Goal: Task Accomplishment & Management: Use online tool/utility

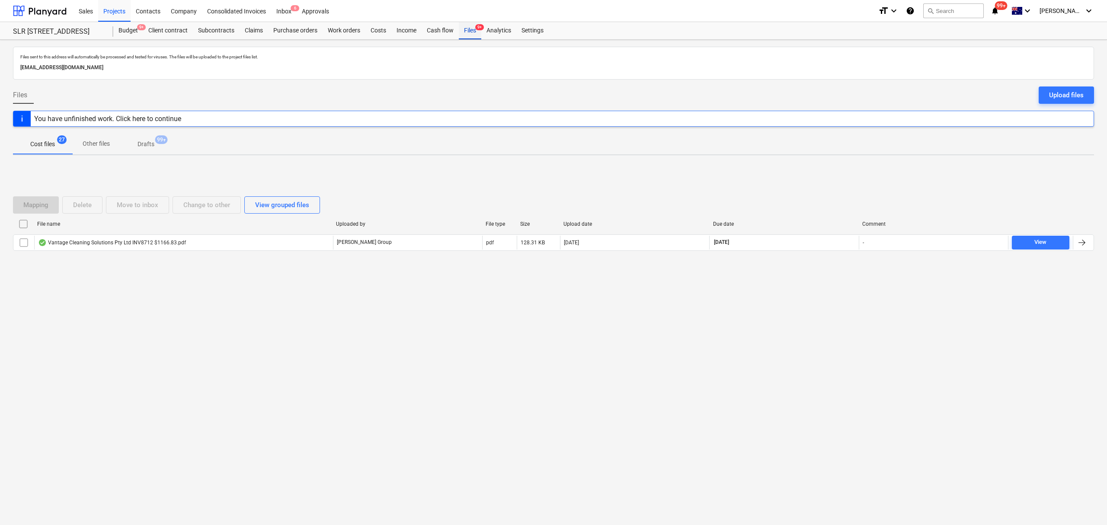
drag, startPoint x: 0, startPoint y: 0, endPoint x: 476, endPoint y: 32, distance: 477.1
click at [476, 32] on div "Files 9+" at bounding box center [470, 30] width 22 height 17
click at [473, 32] on div "Files 9+" at bounding box center [470, 30] width 22 height 17
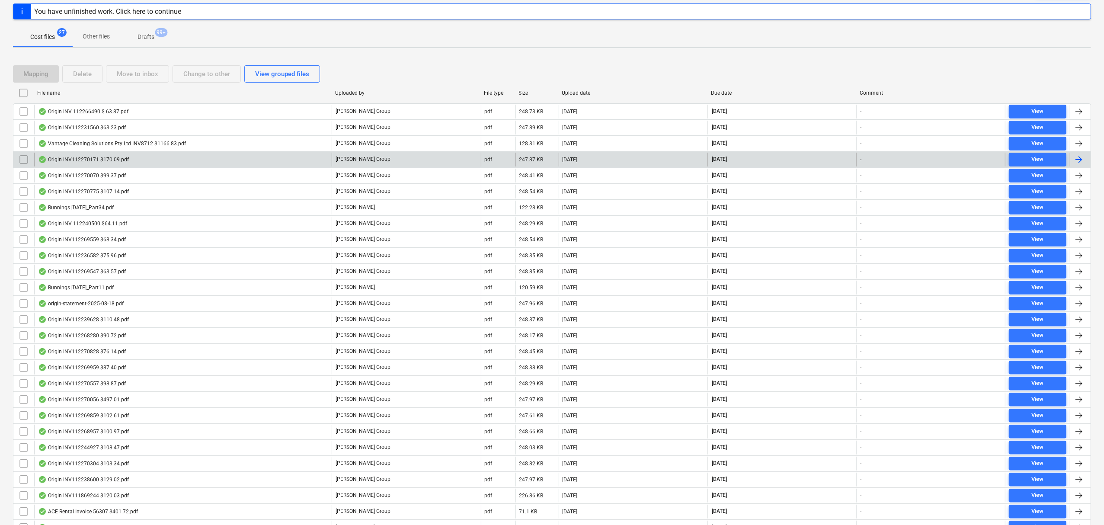
scroll to position [115, 0]
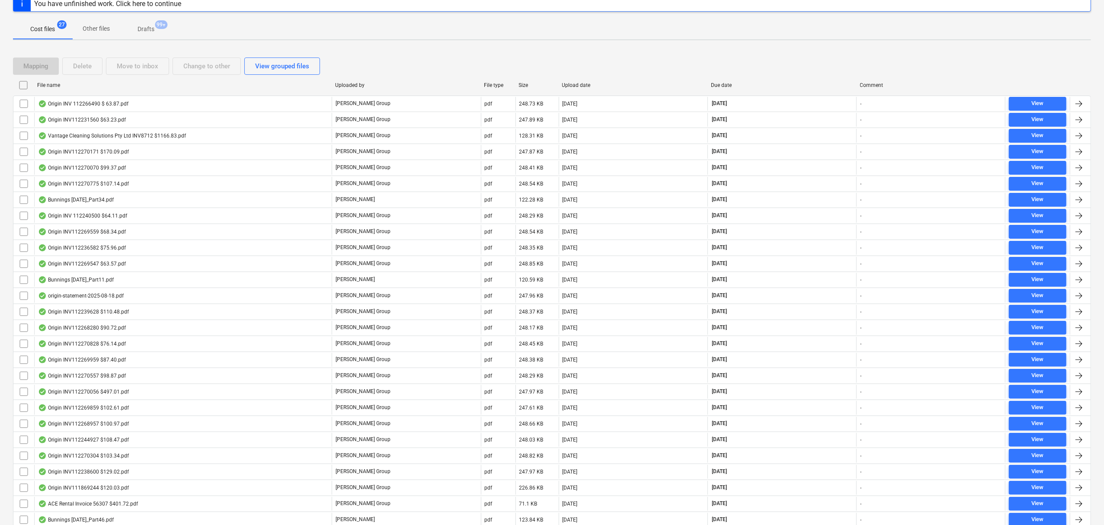
click at [733, 85] on div "Due date" at bounding box center [782, 85] width 142 height 6
checkbox input "false"
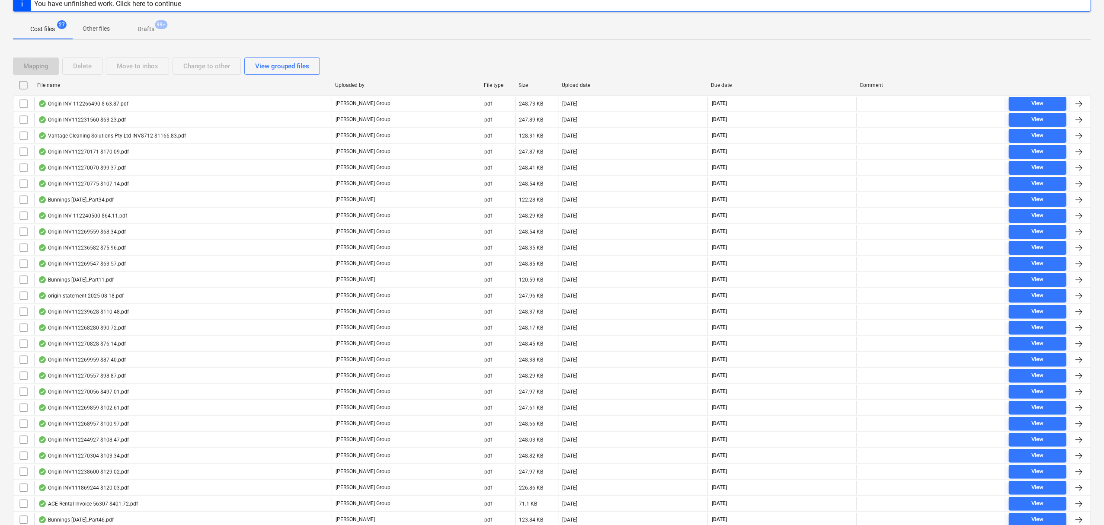
checkbox input "false"
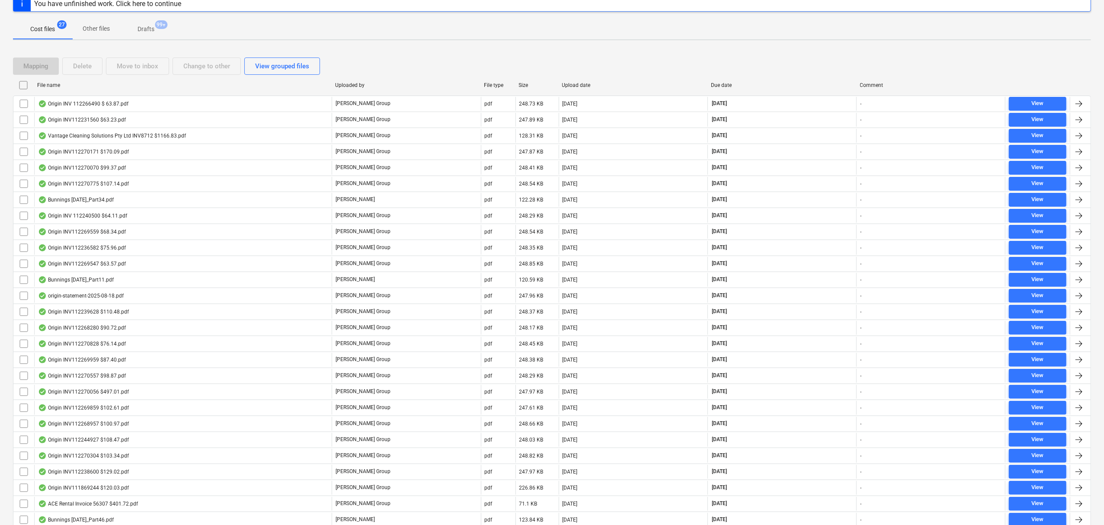
checkbox input "false"
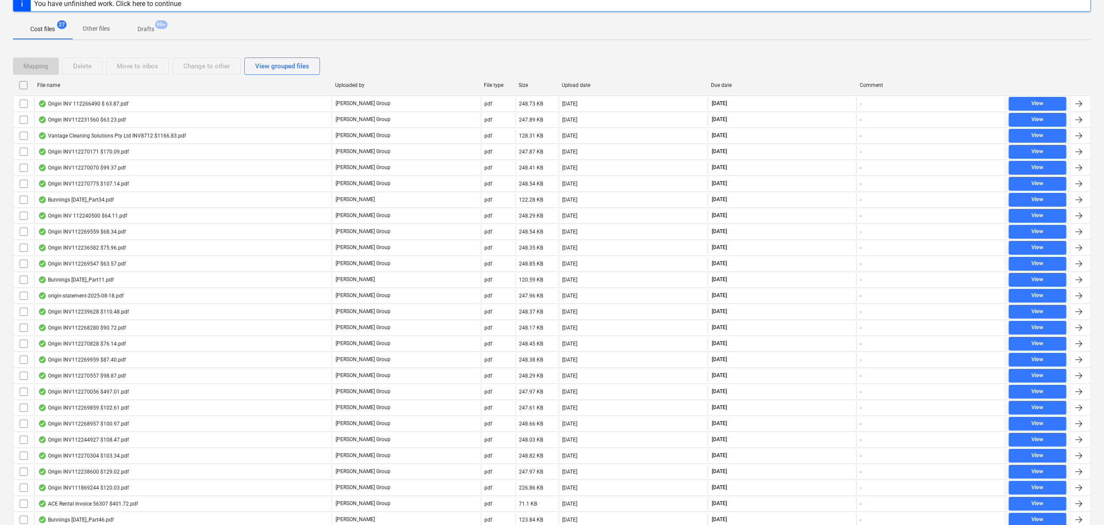
checkbox input "false"
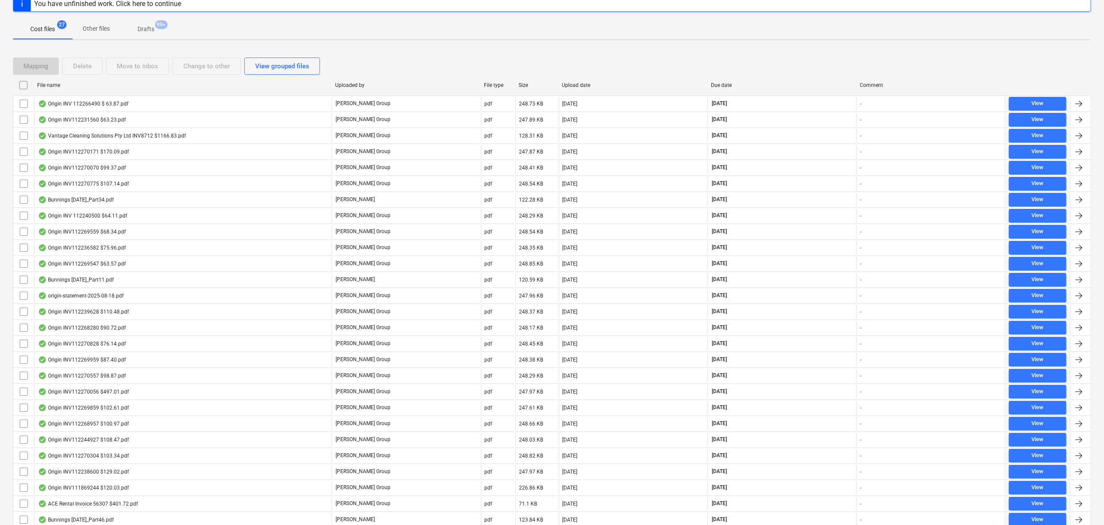
checkbox input "false"
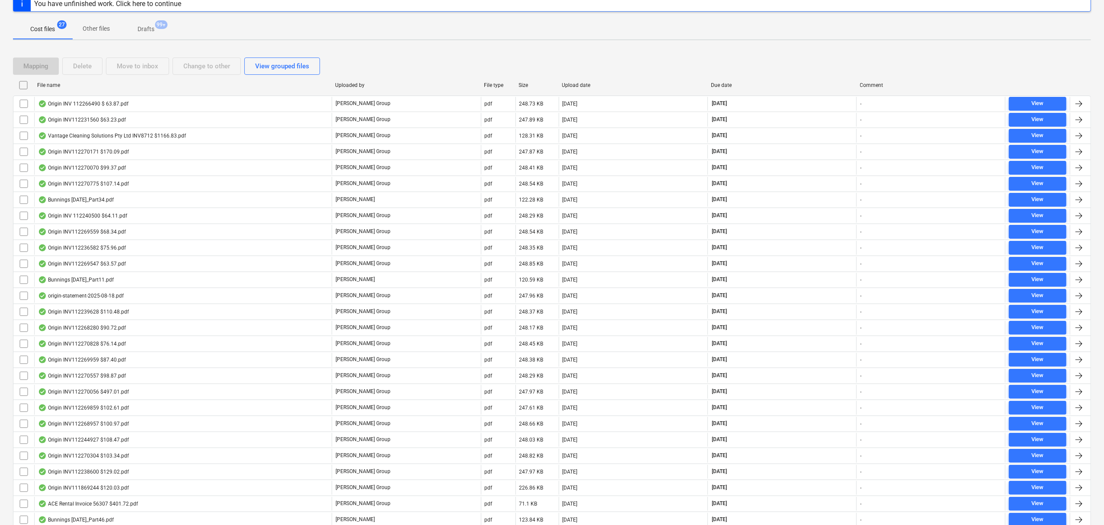
checkbox input "false"
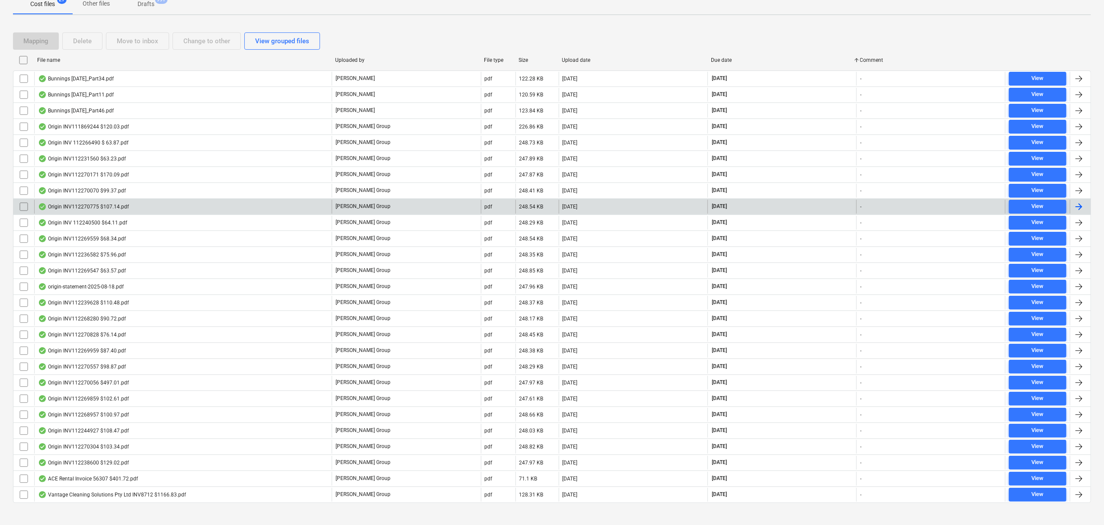
scroll to position [153, 0]
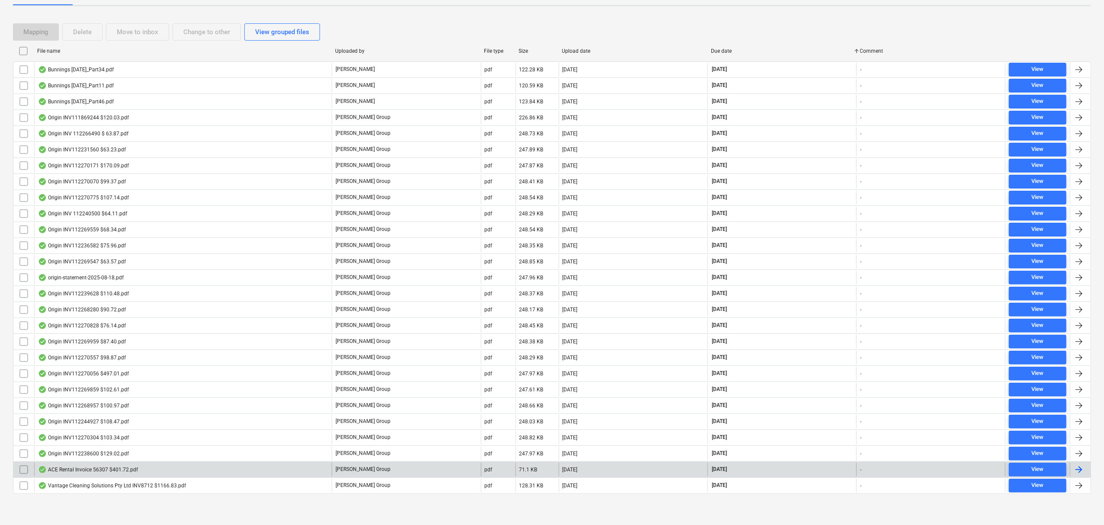
click at [169, 469] on div "ACE Rental Invoice 56307 $401.72.pdf" at bounding box center [182, 470] width 297 height 14
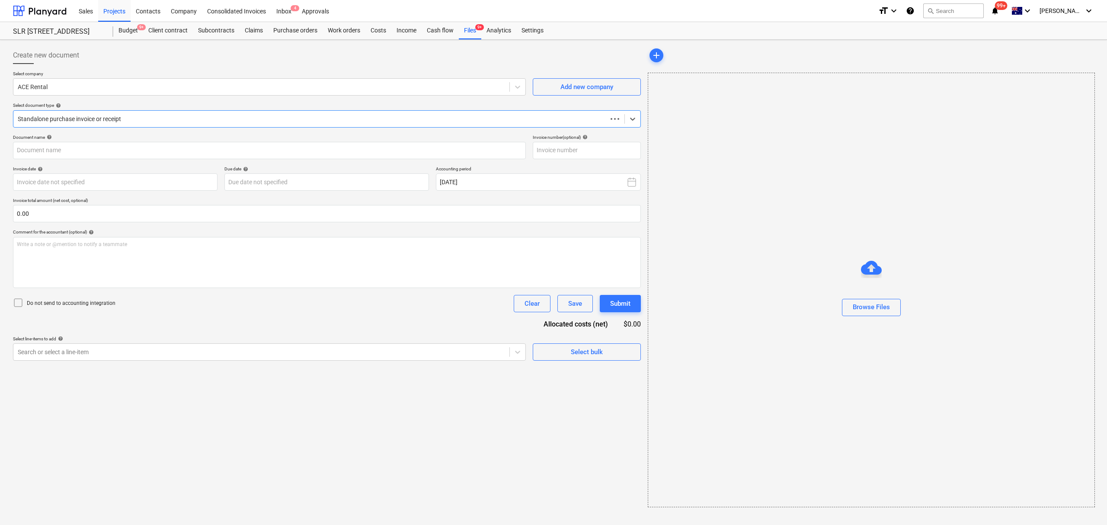
type input "56307"
type input "11 Aug 2025"
type input "11 Sep 2025"
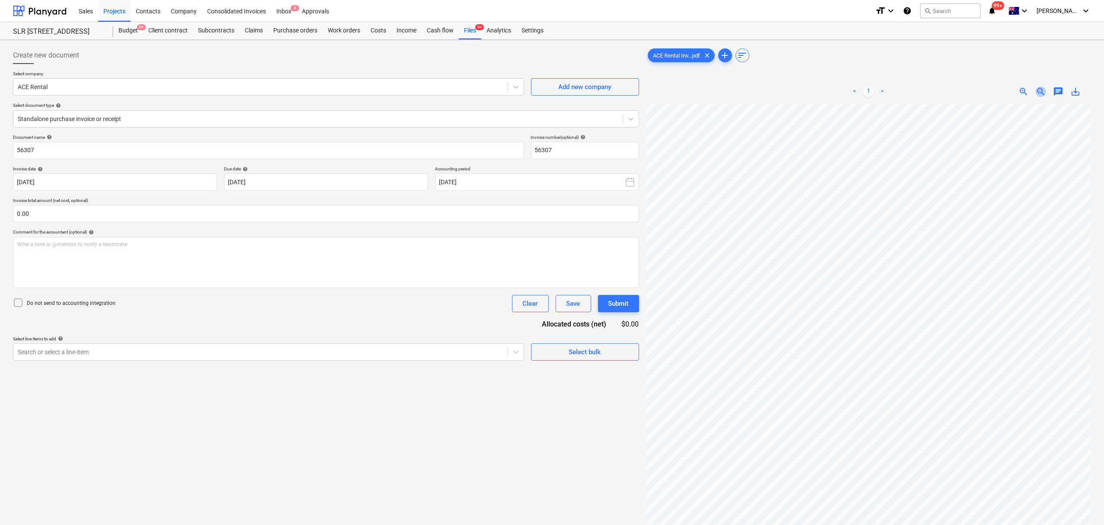
drag, startPoint x: 1042, startPoint y: 87, endPoint x: 1038, endPoint y: 92, distance: 6.2
click at [1039, 91] on span "zoom_out" at bounding box center [1041, 91] width 10 height 10
click at [1036, 95] on span "zoom_out" at bounding box center [1041, 91] width 10 height 10
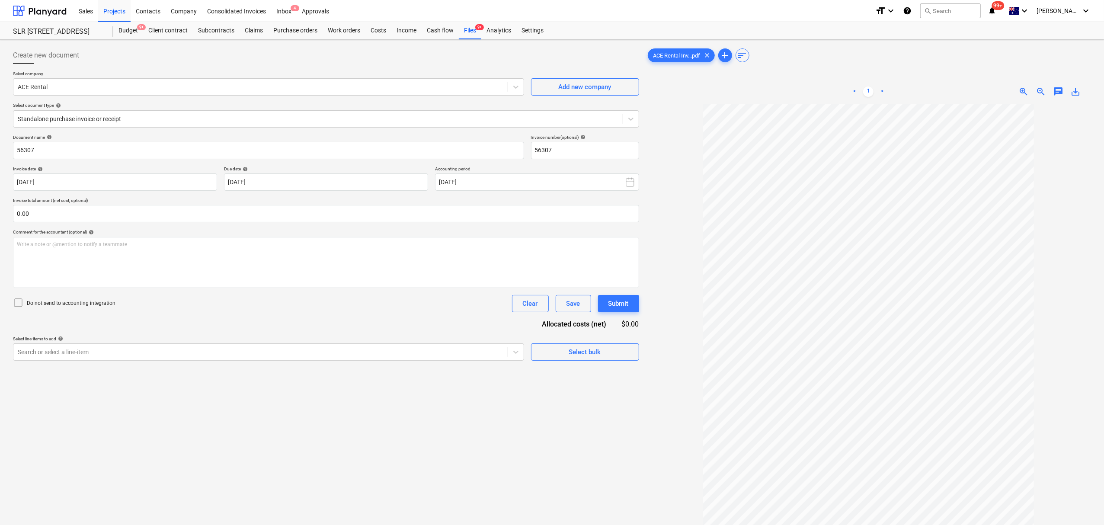
click at [1032, 95] on div "zoom_out" at bounding box center [1040, 91] width 17 height 10
click at [1027, 93] on span "zoom_in" at bounding box center [1023, 91] width 10 height 10
click at [1026, 93] on span "zoom_in" at bounding box center [1023, 91] width 10 height 10
click at [466, 32] on div "Files 9+" at bounding box center [470, 30] width 22 height 17
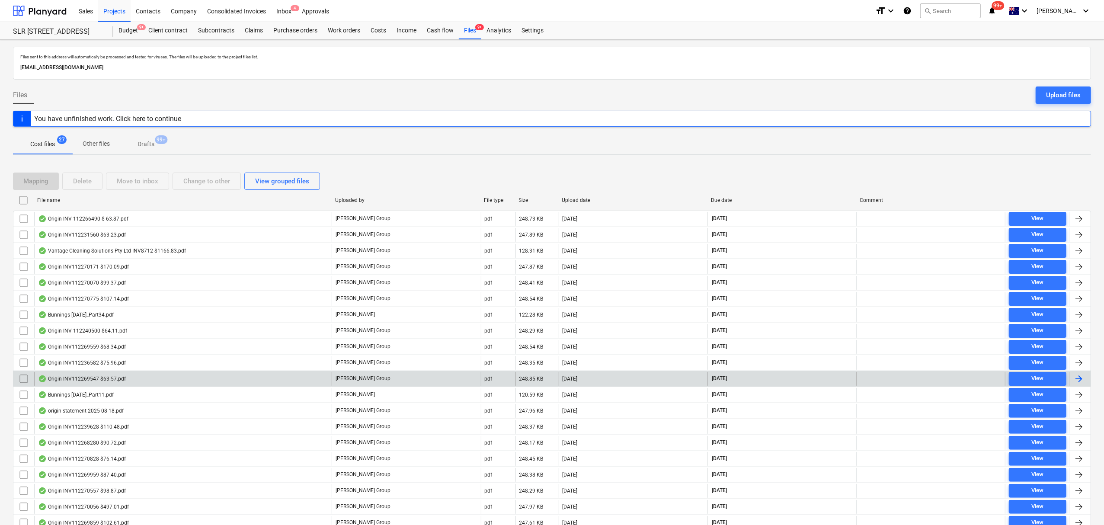
scroll to position [153, 0]
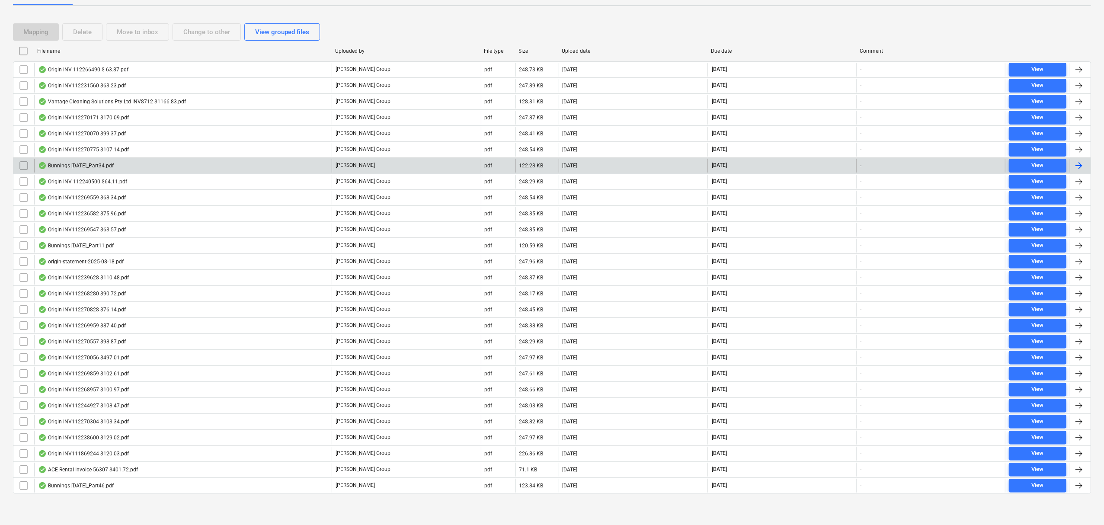
click at [136, 165] on div "Bunnings July 25_Part34.pdf" at bounding box center [182, 166] width 297 height 14
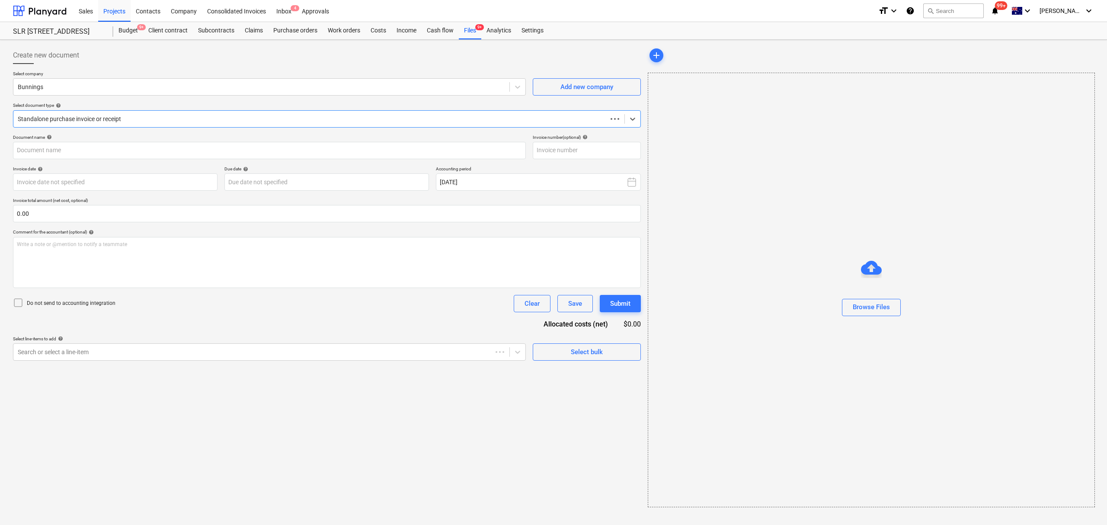
type input "244612384"
type input "19 Jul 2025"
type input "31 Aug 2025"
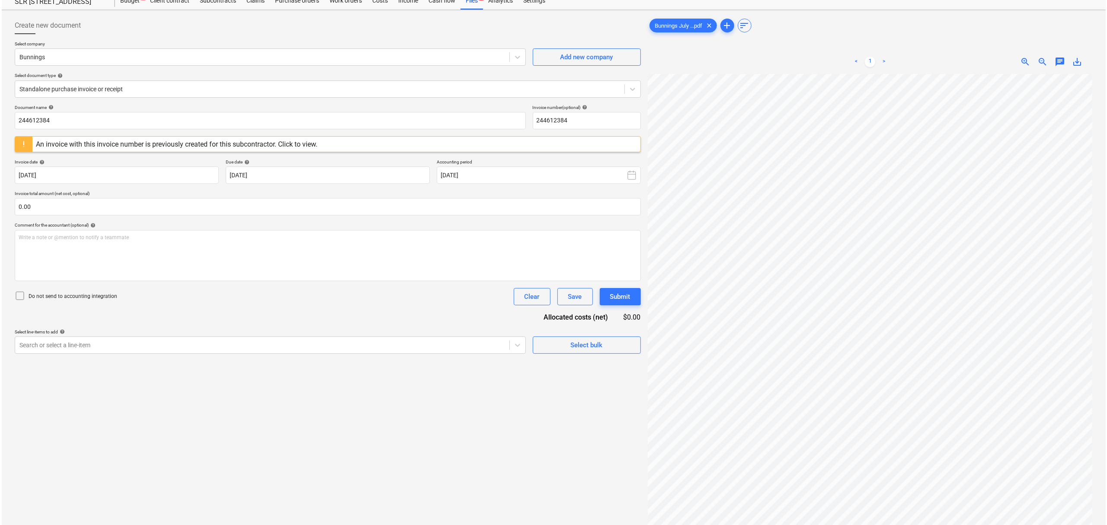
scroll to position [87, 0]
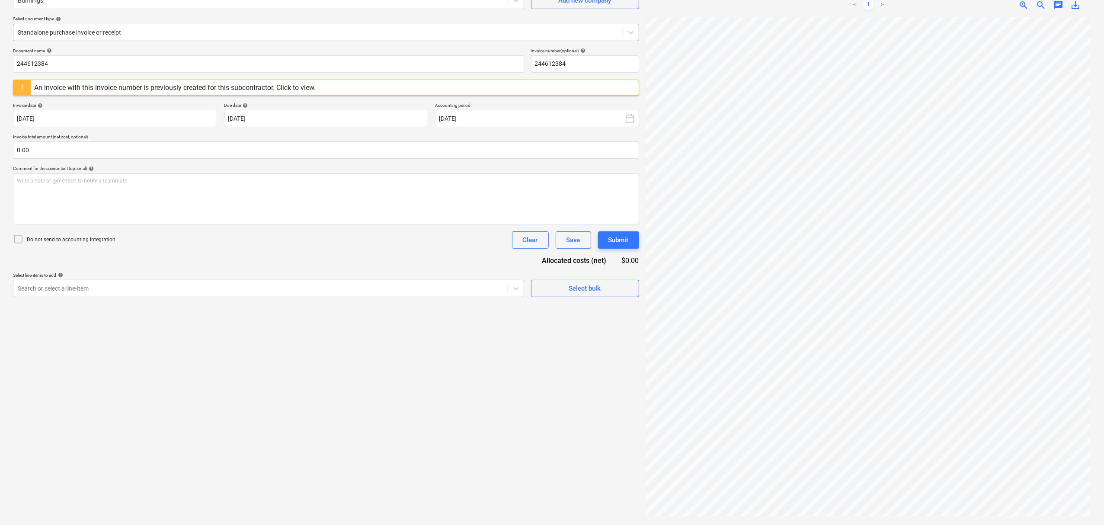
click at [127, 35] on div at bounding box center [318, 32] width 601 height 9
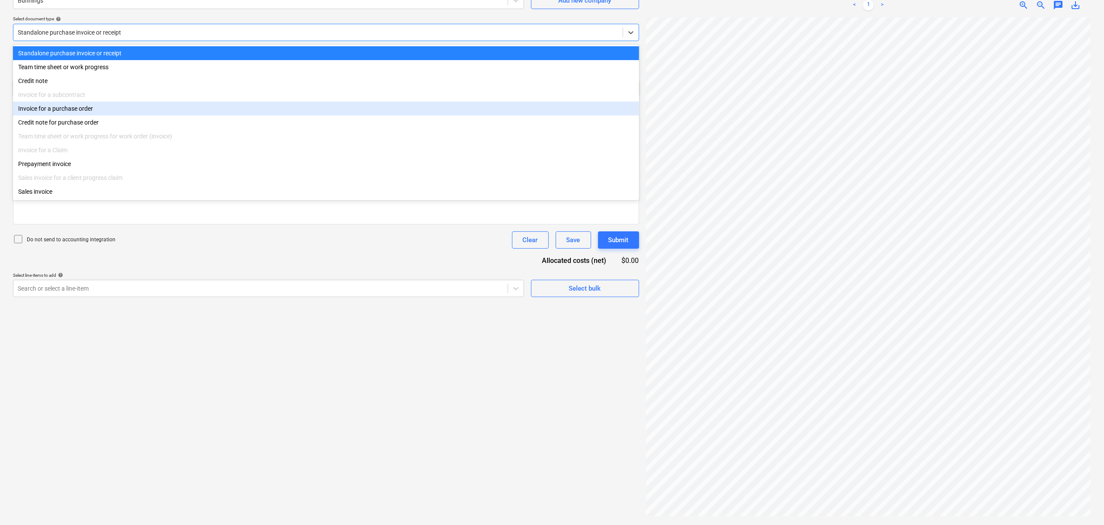
click at [101, 115] on div "Invoice for a purchase order" at bounding box center [326, 109] width 626 height 14
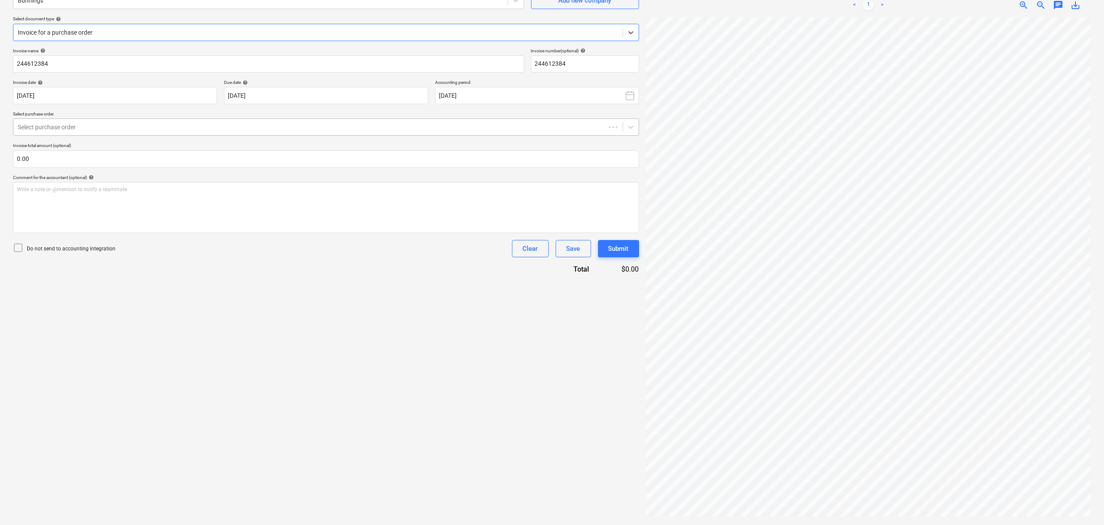
drag, startPoint x: 107, startPoint y: 125, endPoint x: 115, endPoint y: 132, distance: 10.7
click at [107, 124] on div at bounding box center [309, 127] width 583 height 9
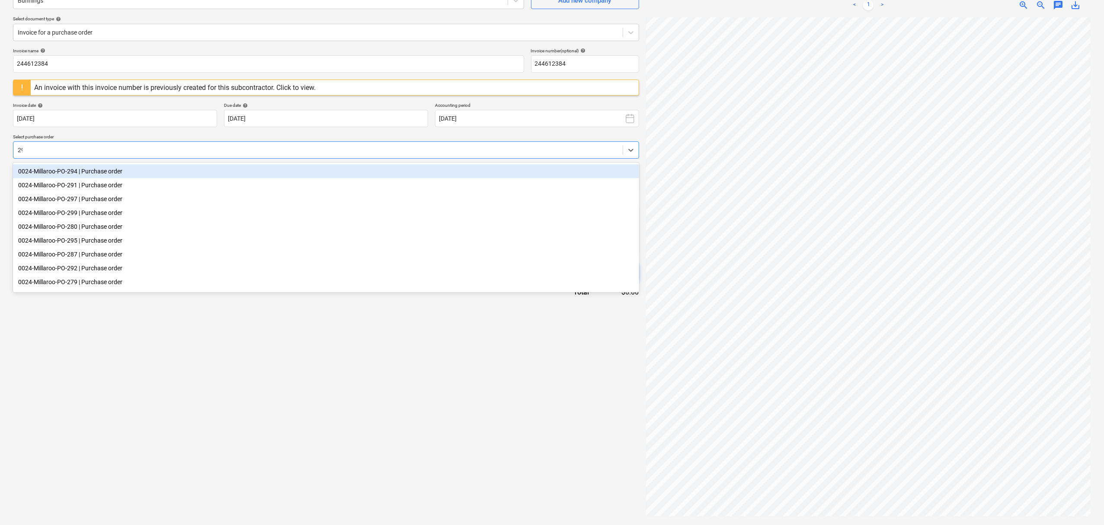
type input "291"
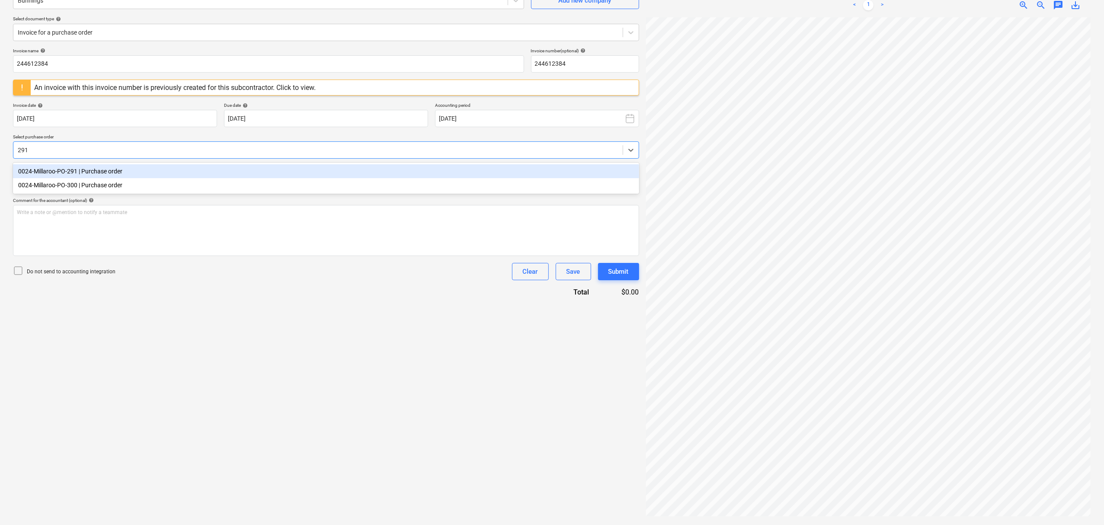
click at [108, 164] on div "0024-Millaroo-PO-291 | Purchase order" at bounding box center [326, 171] width 626 height 14
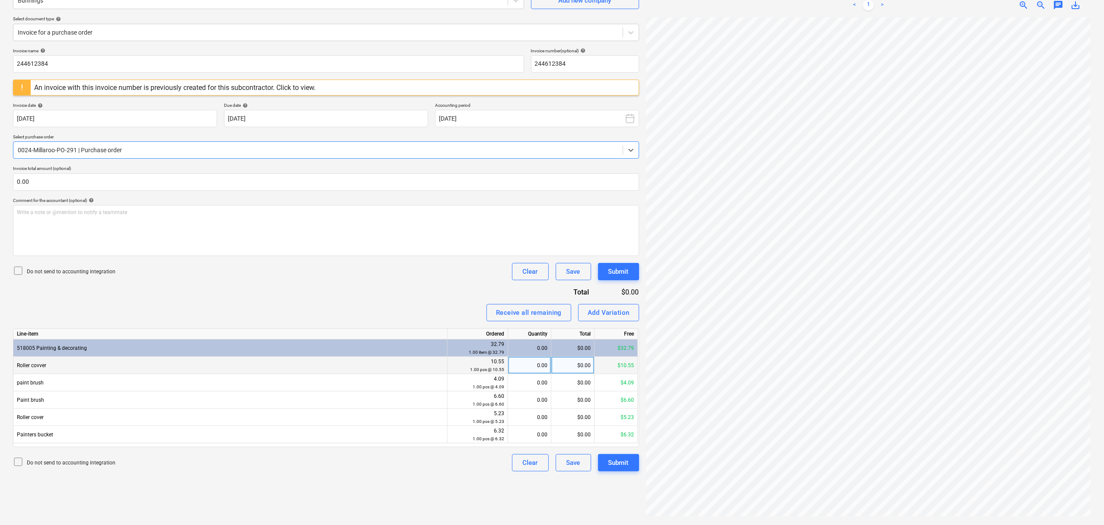
click at [533, 368] on div "0.00" at bounding box center [529, 365] width 36 height 17
type input "1"
click at [535, 384] on div "0.00" at bounding box center [529, 382] width 36 height 17
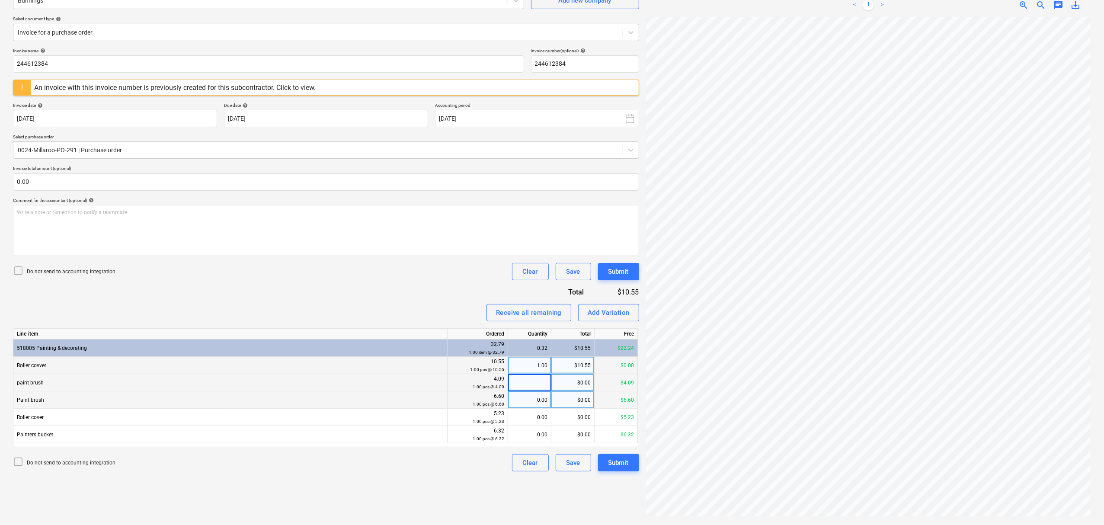
type input "1"
click at [542, 401] on div "0.00" at bounding box center [529, 399] width 36 height 17
click at [530, 419] on div "0.00" at bounding box center [529, 417] width 36 height 17
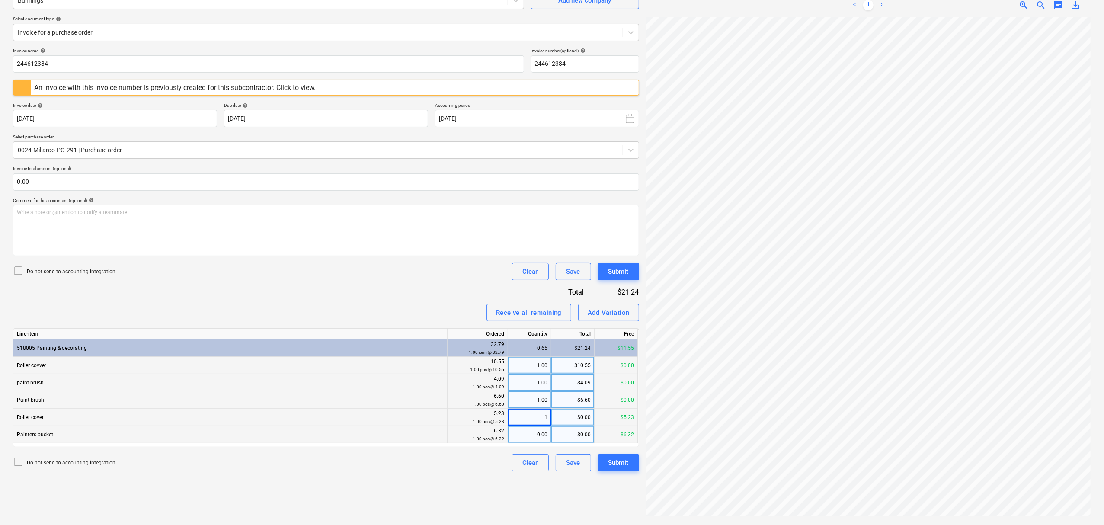
click at [540, 433] on div "0.00" at bounding box center [529, 434] width 36 height 17
click at [512, 431] on div "0.00" at bounding box center [529, 434] width 43 height 17
type input "1"
click at [396, 319] on div "Receive all remaining Add Variation" at bounding box center [326, 312] width 626 height 17
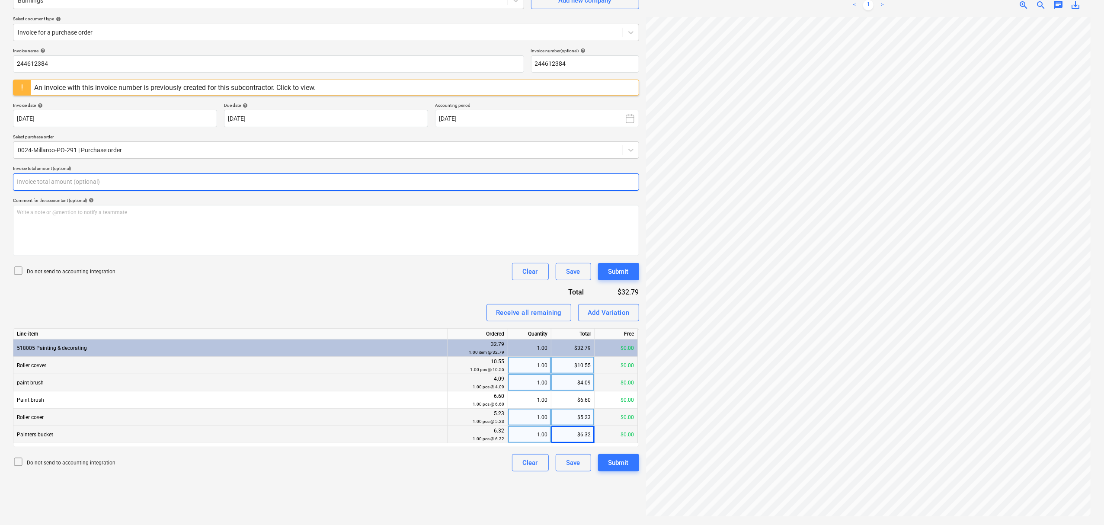
click at [184, 173] on input "text" at bounding box center [326, 181] width 626 height 17
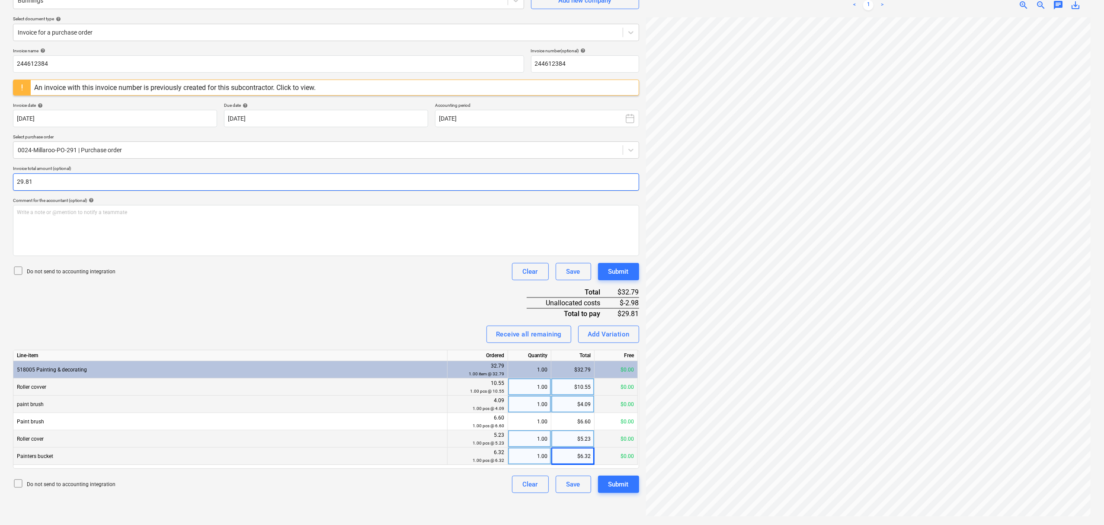
type input "29.81"
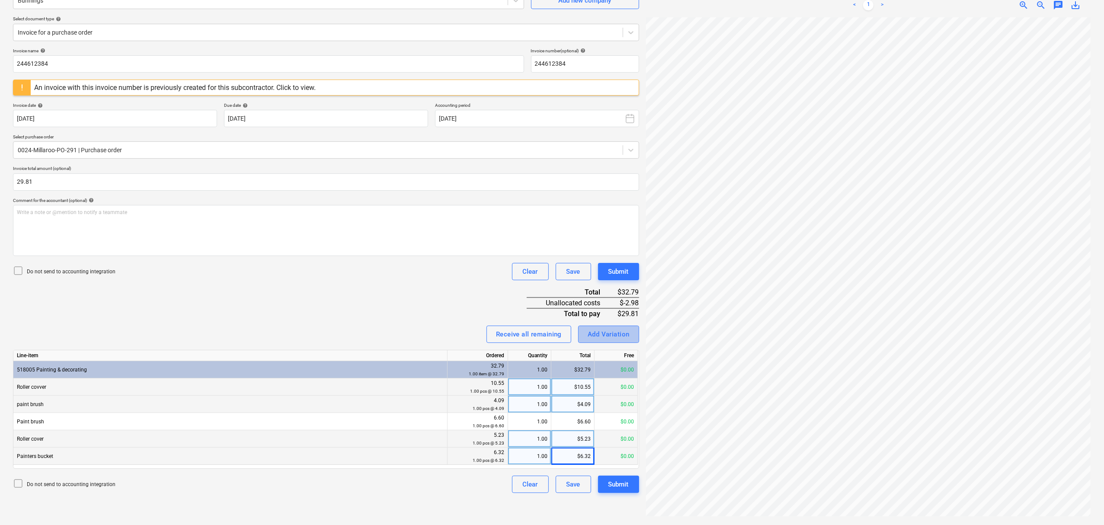
click at [591, 334] on div "Add Variation" at bounding box center [609, 334] width 42 height 11
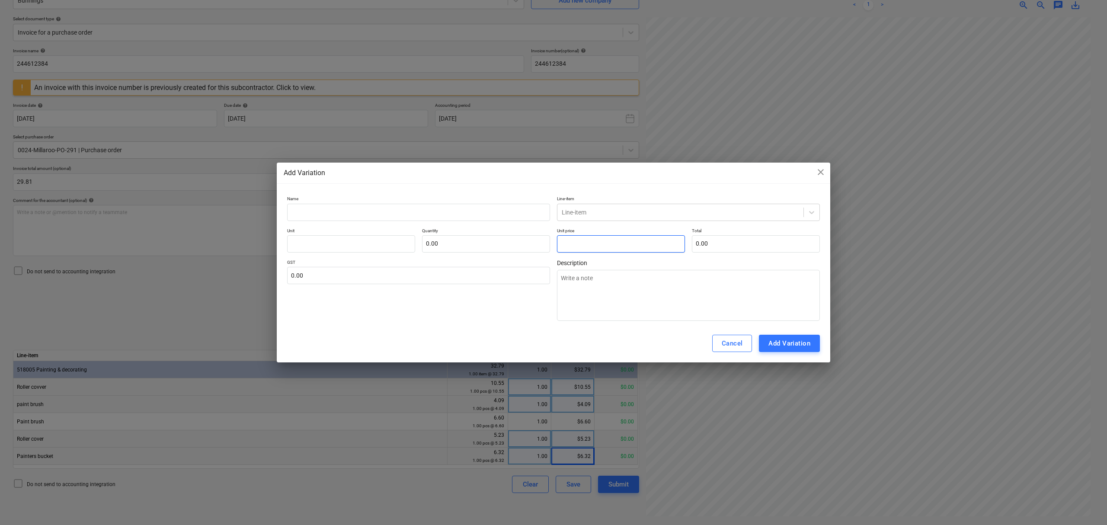
click at [569, 248] on input "text" at bounding box center [621, 243] width 128 height 17
type input "pcs"
type input "2"
type textarea "x"
type input "1.00"
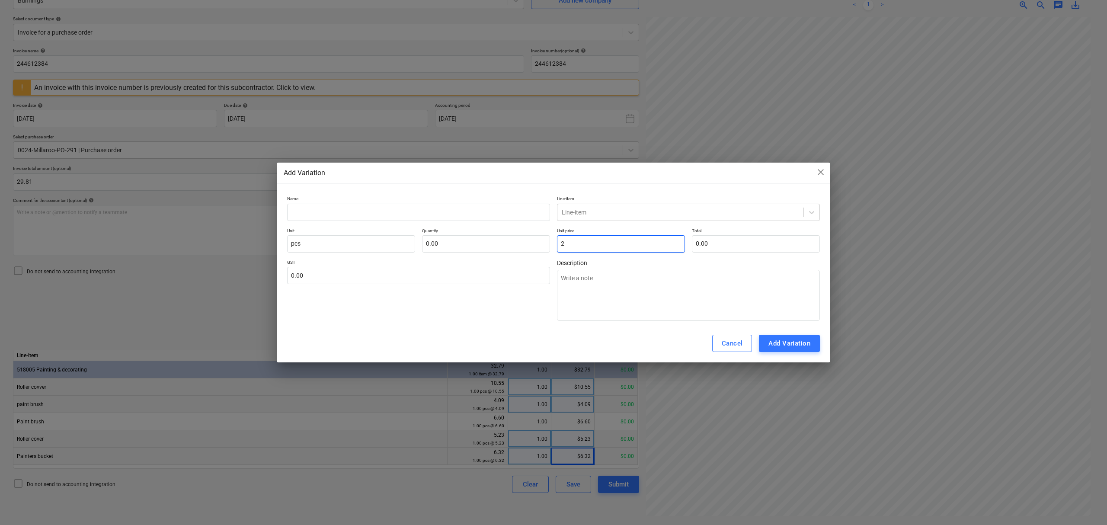
type input "2.00"
type input "2."
type textarea "x"
type input "2.9"
type textarea "x"
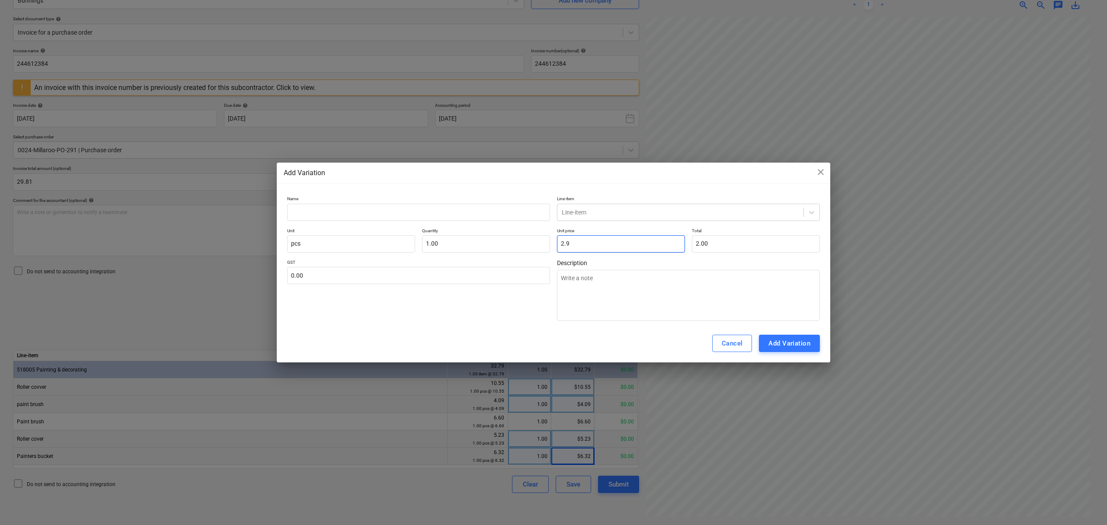
type input "2.90"
type input "2.98"
type textarea "x"
type input "2.98"
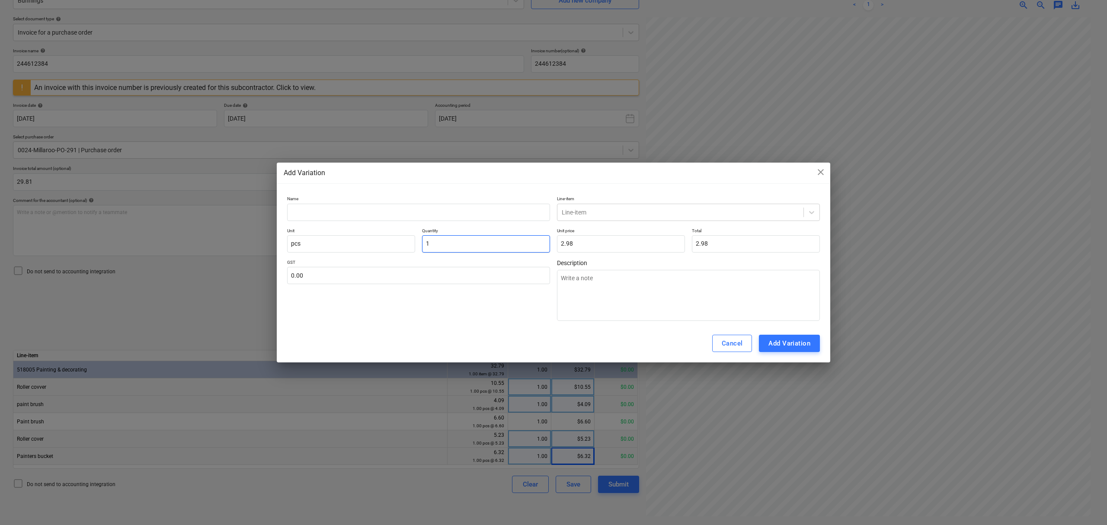
drag, startPoint x: 504, startPoint y: 249, endPoint x: 383, endPoint y: 229, distance: 122.3
click at [383, 229] on div "Unit pcs Quantity 1 Unit price 2.98 Total 2.98" at bounding box center [553, 240] width 533 height 25
type input "-"
type textarea "x"
type input "0.00"
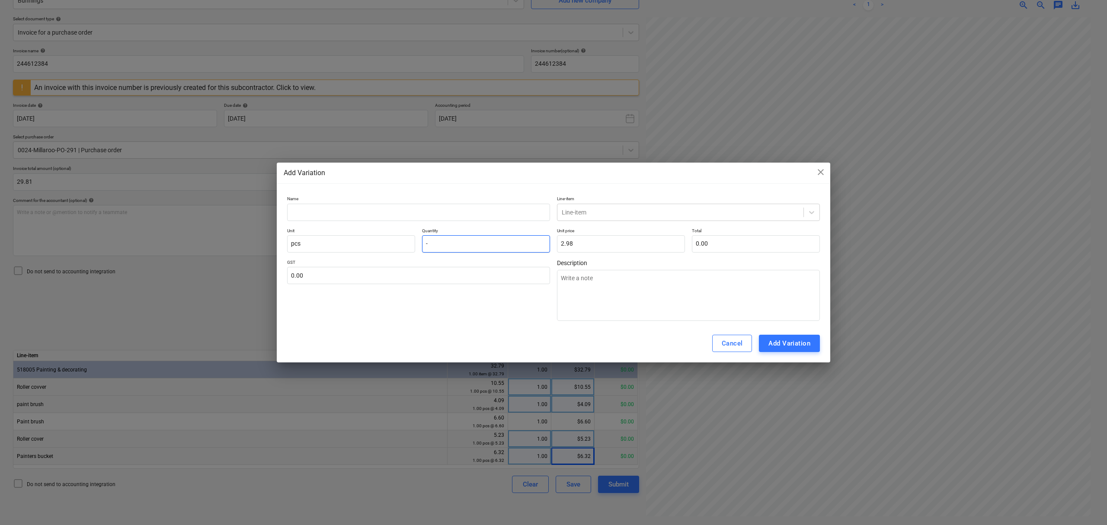
type input "-1"
type textarea "x"
type input "-2.98"
type input "-1.00"
click at [374, 215] on input "text" at bounding box center [418, 212] width 263 height 17
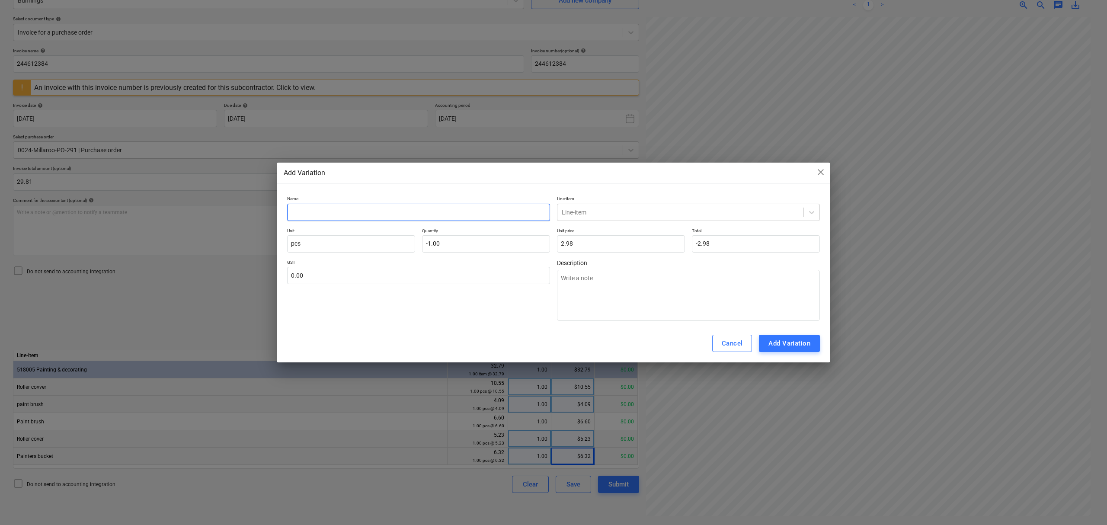
type input "c"
type textarea "x"
type input "cl"
type textarea "x"
type input "clo"
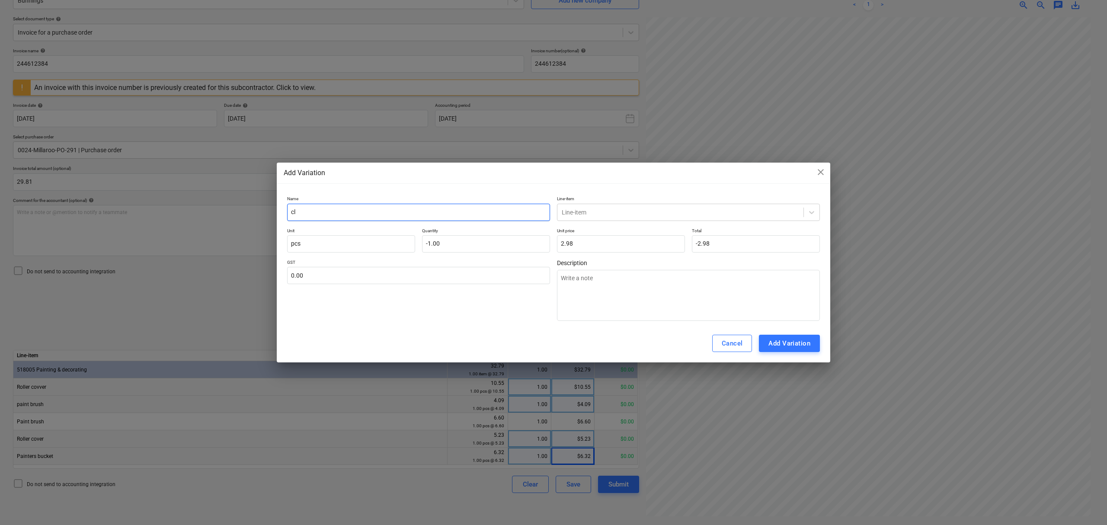
type textarea "x"
type input "clos"
type textarea "x"
type input "close"
type textarea "x"
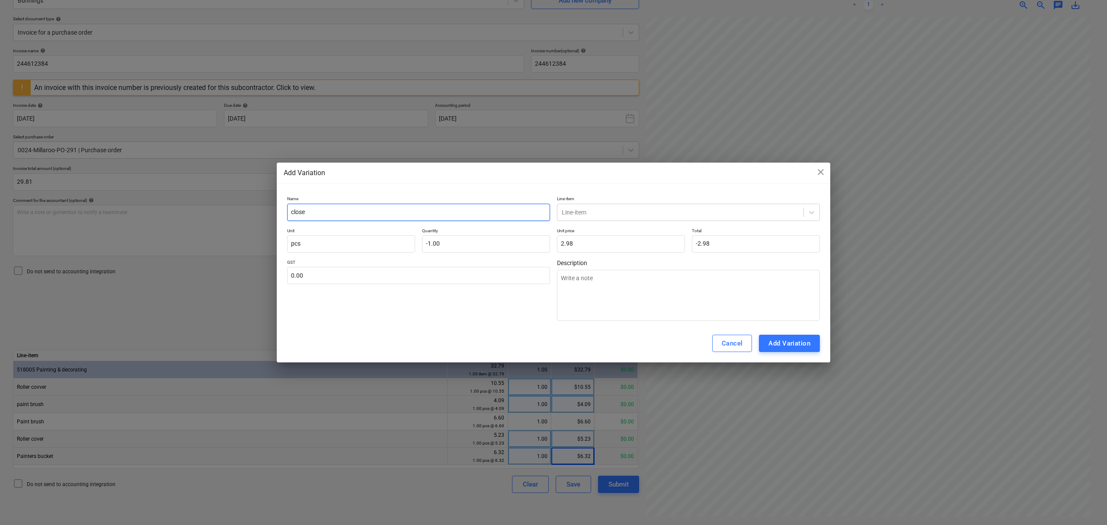
type input "close"
type textarea "x"
type input "close o"
type textarea "x"
type input "close ou"
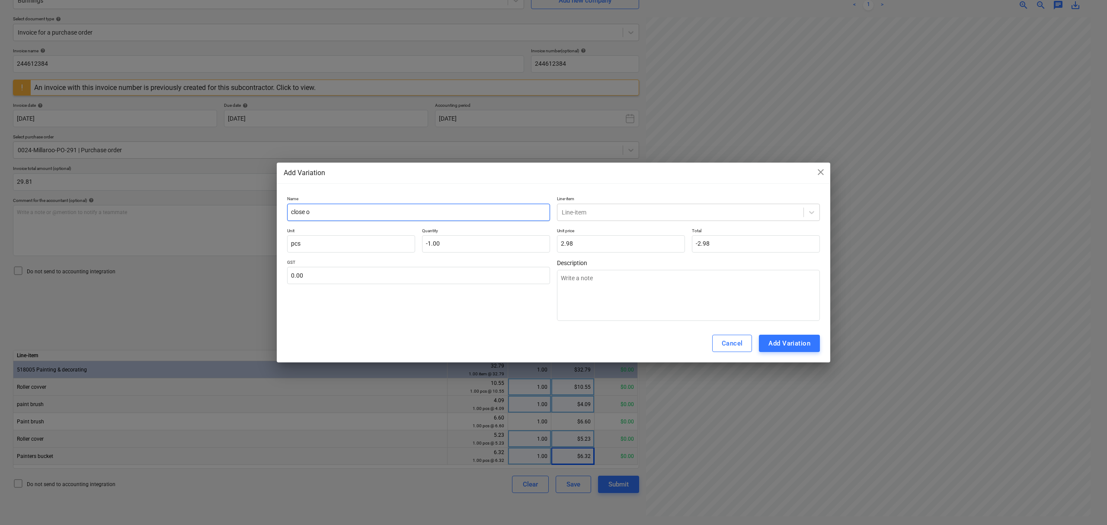
type textarea "x"
type input "close out"
type textarea "x"
type input "close out"
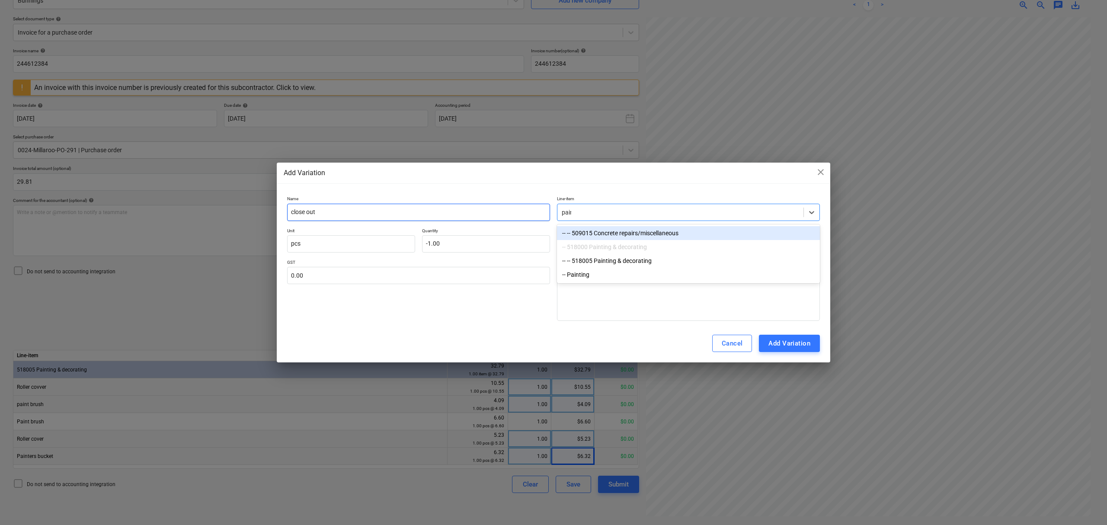
type input "paint"
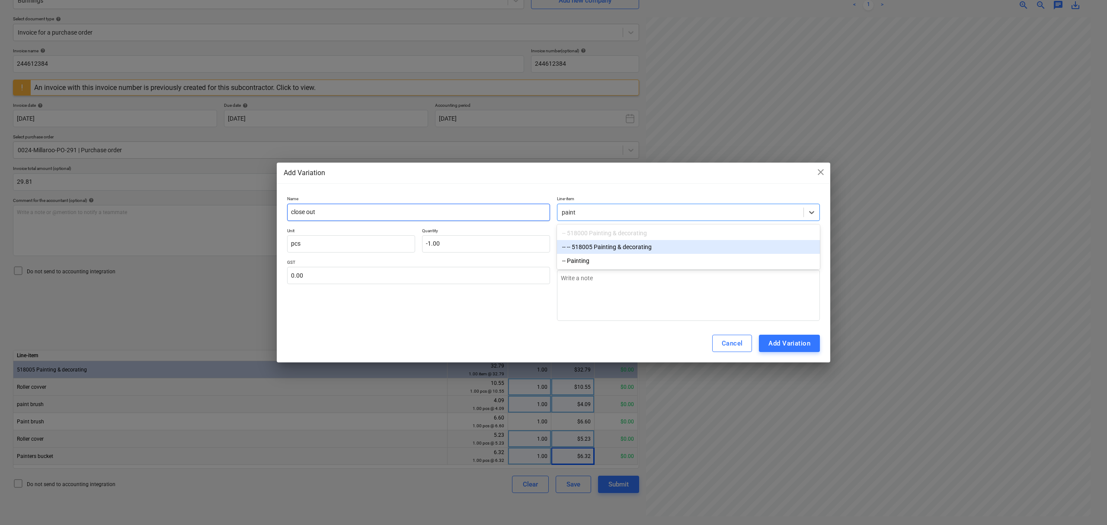
type textarea "x"
type input "-1.00"
type input "1"
type textarea "x"
type input "10"
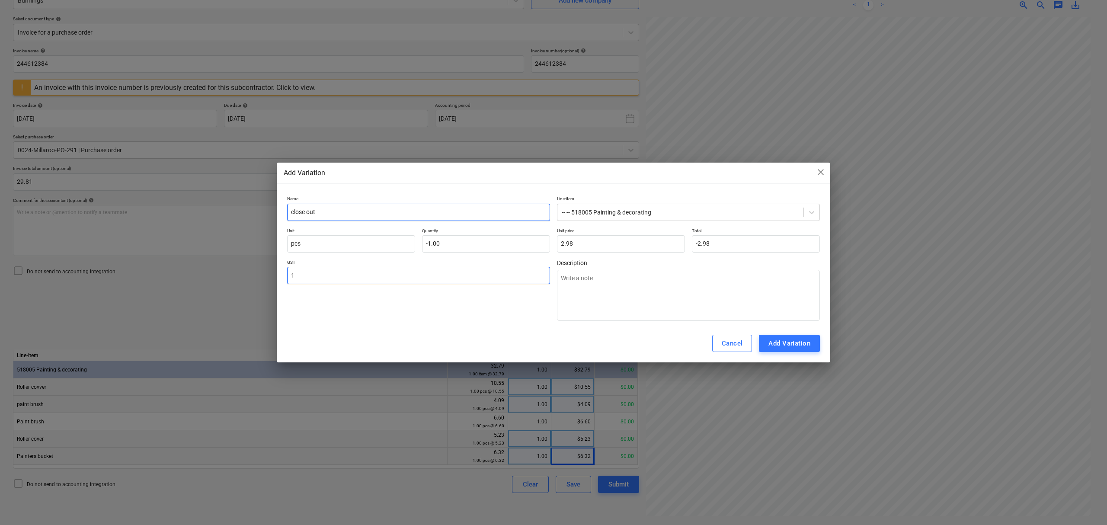
type textarea "x"
type input "10.00"
click at [783, 341] on div "Add Variation" at bounding box center [789, 343] width 42 height 11
type textarea "x"
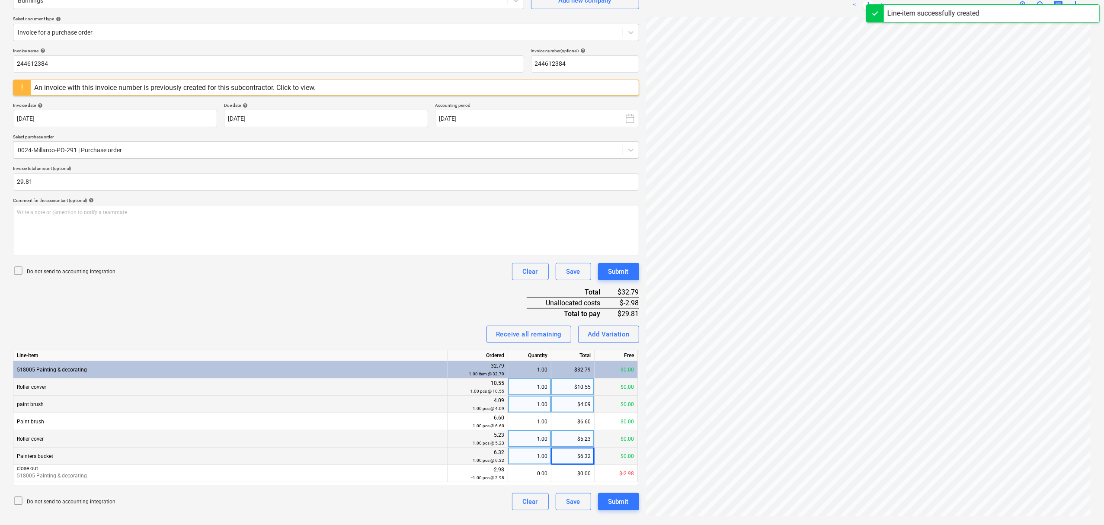
click at [516, 471] on div "0.00" at bounding box center [529, 473] width 36 height 17
type input "-1"
click at [633, 505] on button "Submit" at bounding box center [618, 501] width 41 height 17
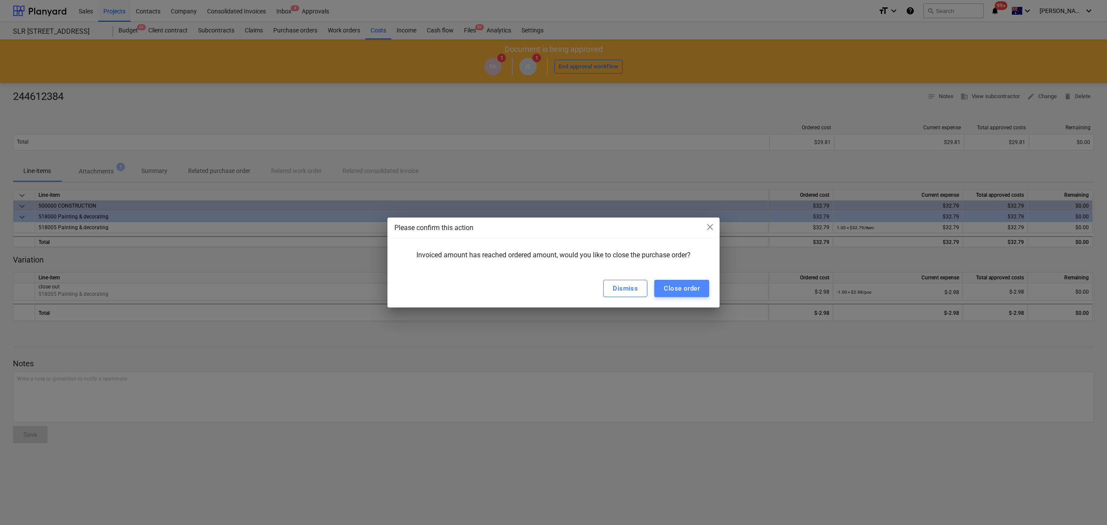
click at [681, 285] on div "Close order" at bounding box center [682, 288] width 36 height 11
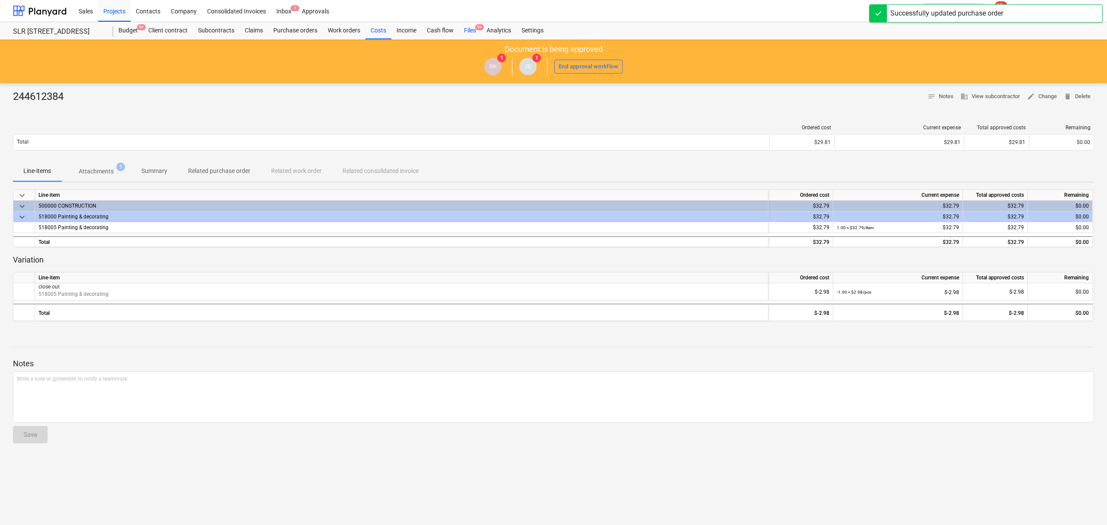
click at [463, 32] on div "Files 9+" at bounding box center [470, 30] width 22 height 17
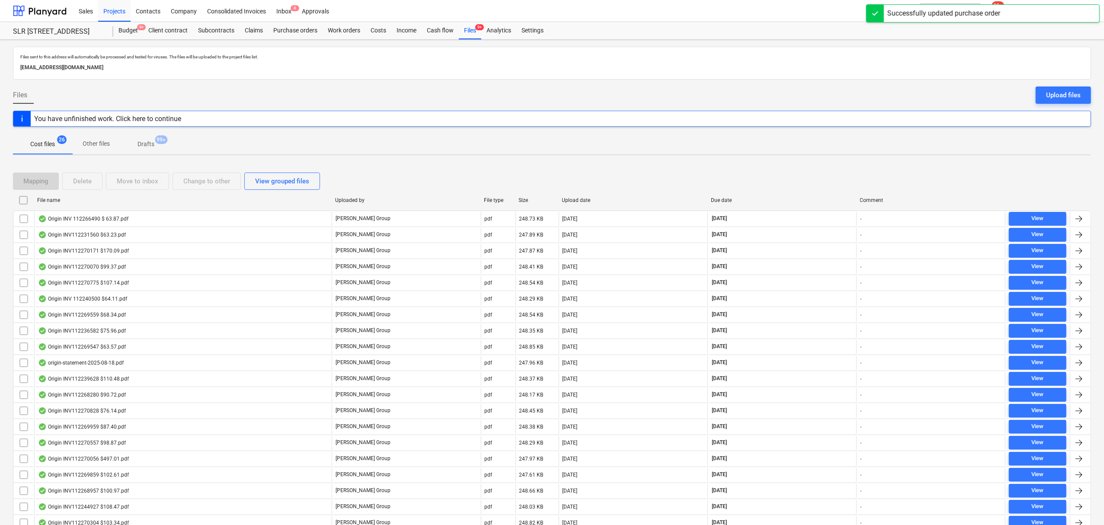
scroll to position [137, 0]
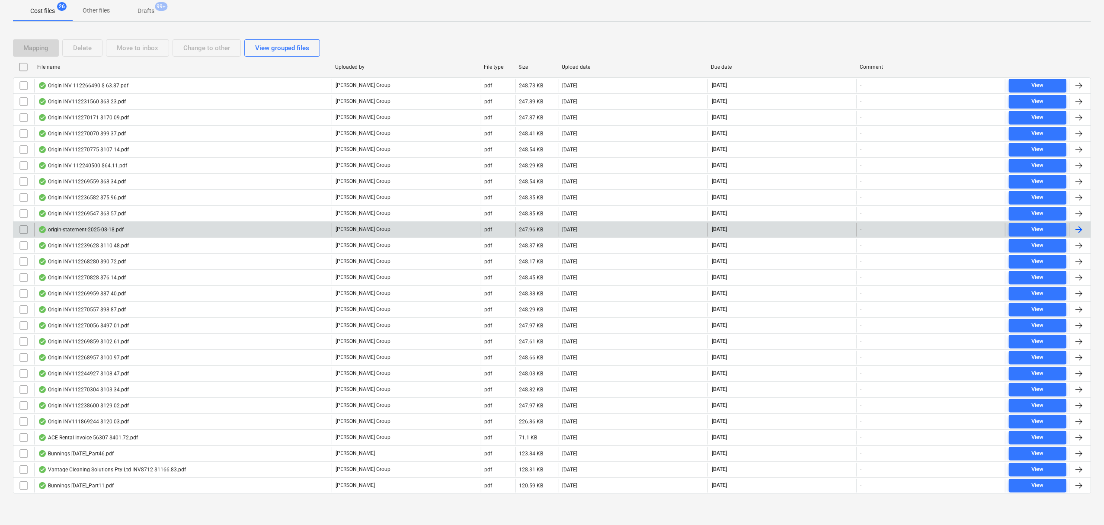
click at [158, 229] on div "origin-statement-2025-08-18.pdf" at bounding box center [182, 230] width 297 height 14
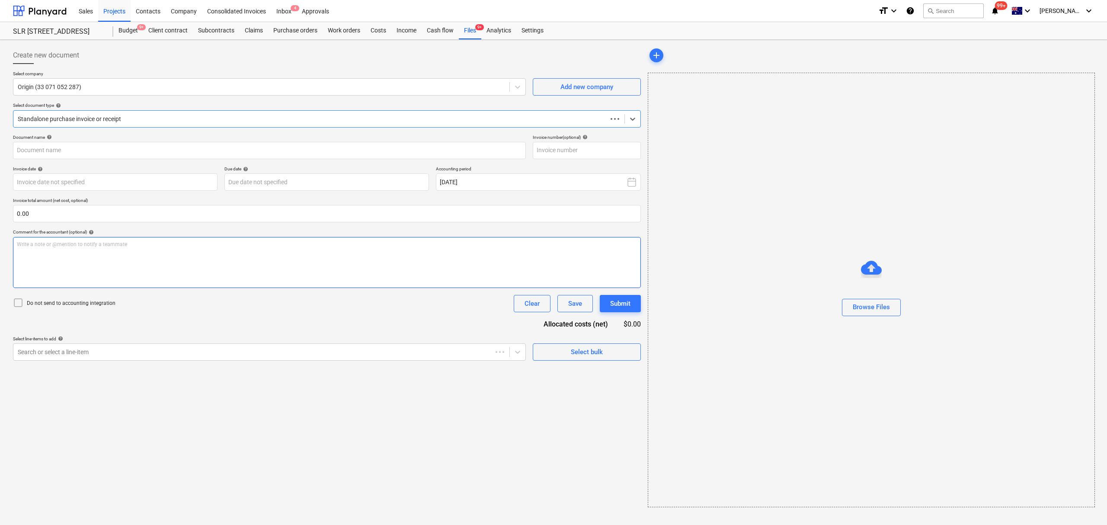
type input "112269512"
type input "18 Aug 2025"
type input "05 Sep 2025"
click at [860, 90] on link "2" at bounding box center [859, 91] width 10 height 10
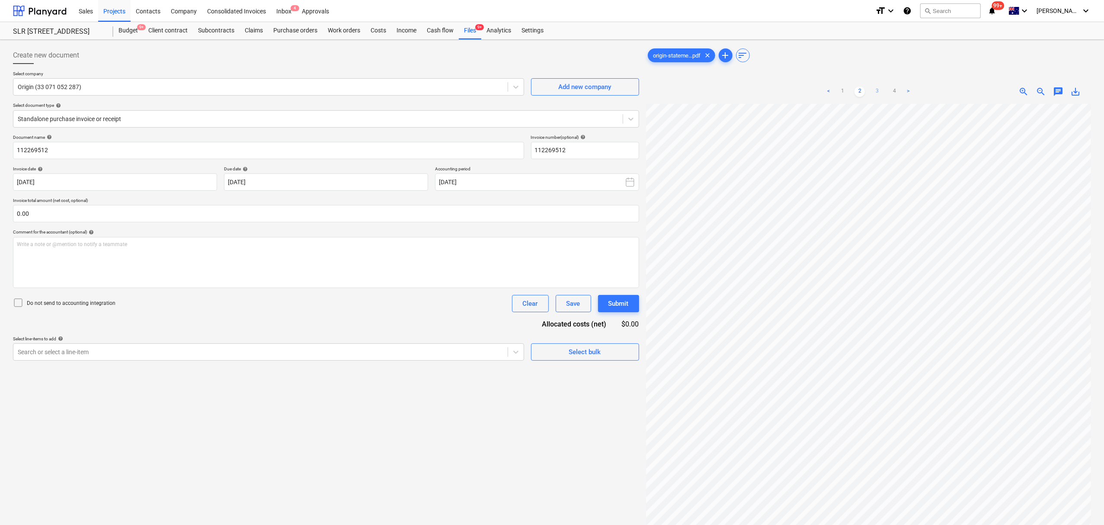
click at [880, 92] on link "3" at bounding box center [877, 91] width 10 height 10
click at [892, 94] on link "4" at bounding box center [894, 91] width 10 height 10
click at [844, 87] on link "1" at bounding box center [842, 91] width 10 height 10
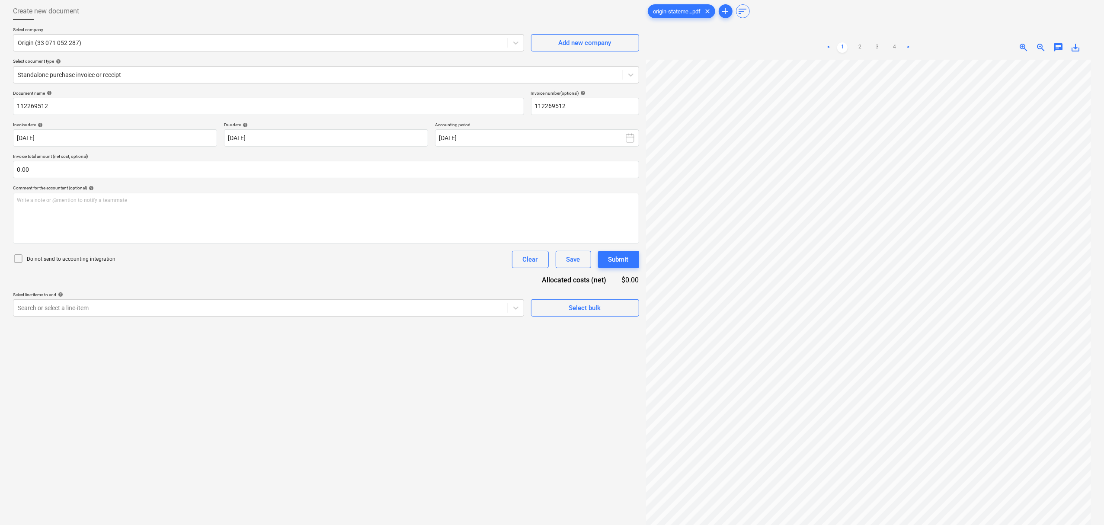
scroll to position [0, 0]
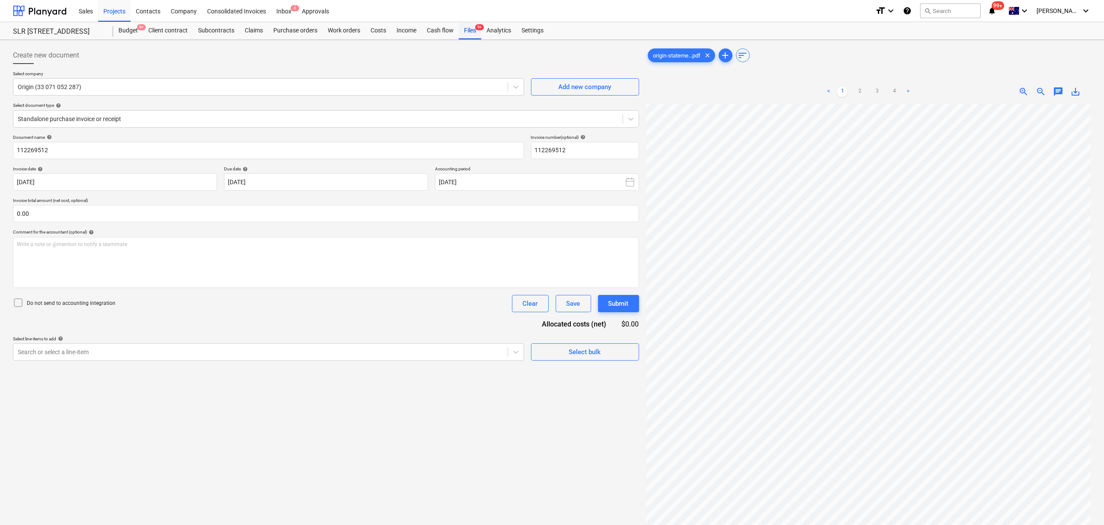
click at [479, 37] on div "Files 9+" at bounding box center [470, 30] width 22 height 17
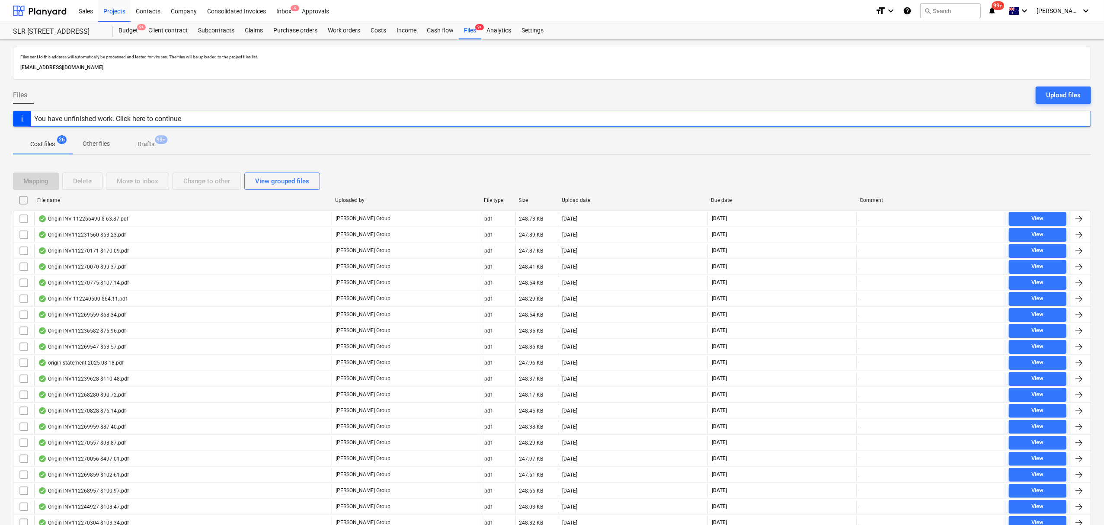
scroll to position [137, 0]
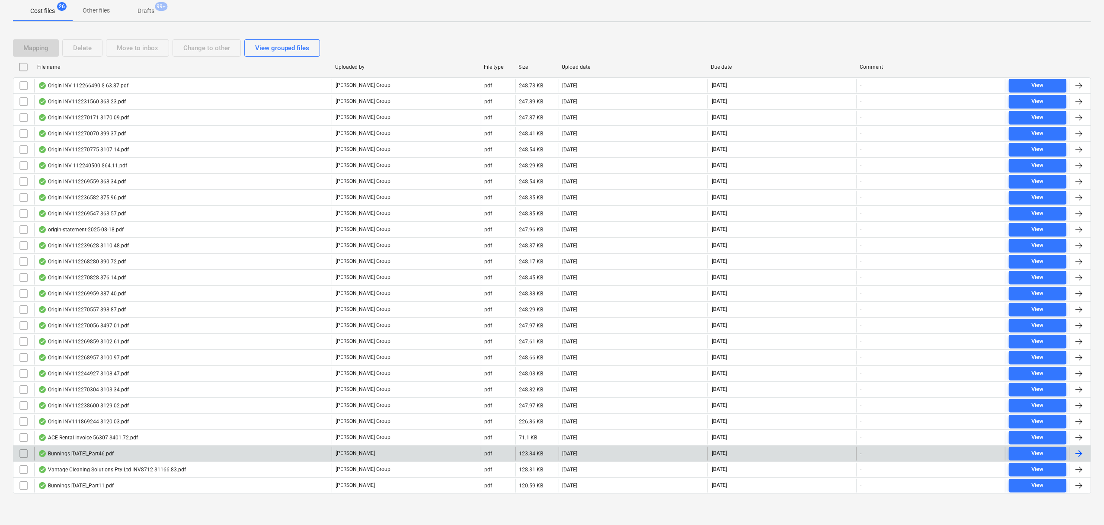
click at [210, 450] on div "Bunnings July 25_Part46.pdf" at bounding box center [182, 454] width 297 height 14
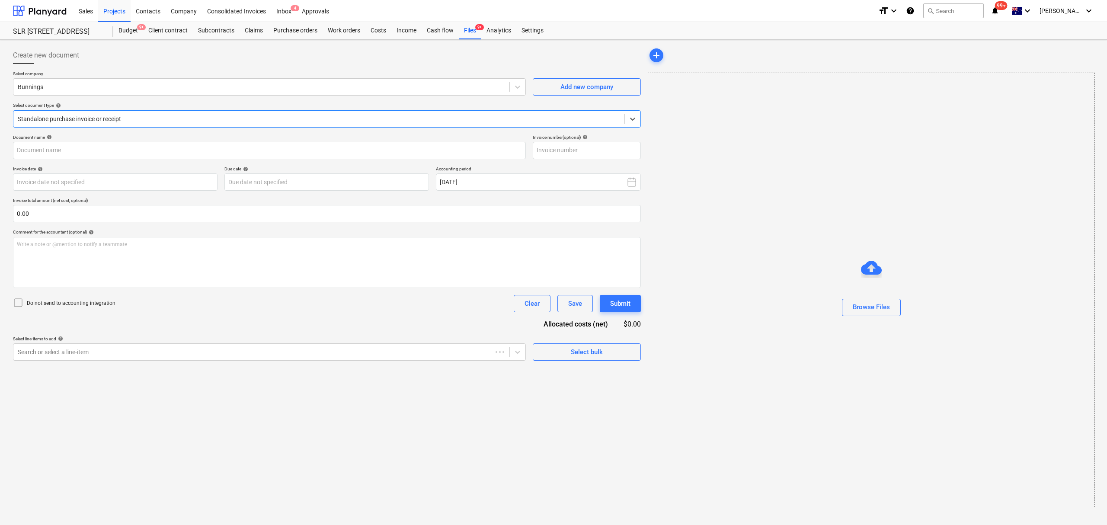
type input "8169/09495916"
type input "[DATE]"
type input "31 Aug 2025"
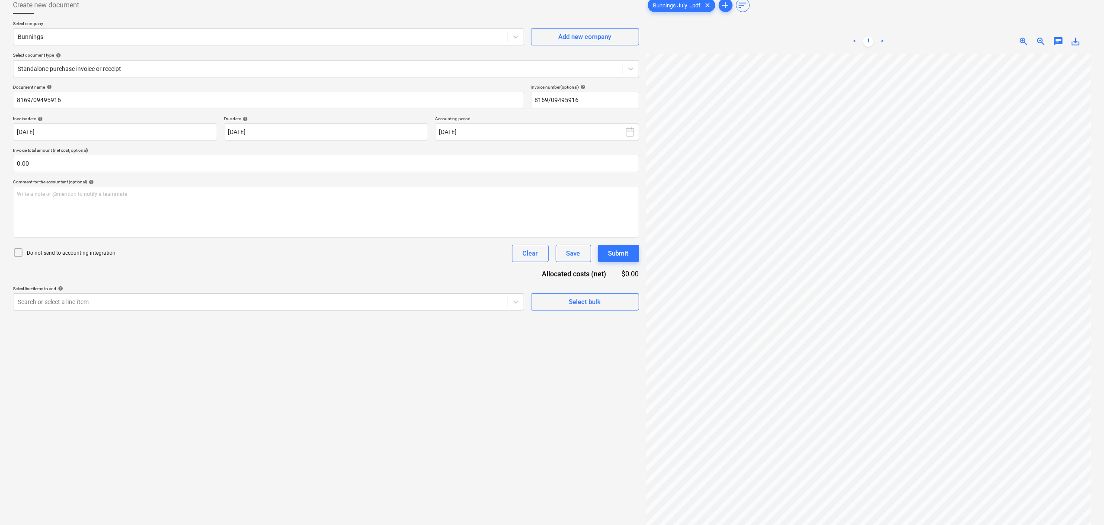
scroll to position [87, 0]
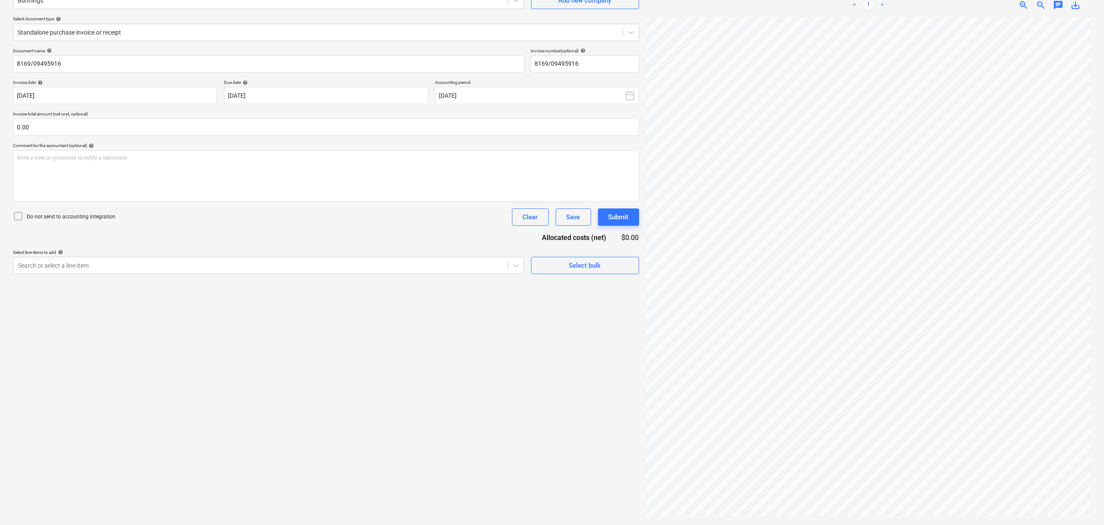
click at [59, 44] on div "Select company Bunnings Add new company Select document type help Standalone pu…" at bounding box center [326, 16] width 626 height 64
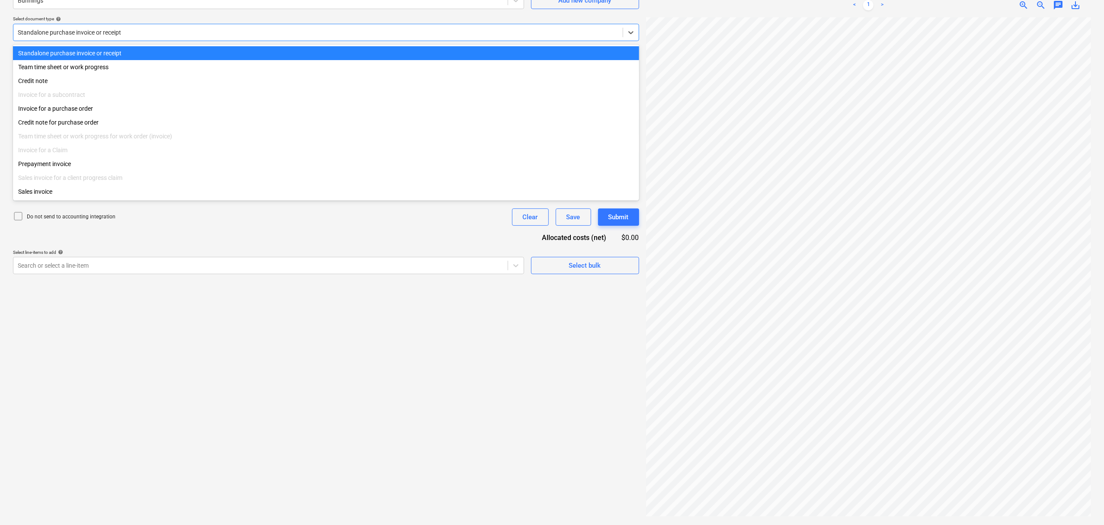
click at [58, 32] on div at bounding box center [318, 32] width 601 height 9
click at [80, 108] on div "Invoice for a purchase order" at bounding box center [326, 109] width 626 height 14
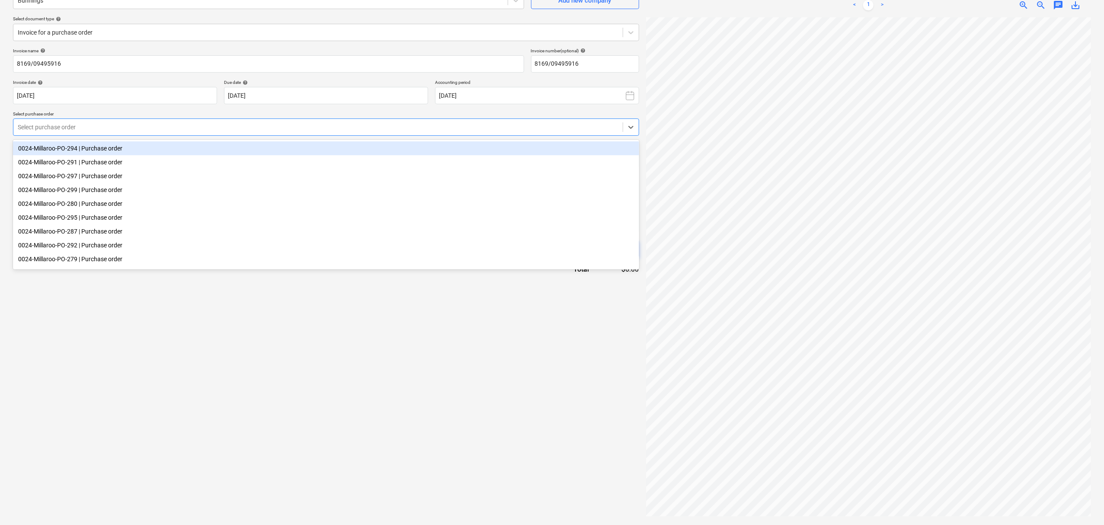
click at [89, 121] on div "Select purchase order" at bounding box center [317, 127] width 609 height 12
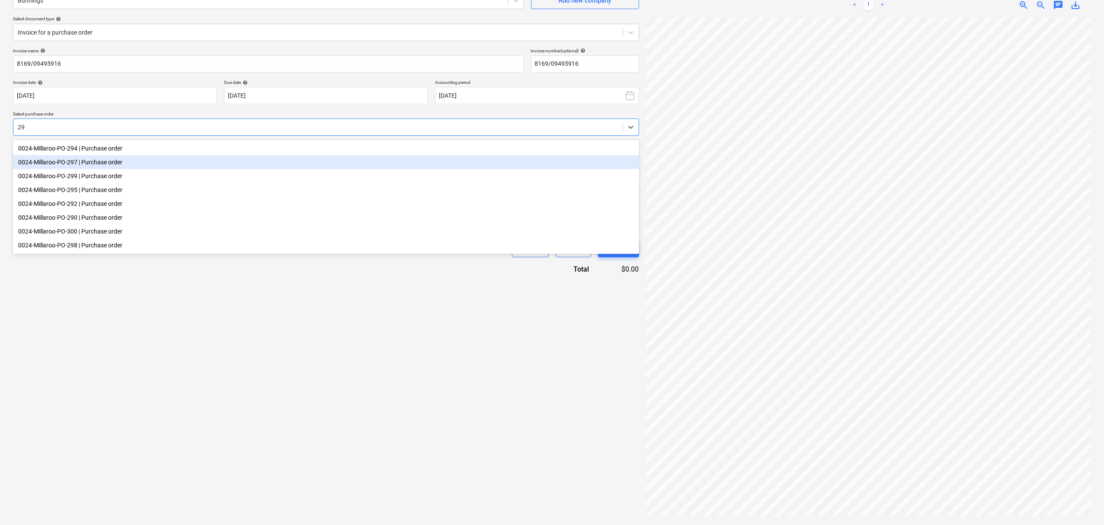
type input "298"
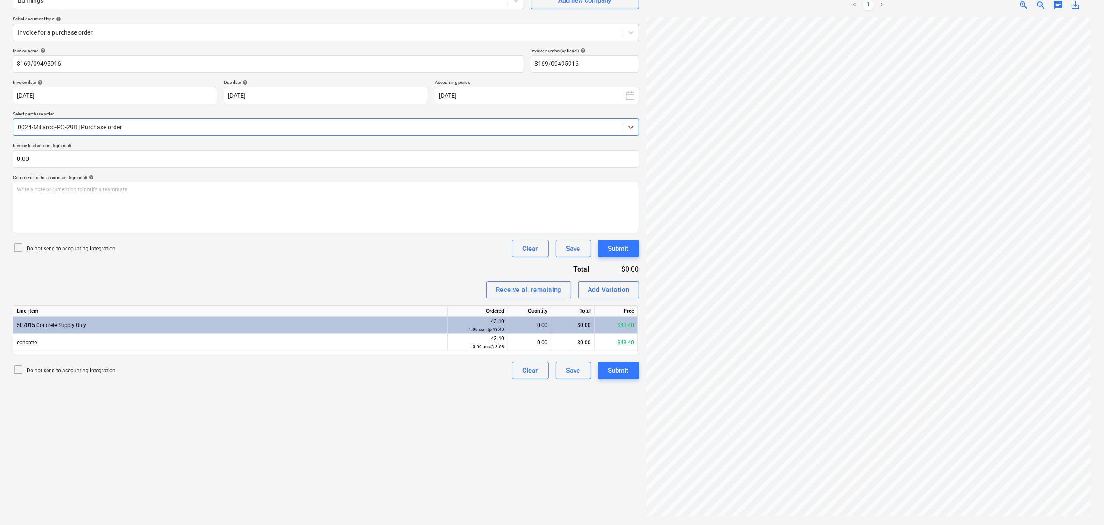
scroll to position [142, 10]
click at [538, 342] on div "0.00" at bounding box center [529, 342] width 36 height 17
type input "5"
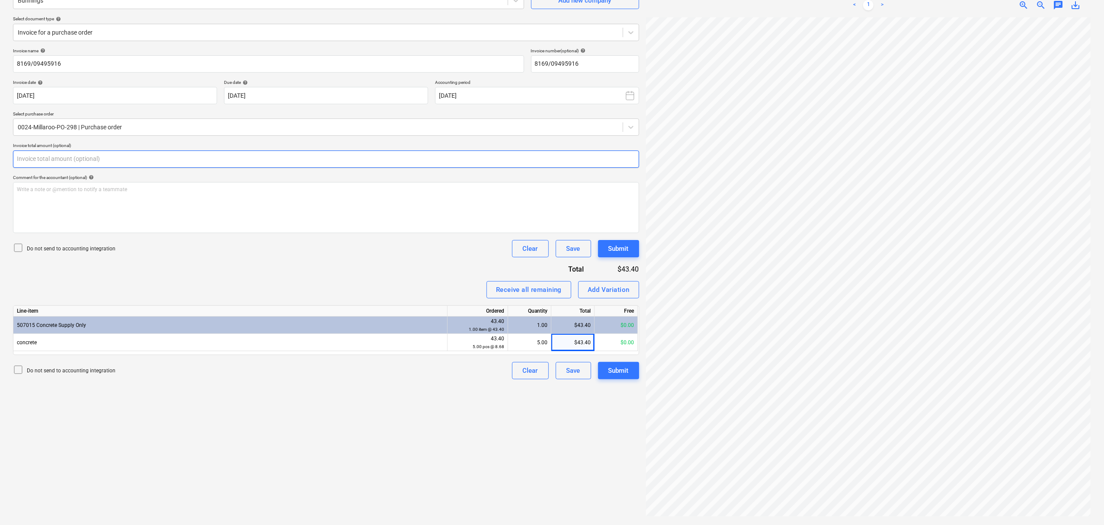
click at [171, 165] on input "text" at bounding box center [326, 158] width 626 height 17
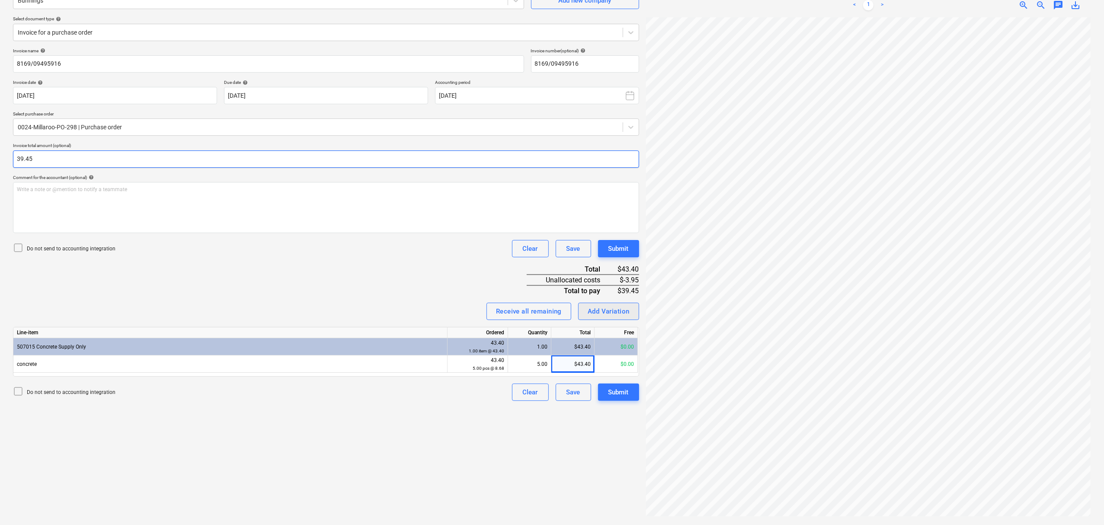
type input "39.45"
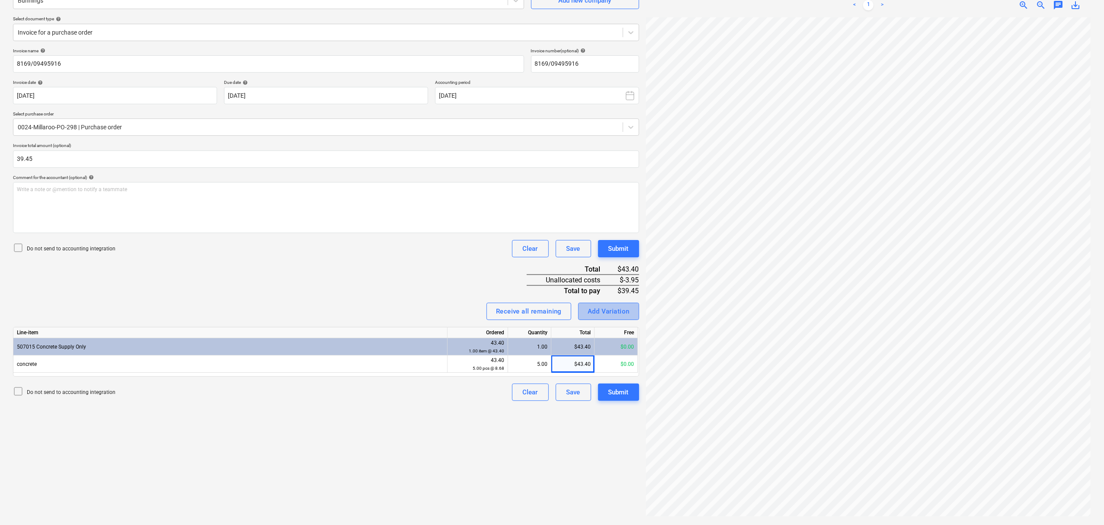
click at [624, 310] on div "Add Variation" at bounding box center [609, 311] width 42 height 11
type textarea "x"
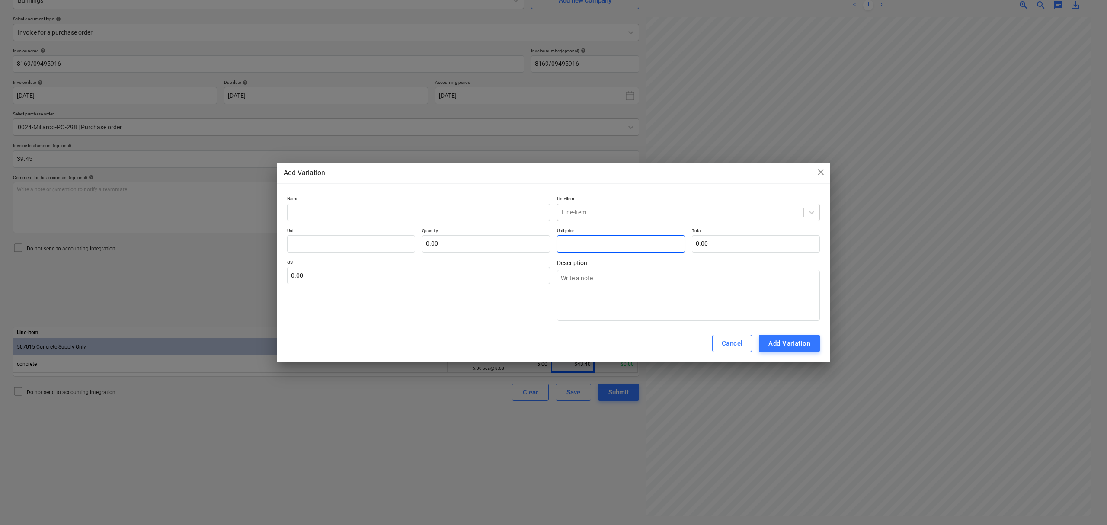
click at [582, 244] on input "text" at bounding box center [621, 243] width 128 height 17
type textarea "x"
type input "pcs"
type input "3"
type input "1.00"
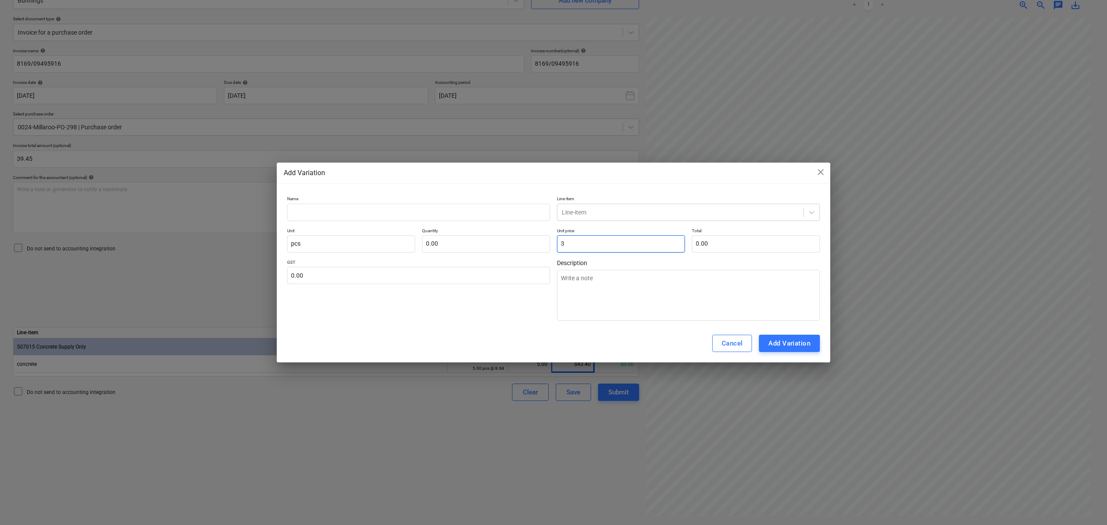
type input "3.00"
type textarea "x"
type input "3."
type textarea "x"
type input "3.9"
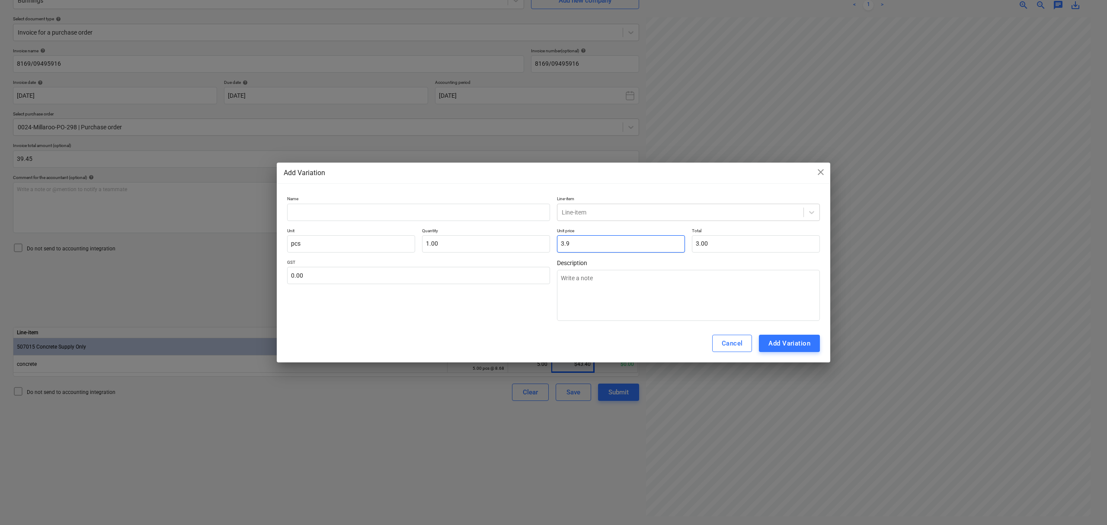
type input "3.90"
type textarea "x"
type input "3.95"
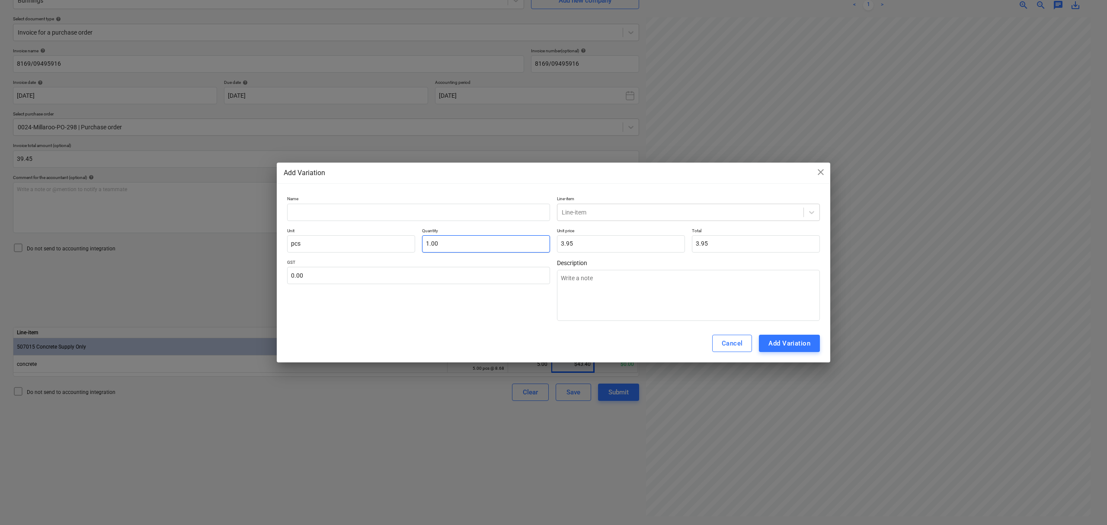
type input "1"
drag, startPoint x: 518, startPoint y: 249, endPoint x: 219, endPoint y: 256, distance: 298.8
click at [269, 255] on div "Add Variation close Name Line-item Line-item Unit pcs Quantity 1 Unit price 3.9…" at bounding box center [553, 262] width 1107 height 525
type textarea "x"
type input "-"
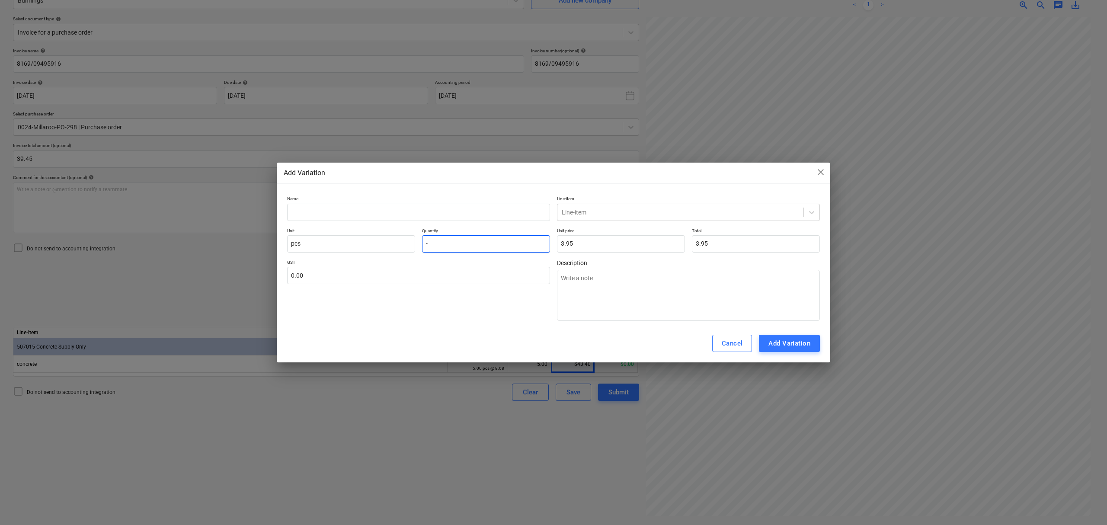
type input "0.00"
type textarea "x"
type input "-1"
type input "-3.95"
type input "-1.00"
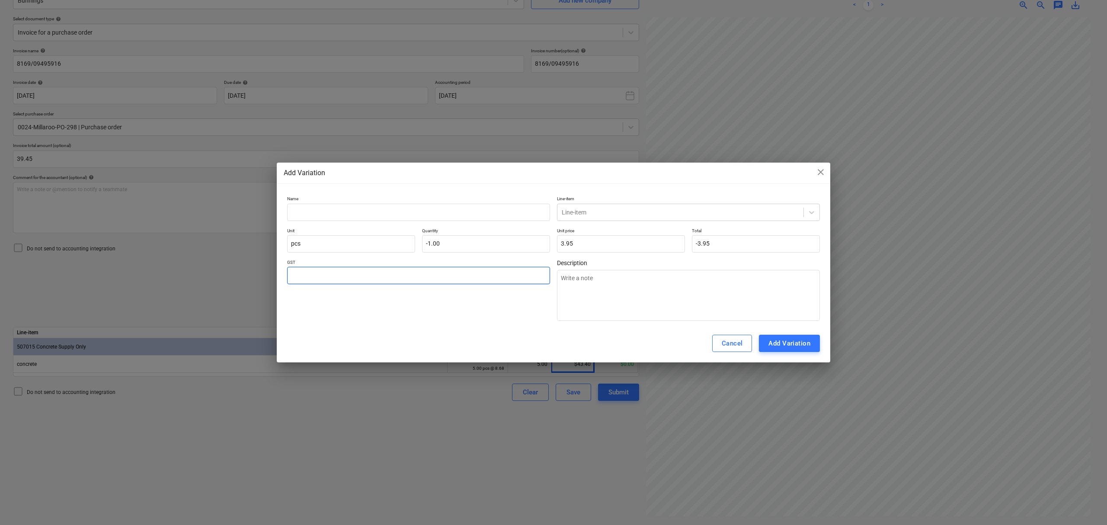
type textarea "x"
type input "1"
type textarea "x"
type input "10.00"
click at [304, 225] on div "Name Line-item Line-item Unit pcs Quantity -1.00 Unit price 3.95 Total -3.95 GS…" at bounding box center [553, 258] width 533 height 125
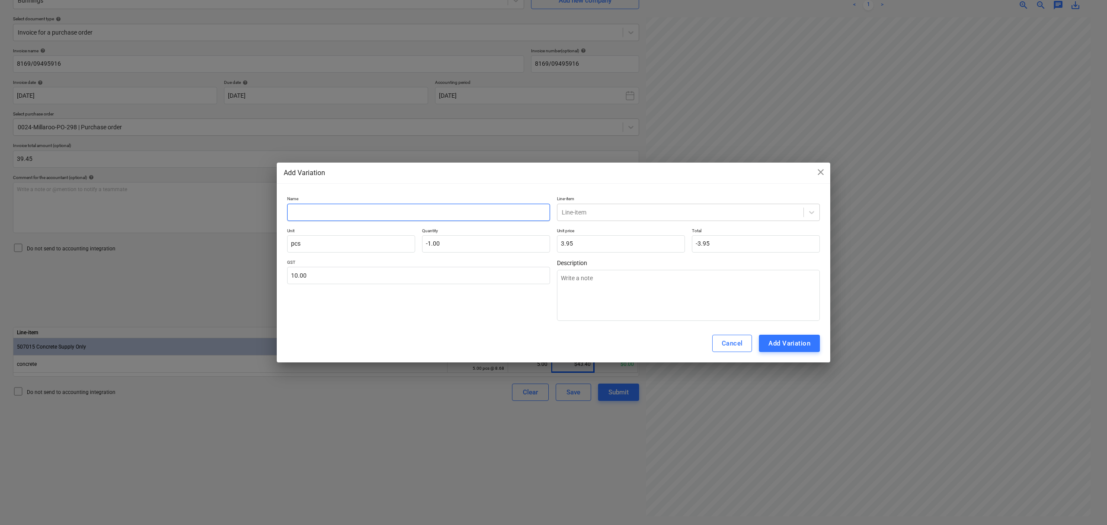
click at [297, 207] on input "text" at bounding box center [418, 212] width 263 height 17
type textarea "x"
type input "C"
type textarea "x"
type input "Cl"
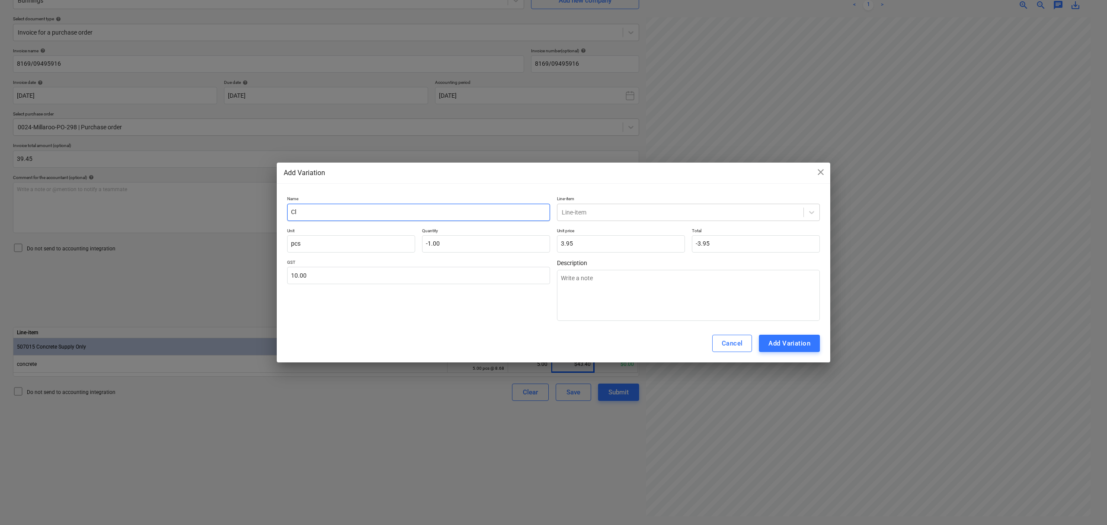
type textarea "x"
type input "Clo"
type textarea "x"
type input "Clos"
type textarea "x"
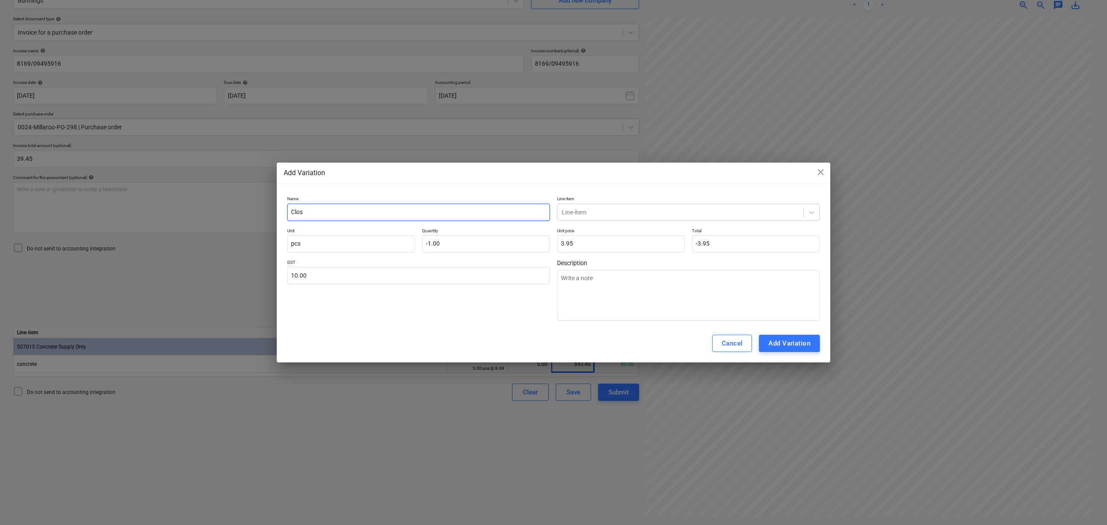
type input "Close"
type textarea "x"
type input "Close"
type textarea "x"
type input "Close o"
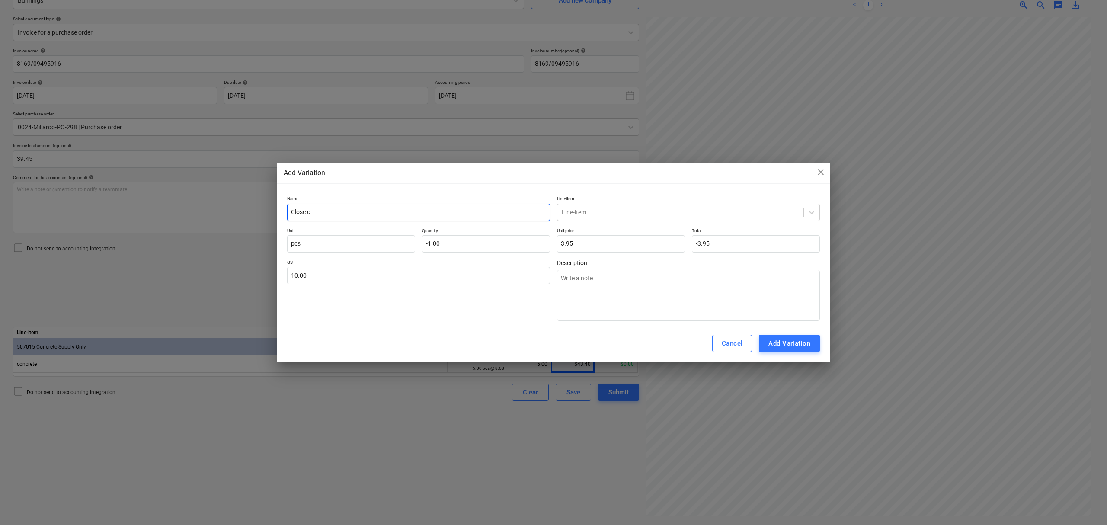
type textarea "x"
type input "Close ou"
type textarea "x"
type input "Close out"
type textarea "x"
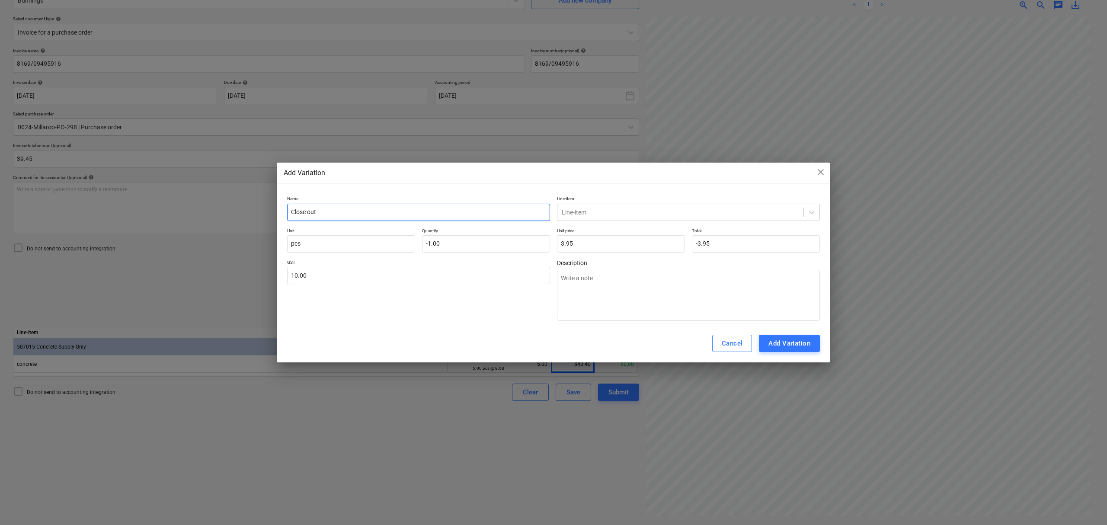
type input "Close out"
type textarea "x"
type input "Close out"
type input "concrete"
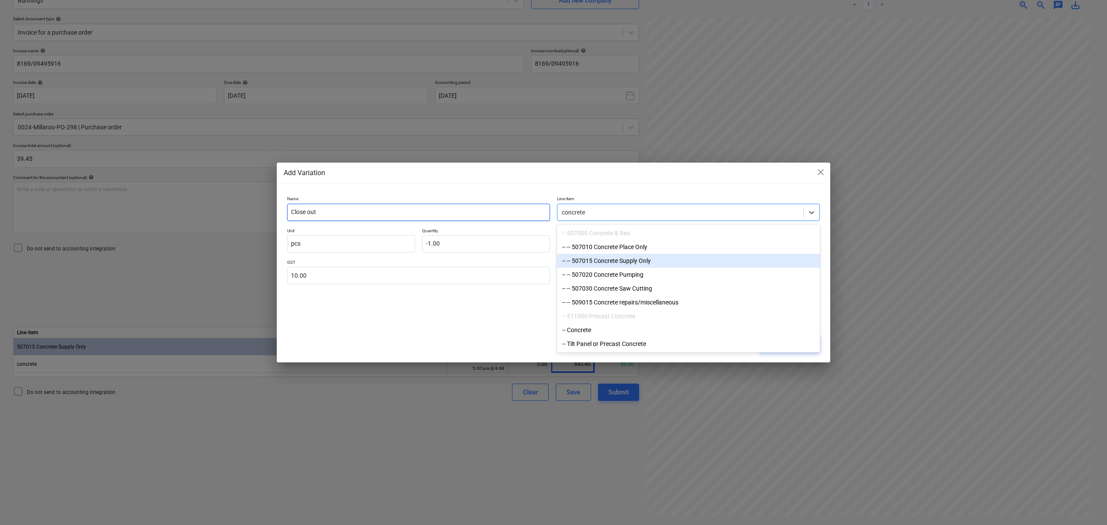
type textarea "x"
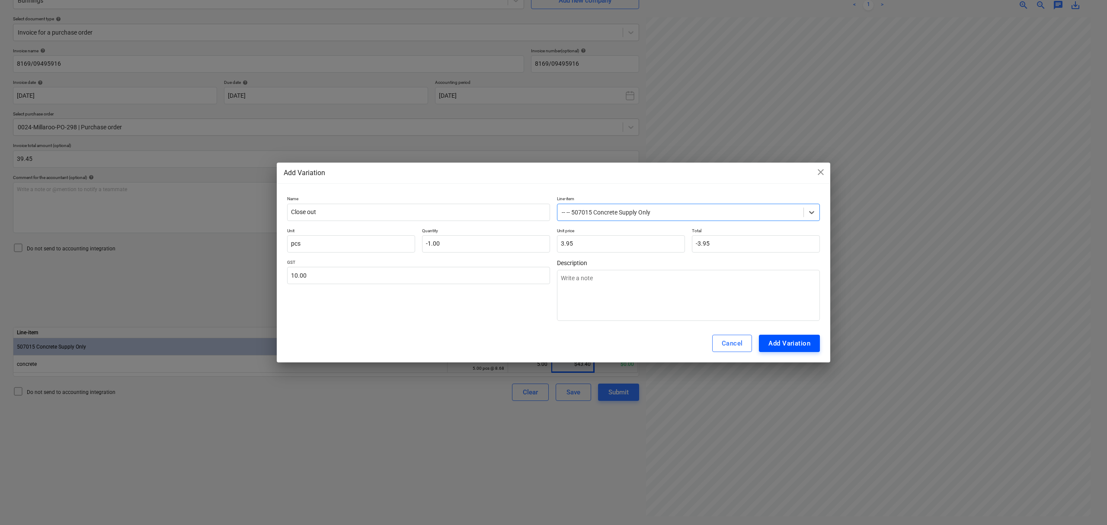
click at [804, 348] on div "Add Variation" at bounding box center [789, 343] width 42 height 11
type textarea "x"
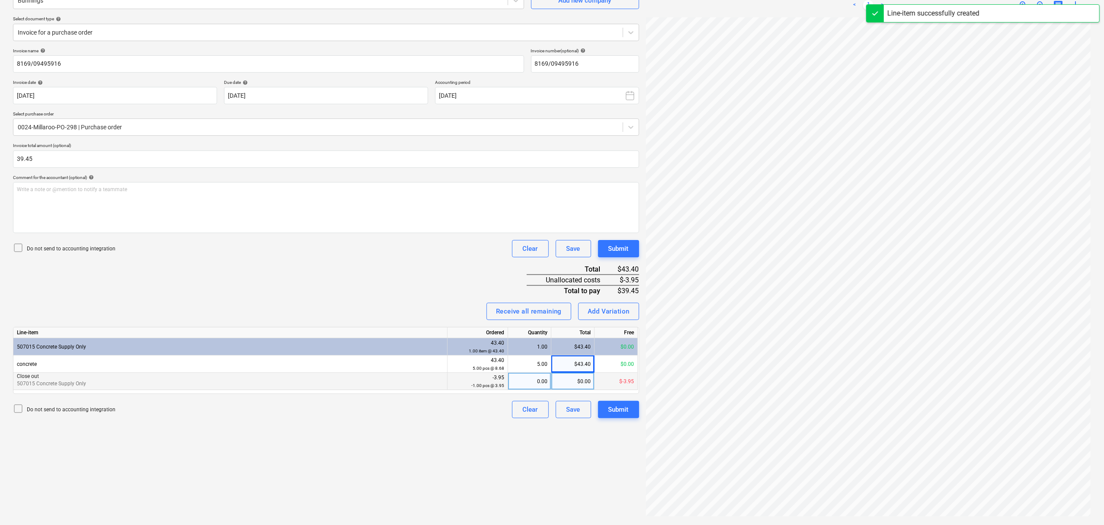
click at [535, 381] on div "0.00" at bounding box center [529, 381] width 36 height 17
type input "-1"
click at [619, 406] on div "Submit" at bounding box center [618, 409] width 20 height 11
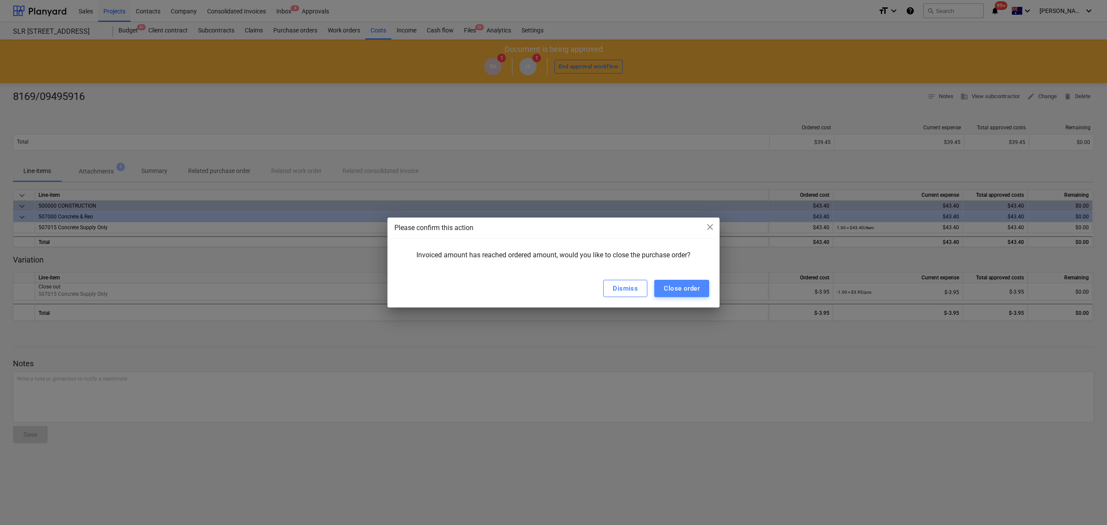
click at [694, 296] on button "Close order" at bounding box center [681, 288] width 55 height 17
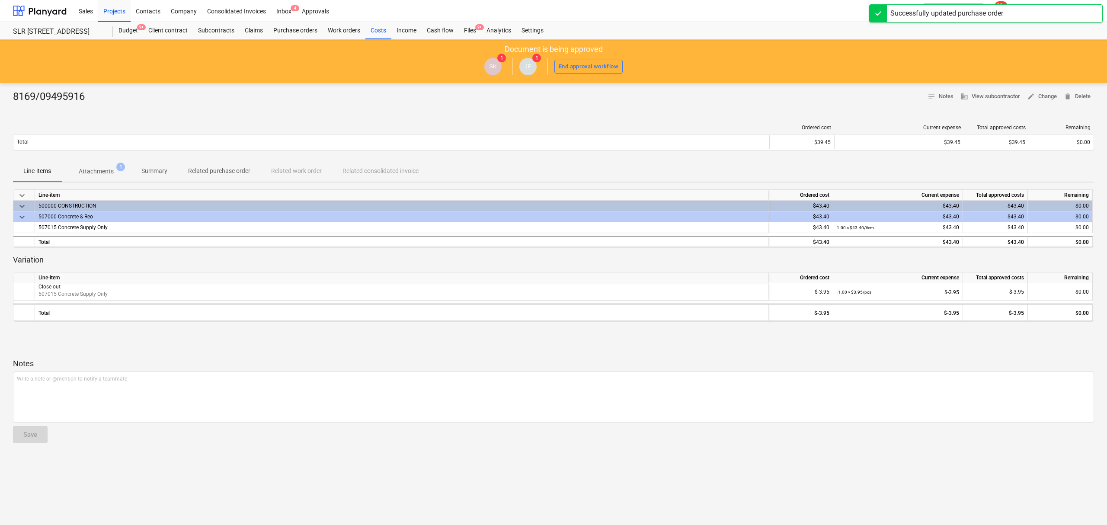
drag, startPoint x: 469, startPoint y: 29, endPoint x: 493, endPoint y: 39, distance: 26.3
click at [469, 29] on div "Files 9+" at bounding box center [470, 30] width 22 height 17
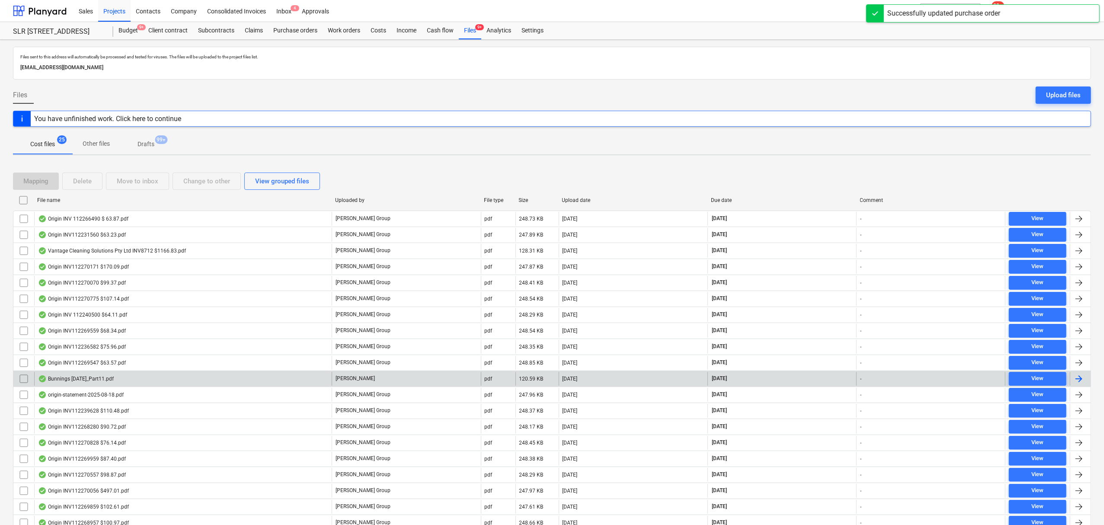
click at [201, 377] on div "Bunnings July 25_Part11.pdf" at bounding box center [182, 379] width 297 height 14
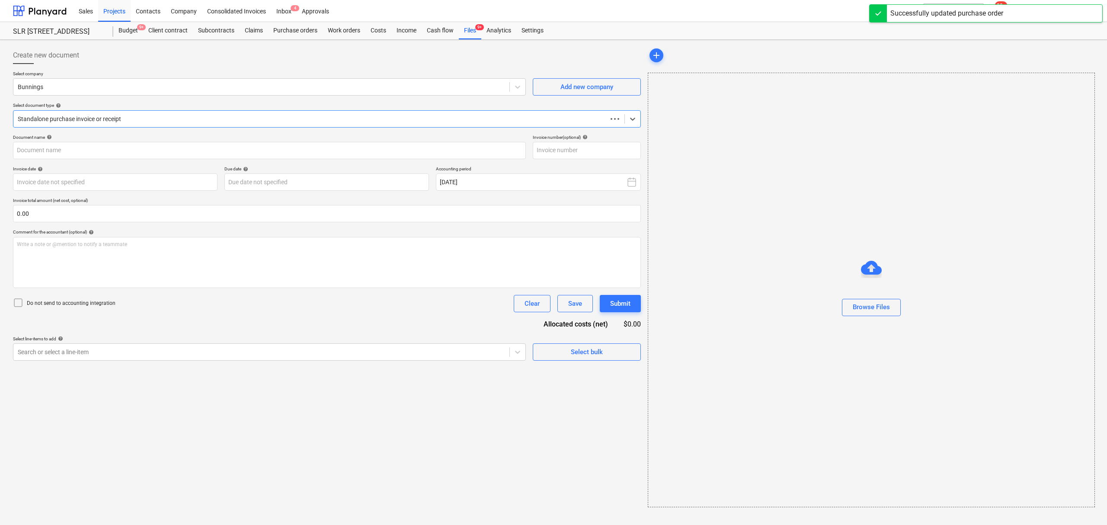
type input "8169/01365644"
type input "04 Jul 2025"
type input "31 Aug 2025"
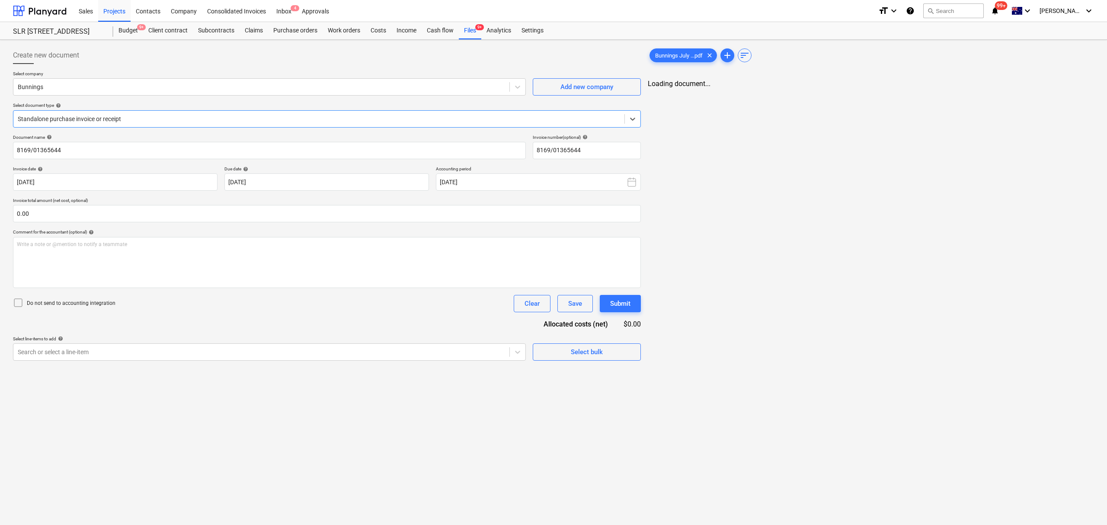
click at [175, 115] on div at bounding box center [319, 119] width 602 height 9
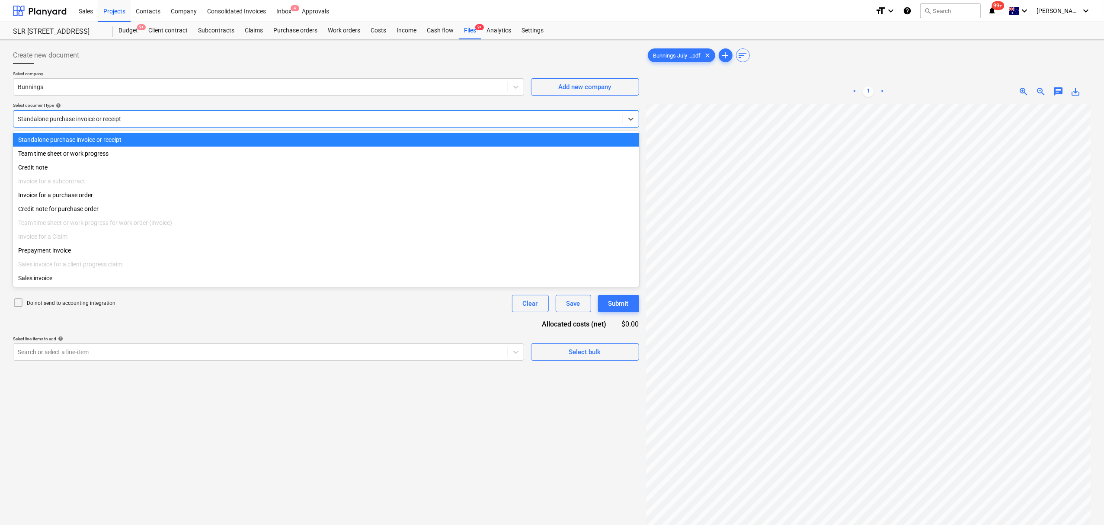
click at [176, 115] on div at bounding box center [318, 119] width 601 height 9
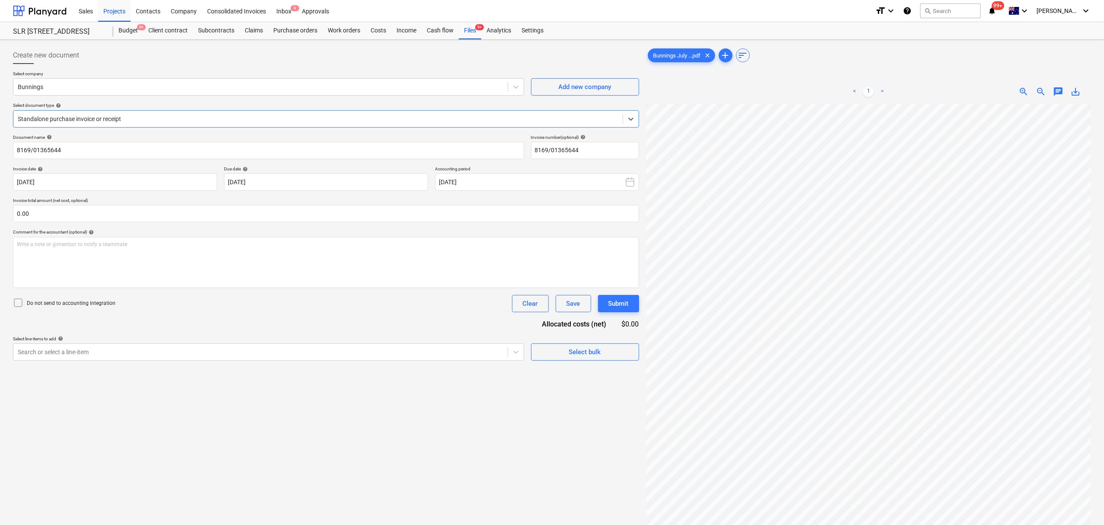
click at [176, 115] on div at bounding box center [318, 119] width 601 height 9
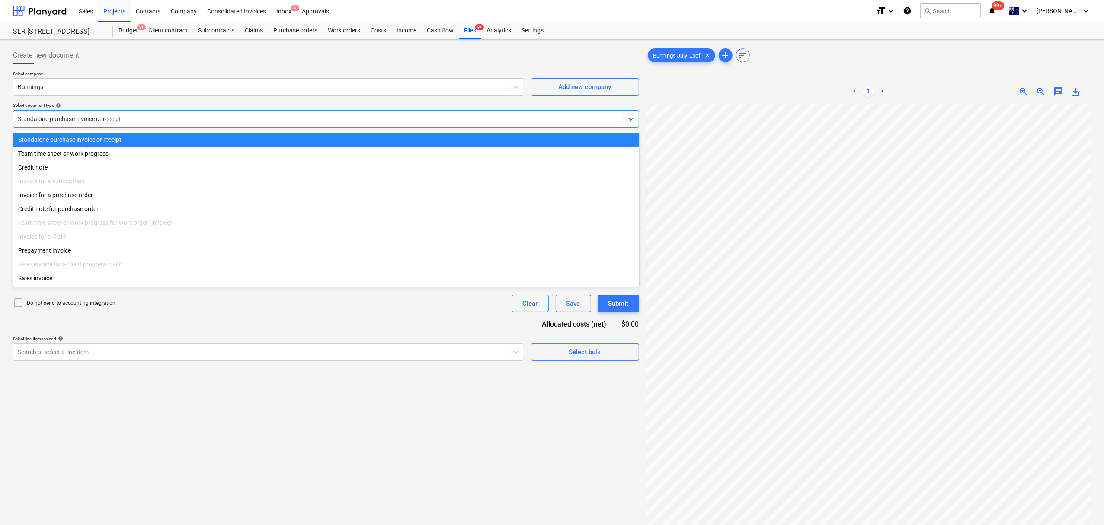
click at [176, 115] on div at bounding box center [318, 119] width 601 height 9
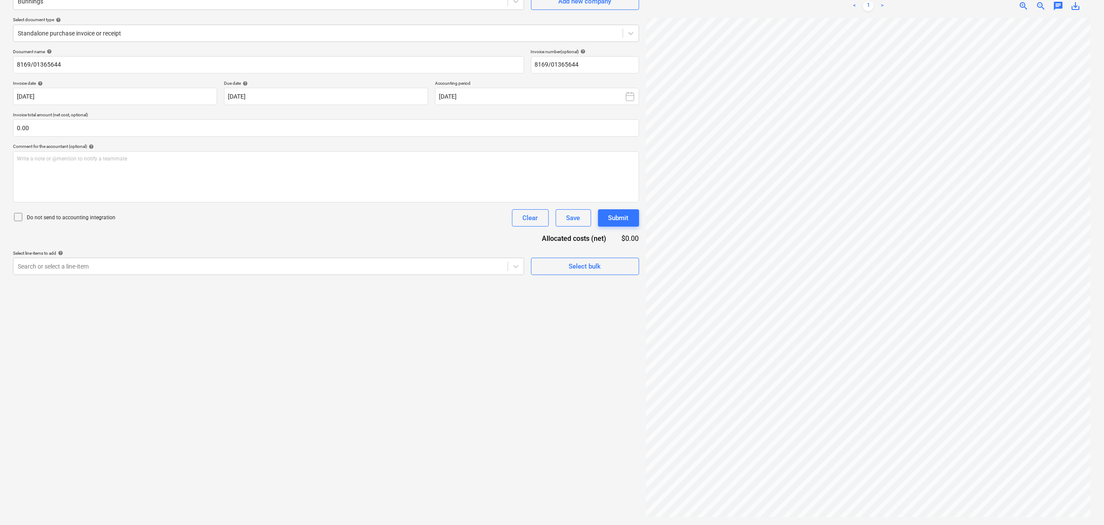
scroll to position [87, 0]
click at [87, 33] on div at bounding box center [318, 32] width 601 height 9
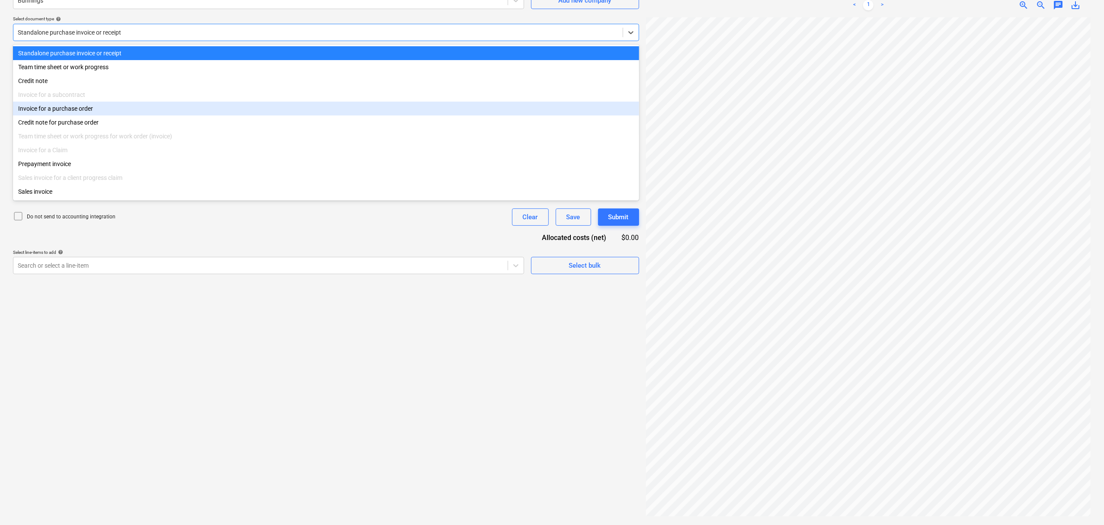
click at [74, 115] on div "Invoice for a purchase order" at bounding box center [326, 109] width 626 height 14
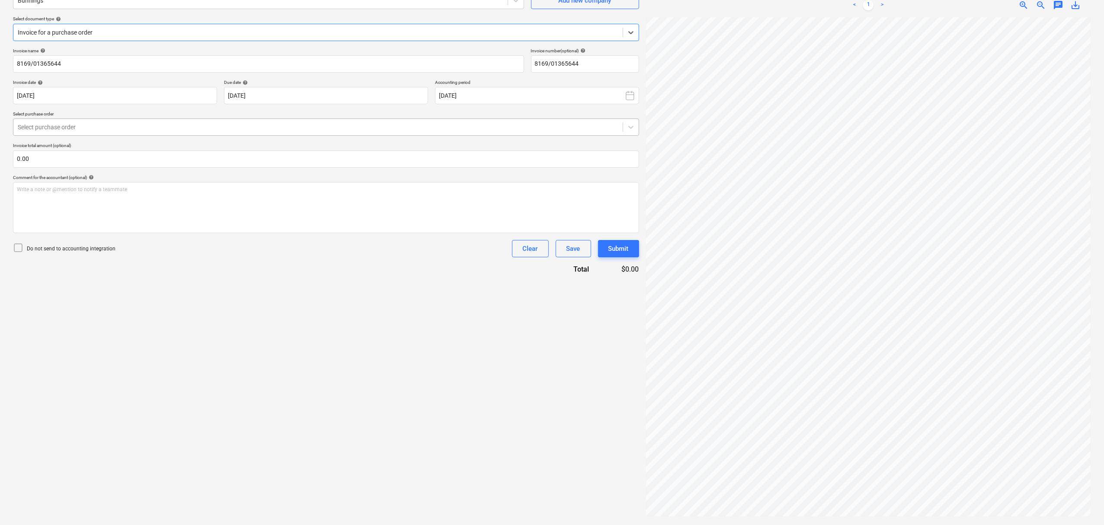
click at [101, 131] on div at bounding box center [318, 127] width 601 height 9
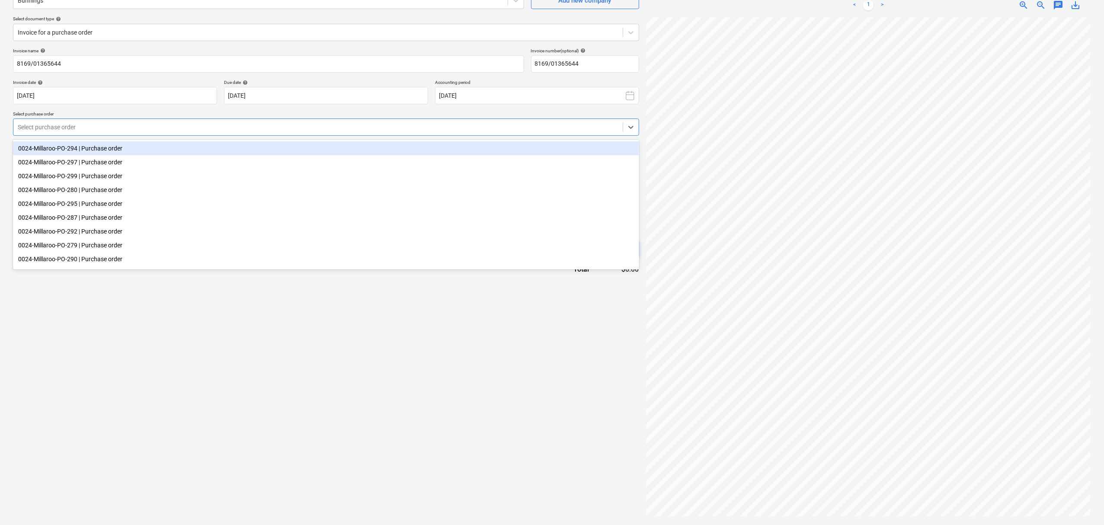
click at [106, 134] on div "Select purchase order" at bounding box center [326, 126] width 626 height 17
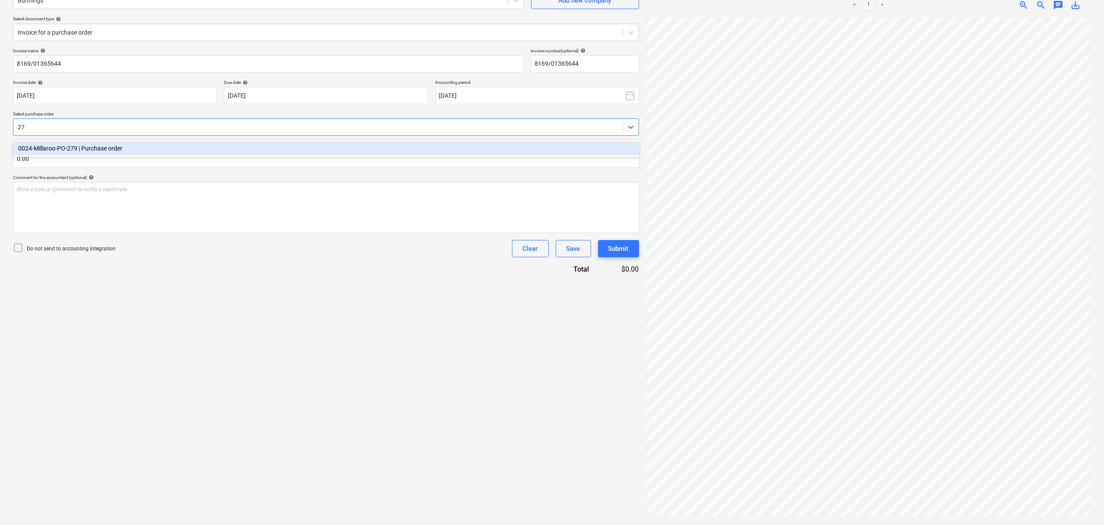
type input "279"
type input "\"
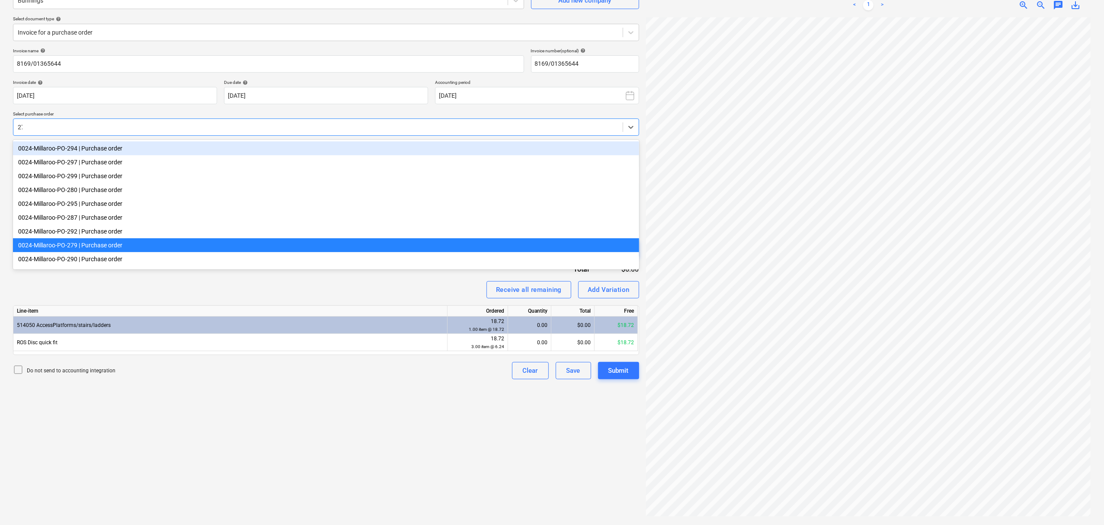
type input "279"
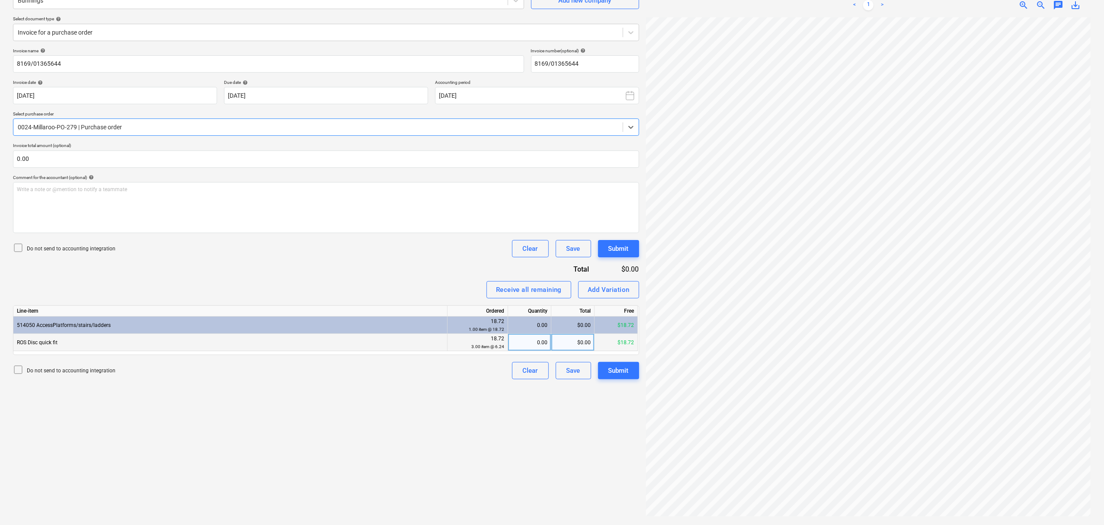
click at [535, 338] on div "0.00" at bounding box center [529, 342] width 36 height 17
type input "3"
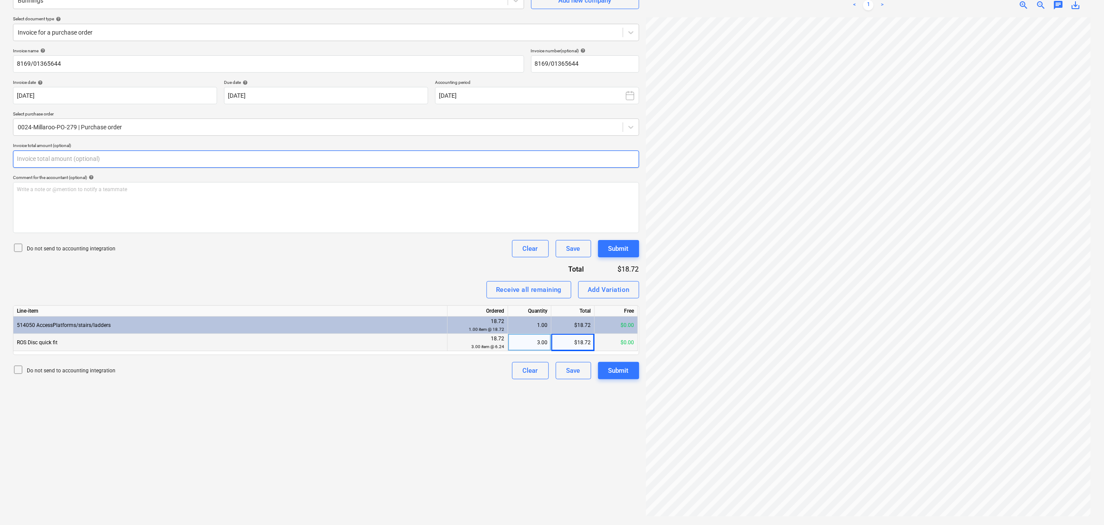
click at [145, 154] on input "text" at bounding box center [326, 158] width 626 height 17
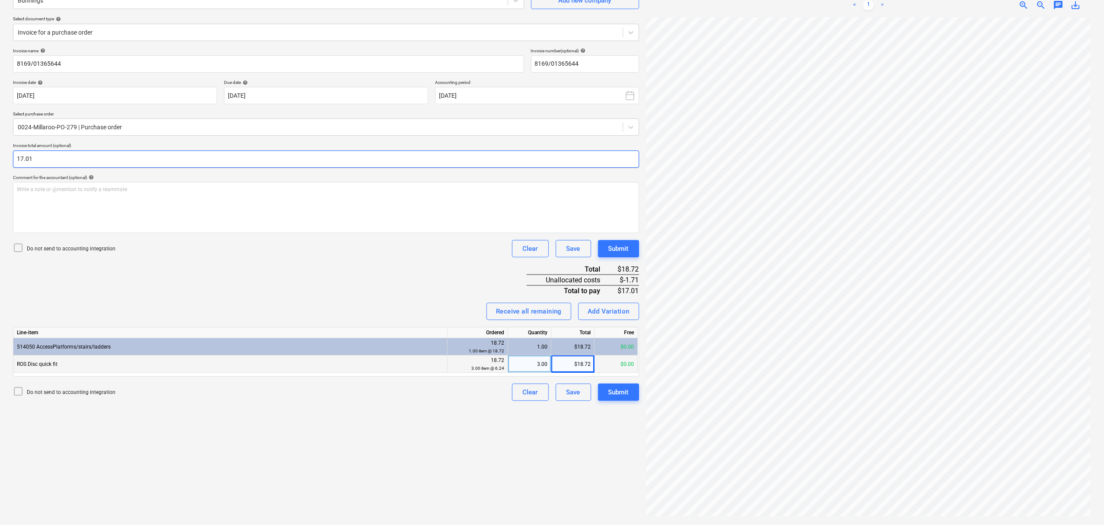
type input "17.01"
click at [595, 309] on div "Add Variation" at bounding box center [609, 311] width 42 height 11
type textarea "x"
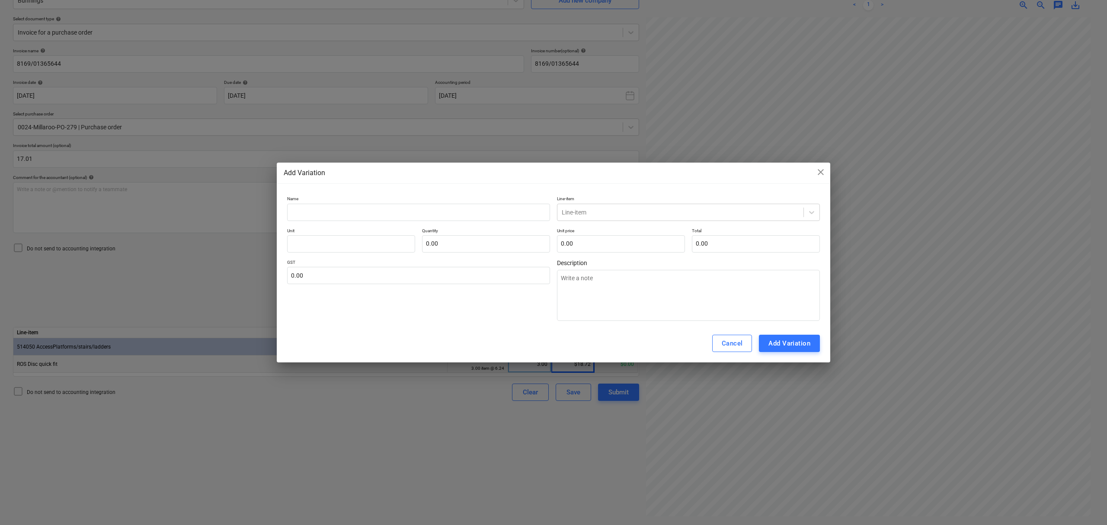
click at [606, 222] on div "Name Line-item Line-item Unit Quantity 0.00 Unit price 0.00 Total 0.00 GST 0.00…" at bounding box center [553, 258] width 533 height 125
click at [615, 244] on input "text" at bounding box center [621, 243] width 128 height 17
type textarea "x"
type input "pcs"
type input "1"
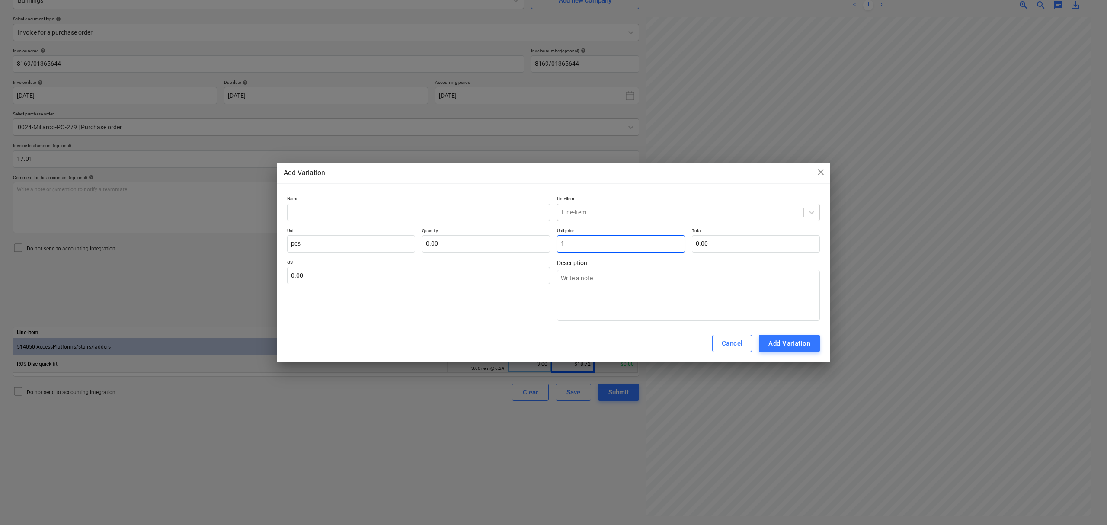
type input "1.00"
type textarea "x"
type input "1."
type textarea "x"
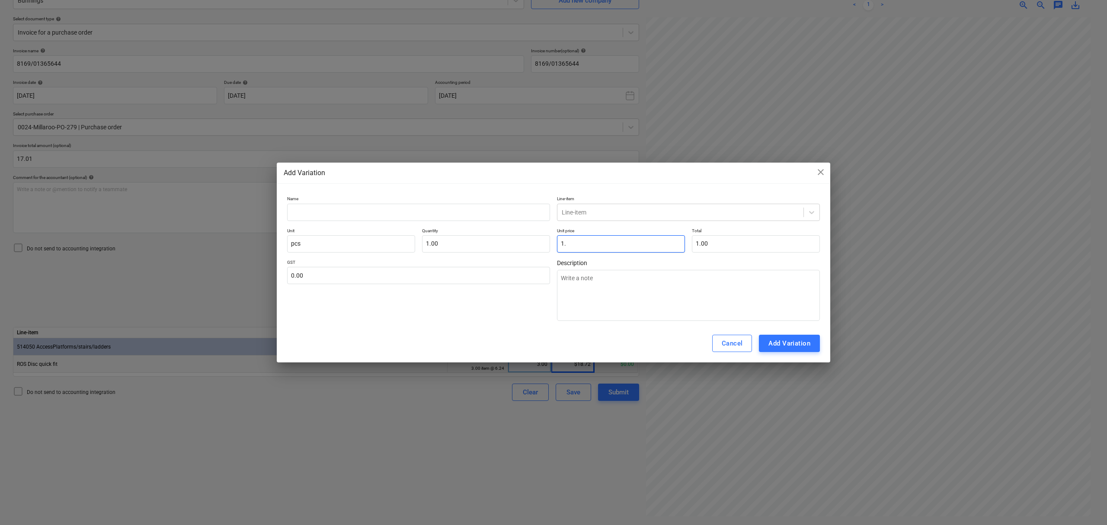
type input "1.7"
type input "1.70"
type textarea "x"
type input "1.71"
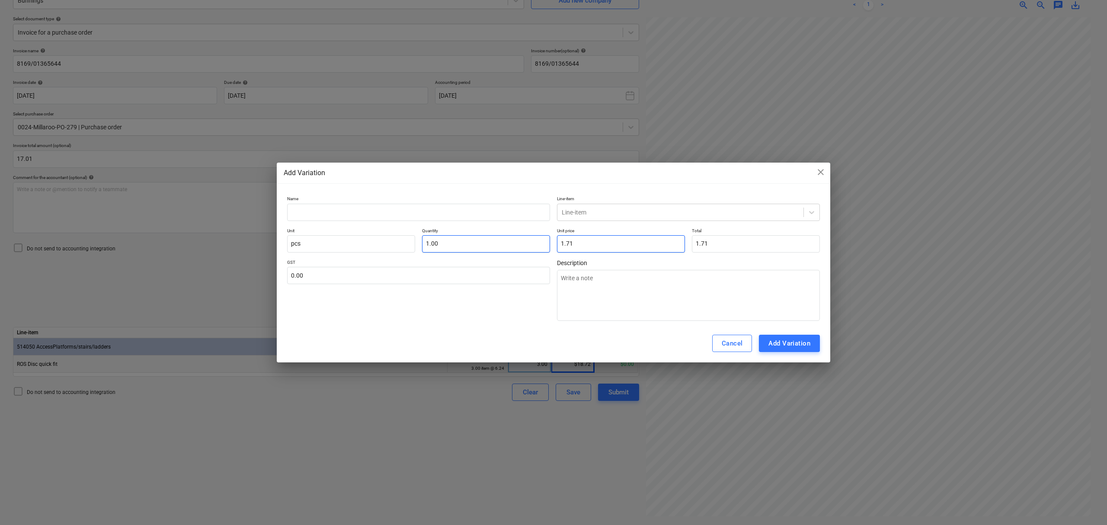
type input "1.71"
type input "1"
drag, startPoint x: 507, startPoint y: 237, endPoint x: 387, endPoint y: 195, distance: 126.3
click at [387, 196] on div "Name Line-item Line-item Unit pcs Quantity 1 Unit price 1.71 Total 1.71 GST 0.0…" at bounding box center [553, 258] width 533 height 125
type textarea "x"
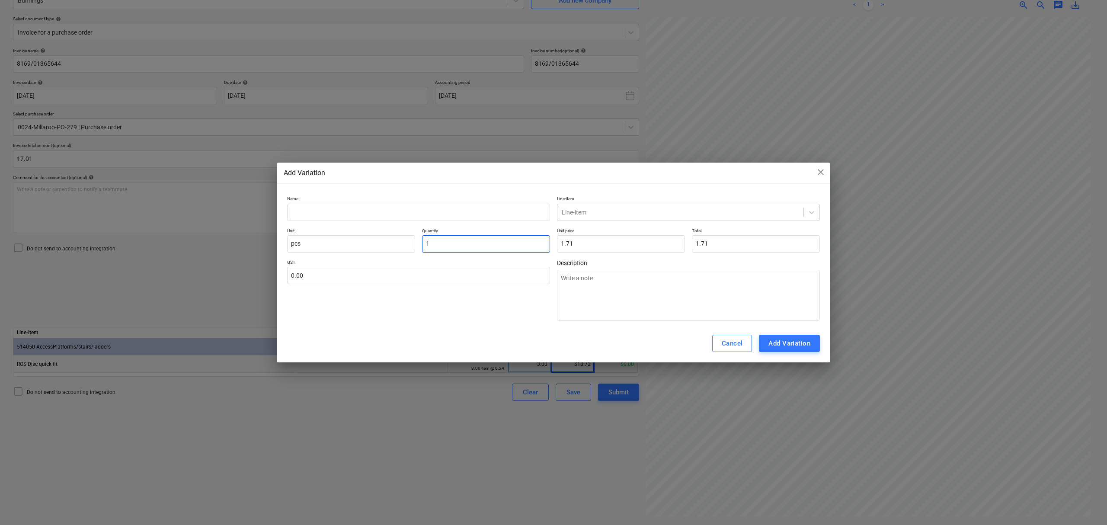
type input "-"
type input "0.00"
type textarea "x"
type input "-1"
type input "-1.71"
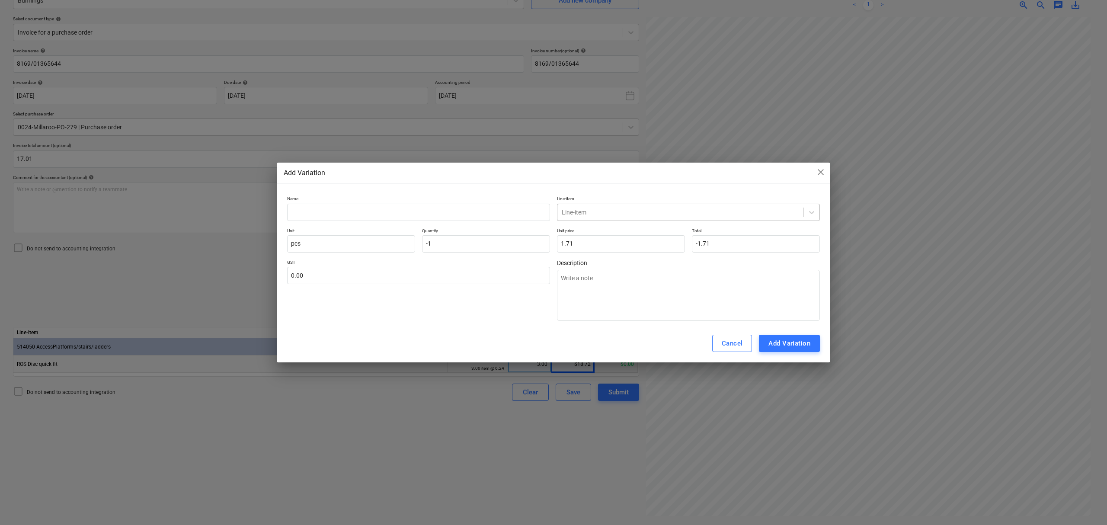
type input "-1.00"
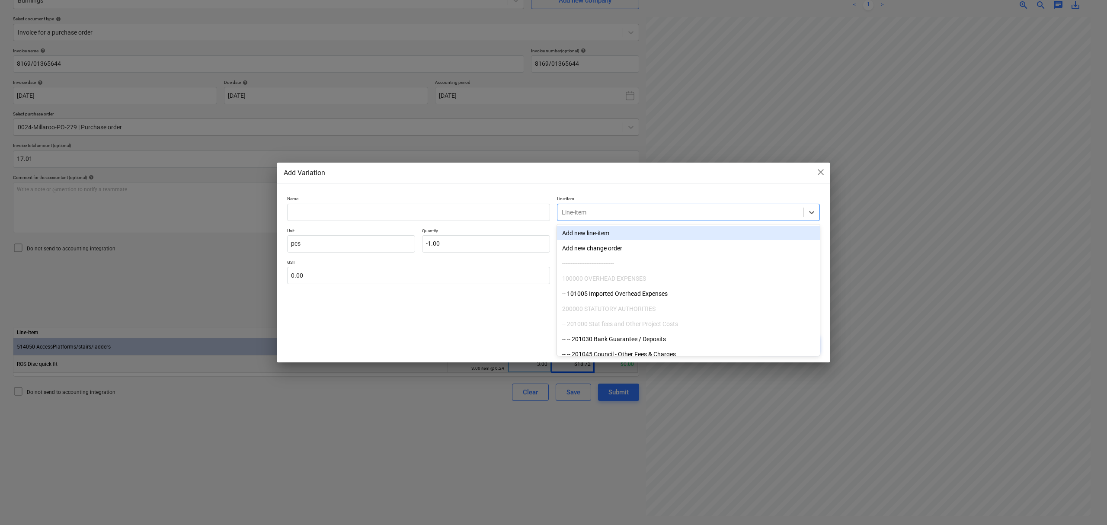
click at [585, 212] on div at bounding box center [680, 212] width 237 height 9
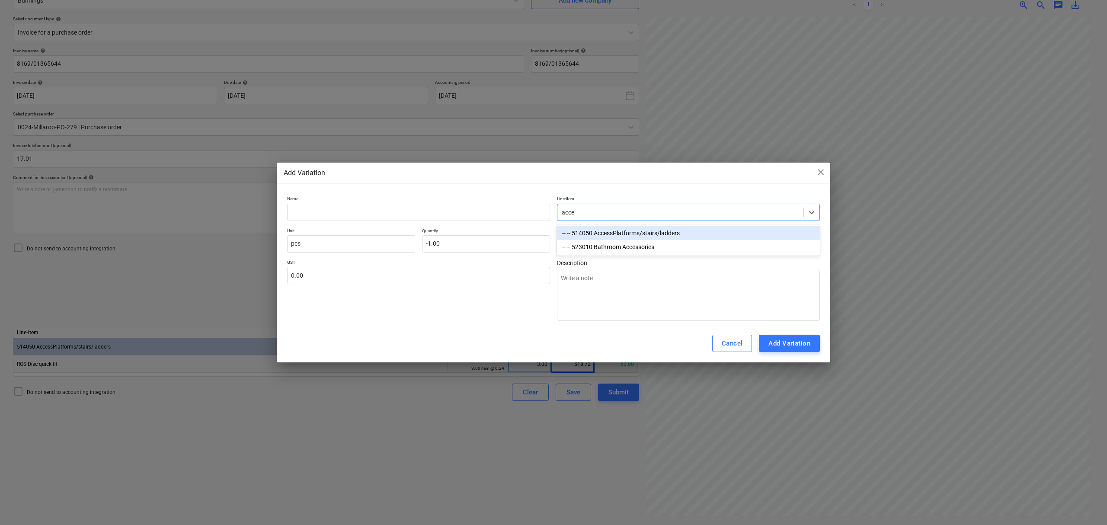
type input "acces"
click at [606, 233] on div "-- -- 514050 AccessPlatforms/stairs/ladders" at bounding box center [688, 233] width 263 height 14
type textarea "x"
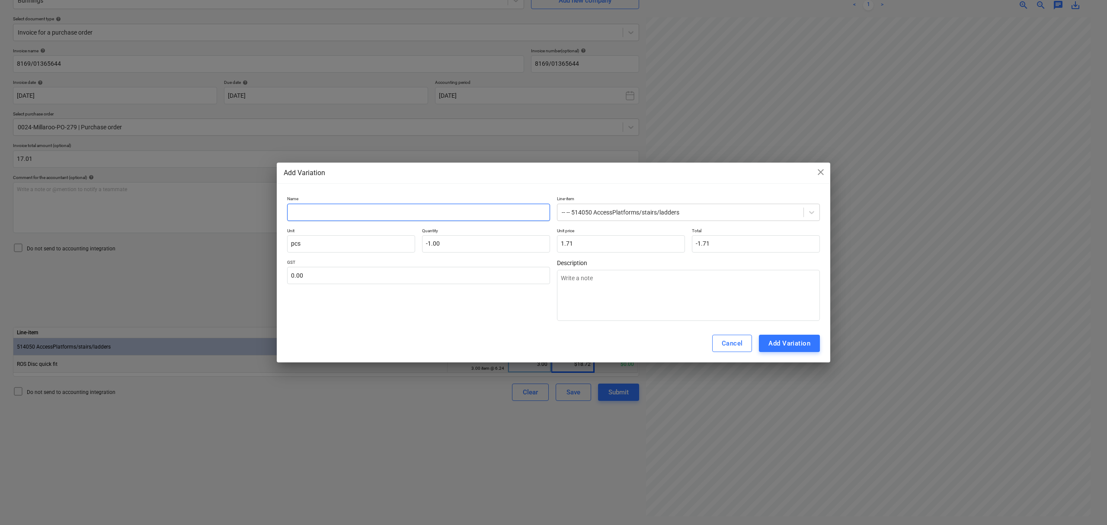
click at [424, 205] on input "text" at bounding box center [418, 212] width 263 height 17
type textarea "x"
type input "l"
type textarea "x"
click at [390, 272] on input "text" at bounding box center [418, 275] width 263 height 17
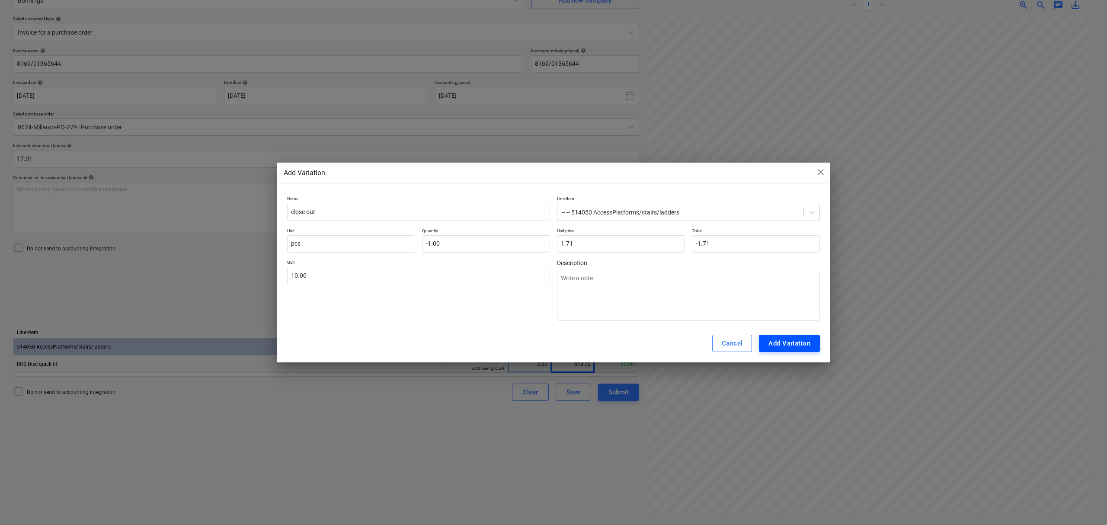
click at [772, 343] on div "Add Variation" at bounding box center [789, 343] width 42 height 11
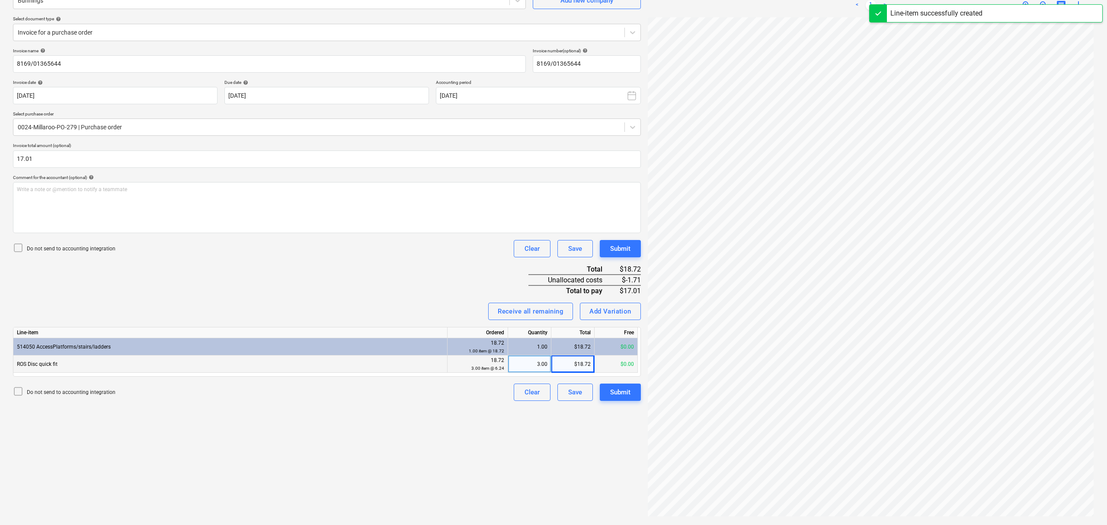
scroll to position [142, 9]
click at [534, 381] on div "0.00" at bounding box center [529, 381] width 36 height 17
click at [630, 402] on button "Submit" at bounding box center [618, 409] width 41 height 17
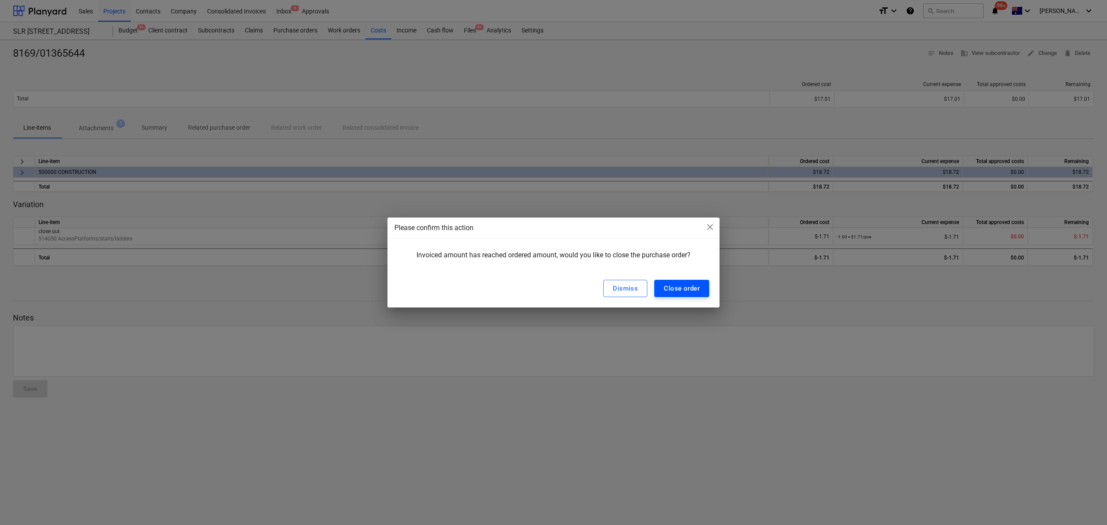
click at [683, 283] on button "Close order" at bounding box center [681, 288] width 55 height 17
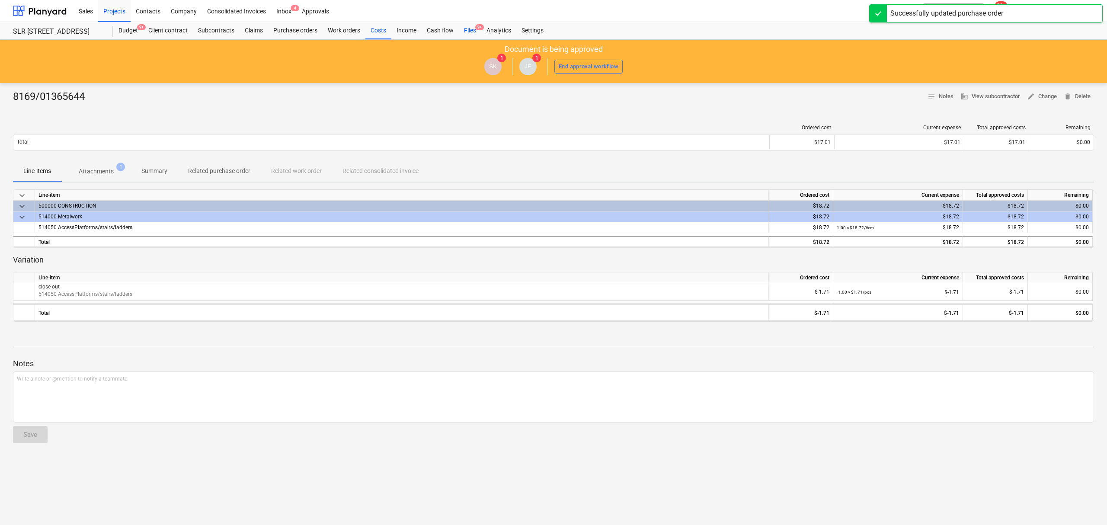
click at [476, 25] on span "9+" at bounding box center [479, 27] width 9 height 6
click at [475, 27] on span "9+" at bounding box center [479, 27] width 9 height 6
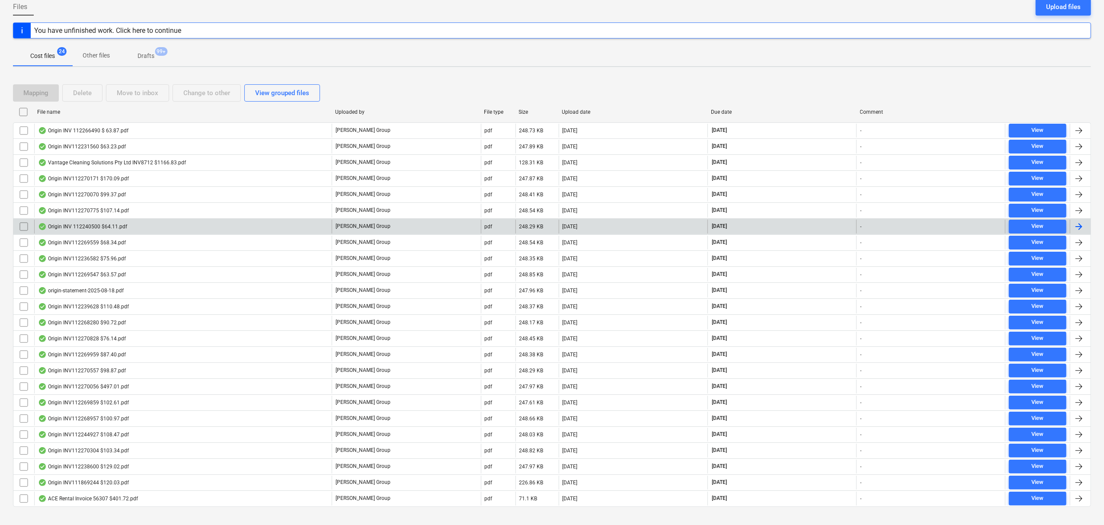
scroll to position [105, 0]
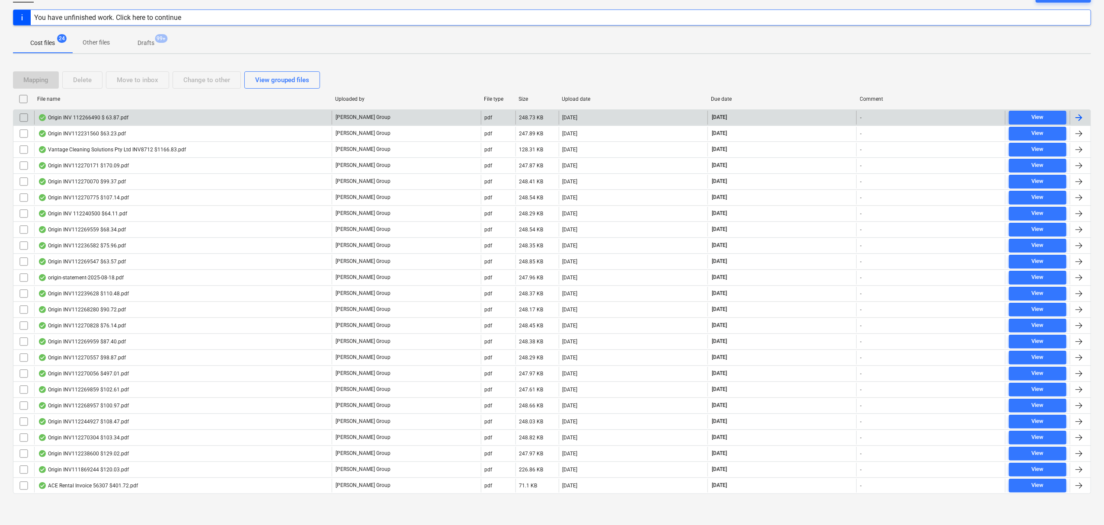
drag, startPoint x: 727, startPoint y: 92, endPoint x: 735, endPoint y: 112, distance: 21.5
click at [727, 92] on div "Due date" at bounding box center [781, 99] width 149 height 14
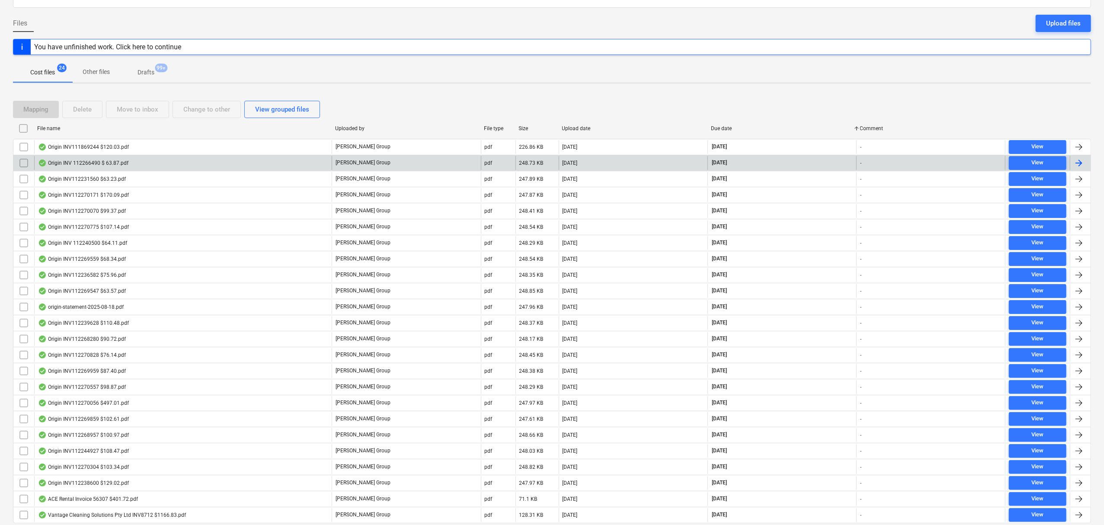
scroll to position [0, 0]
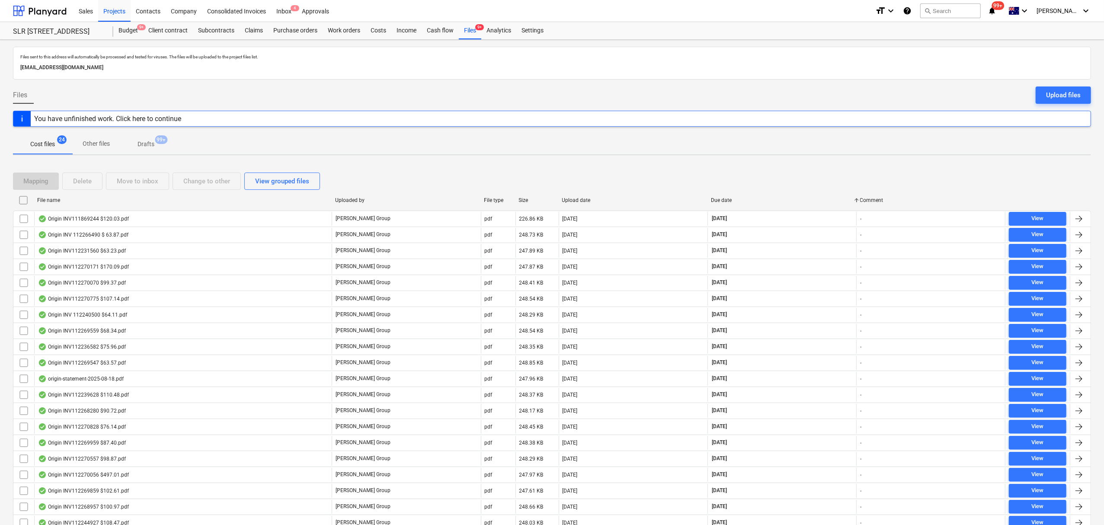
drag, startPoint x: 622, startPoint y: 113, endPoint x: 738, endPoint y: 57, distance: 129.6
click at [628, 109] on div "Files sent to this address will automatically be processed and tested for virus…" at bounding box center [552, 333] width 1104 height 586
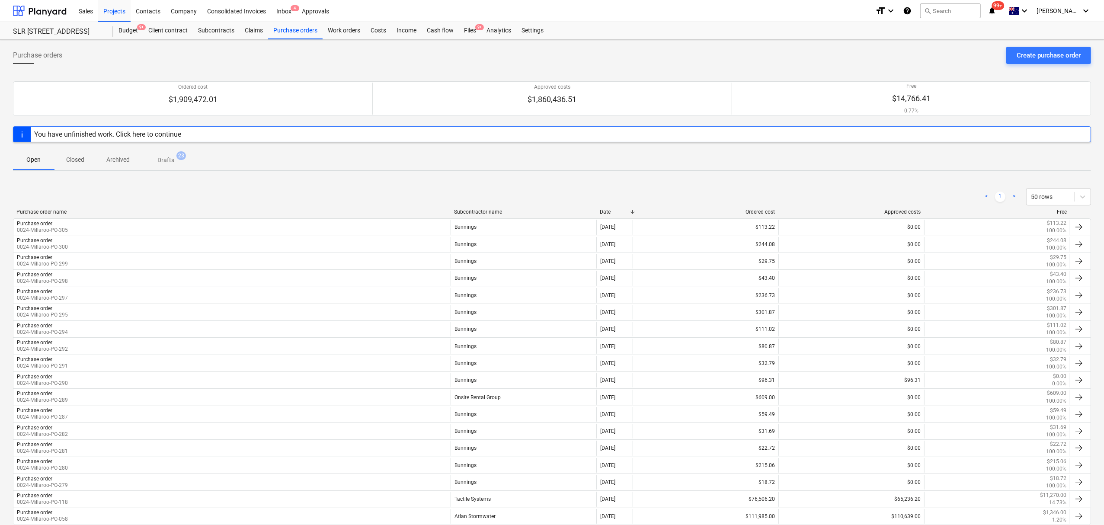
scroll to position [51, 0]
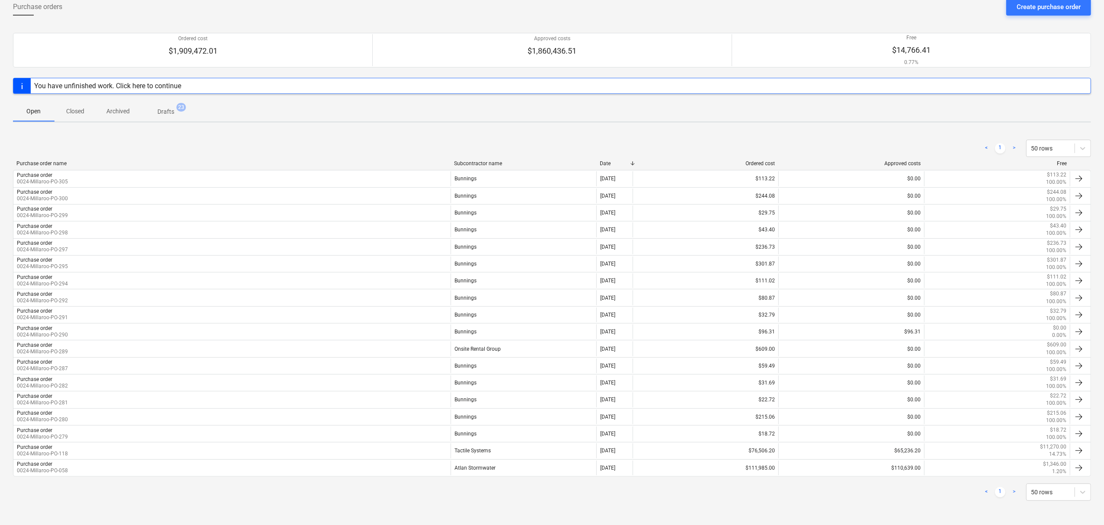
click at [659, 136] on div "< 1 > 50 rows" at bounding box center [552, 148] width 1078 height 24
drag, startPoint x: 697, startPoint y: 115, endPoint x: 810, endPoint y: 73, distance: 120.8
click at [698, 115] on div "Open Closed Archived Drafts 23" at bounding box center [552, 111] width 1078 height 21
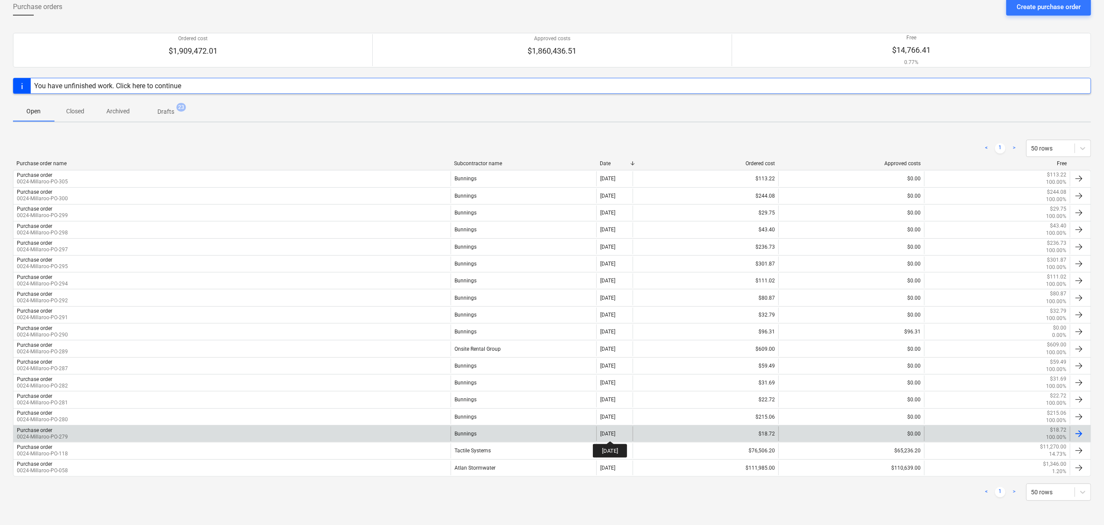
click at [615, 433] on div "[DATE]" at bounding box center [607, 434] width 15 height 6
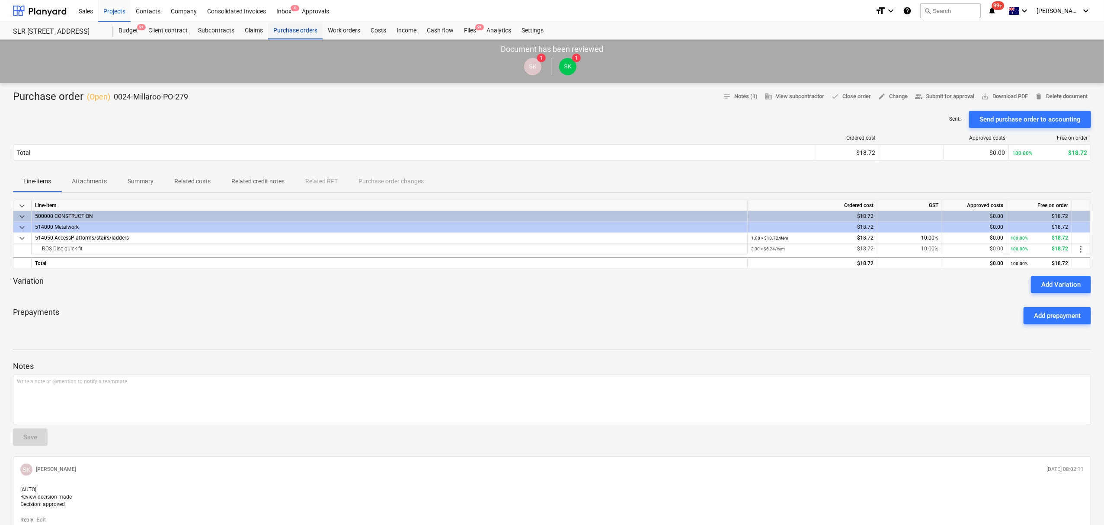
click at [289, 23] on div "Purchase orders" at bounding box center [295, 30] width 54 height 17
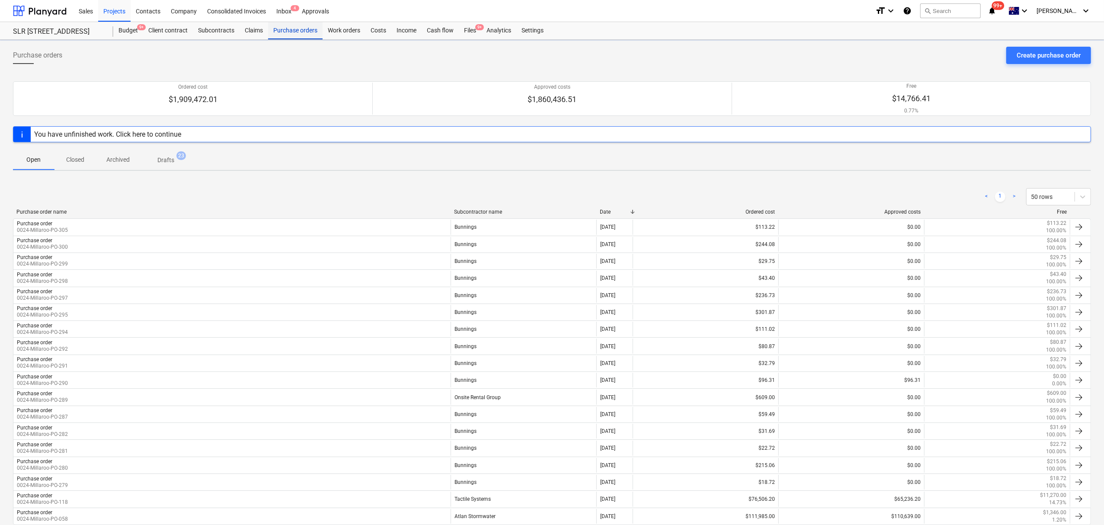
click at [288, 23] on div "Purchase orders" at bounding box center [295, 30] width 54 height 17
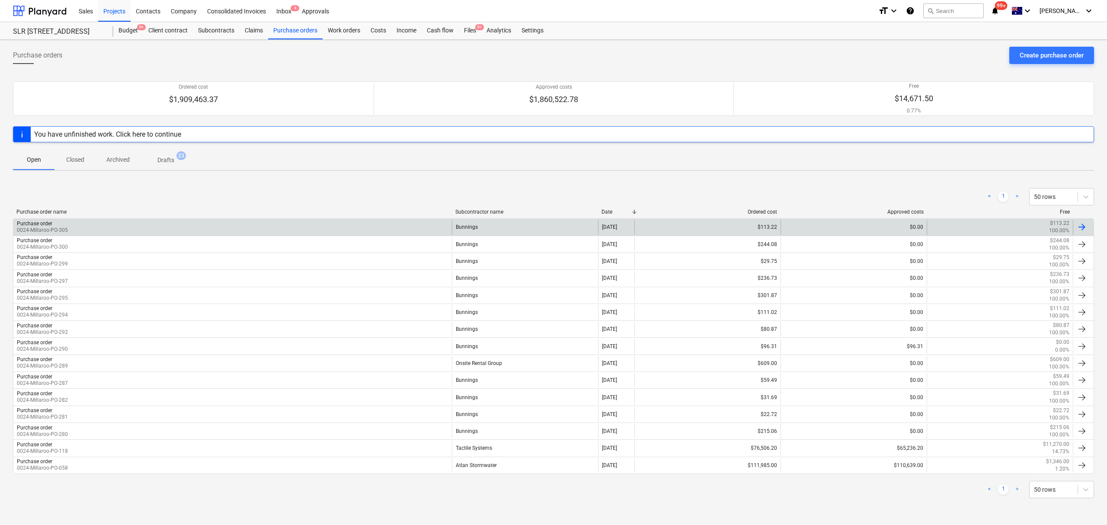
click at [386, 223] on div "Purchase order 0024-Millaroo-PO-305" at bounding box center [232, 227] width 438 height 15
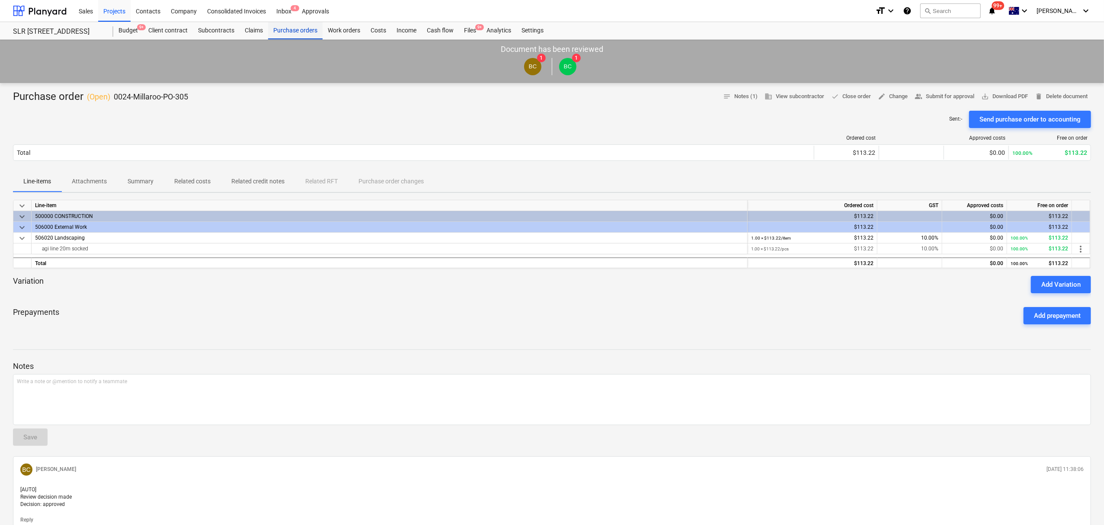
click at [297, 34] on div "Purchase orders" at bounding box center [295, 30] width 54 height 17
